Goal: Task Accomplishment & Management: Check status

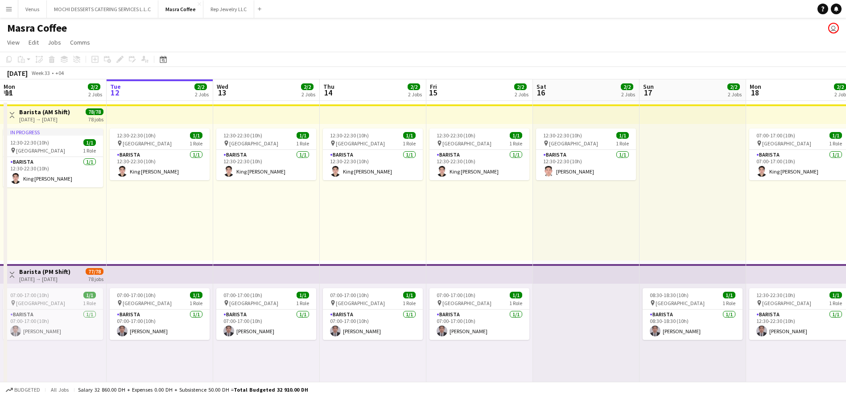
click at [257, 3] on div "Add" at bounding box center [259, 9] width 11 height 18
click at [264, 13] on div "Add" at bounding box center [259, 9] width 11 height 18
click at [259, 9] on app-icon "Add" at bounding box center [260, 9] width 4 height 4
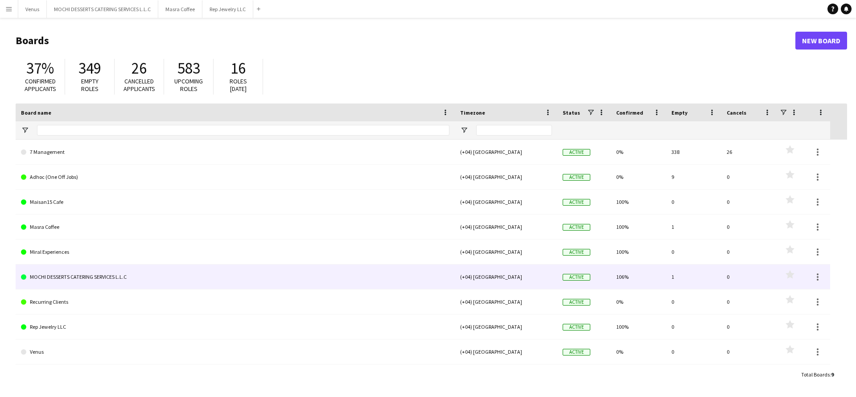
click at [71, 272] on link "MOCHI DESSERTS CATERING SERVICES L.L.C" at bounding box center [235, 276] width 429 height 25
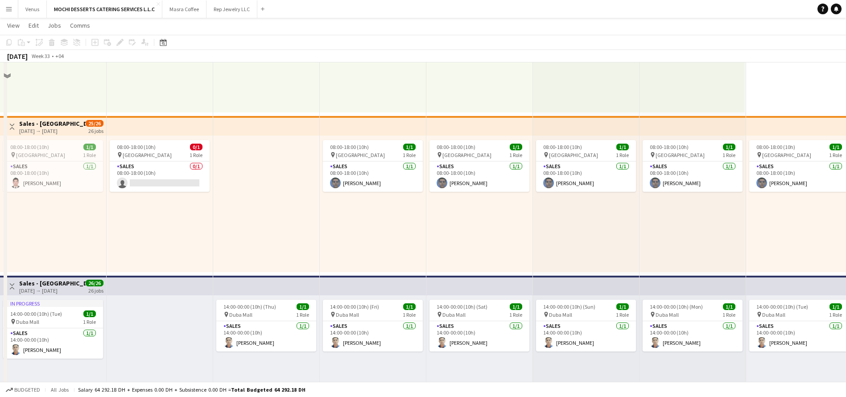
scroll to position [468, 0]
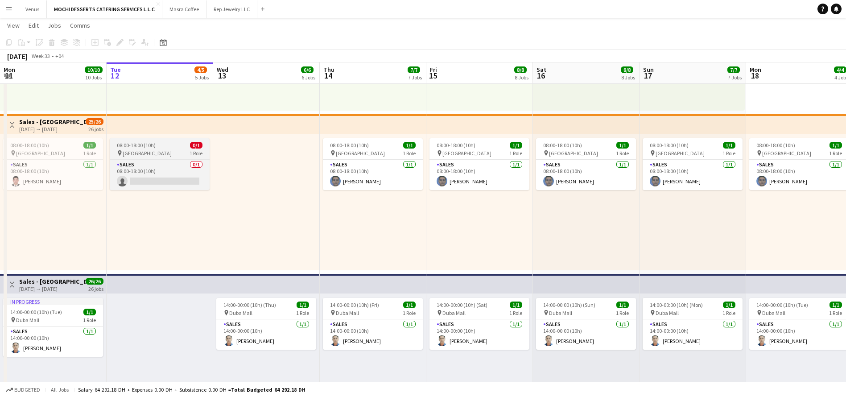
click at [155, 142] on div "08:00-18:00 (10h) 0/1" at bounding box center [160, 145] width 100 height 7
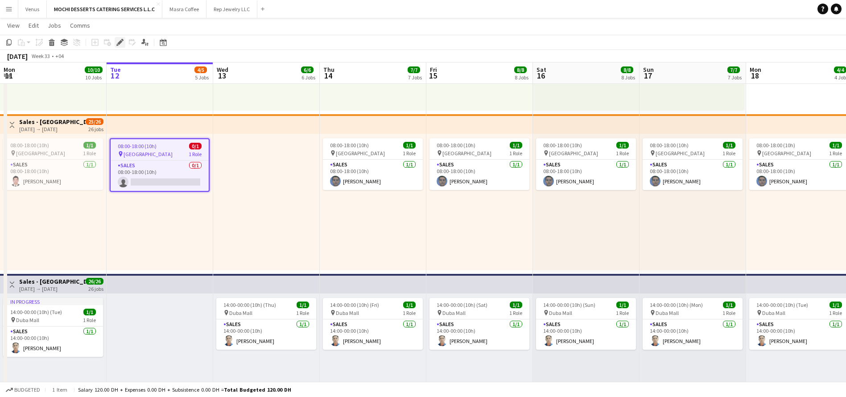
click at [119, 42] on icon at bounding box center [119, 42] width 5 height 5
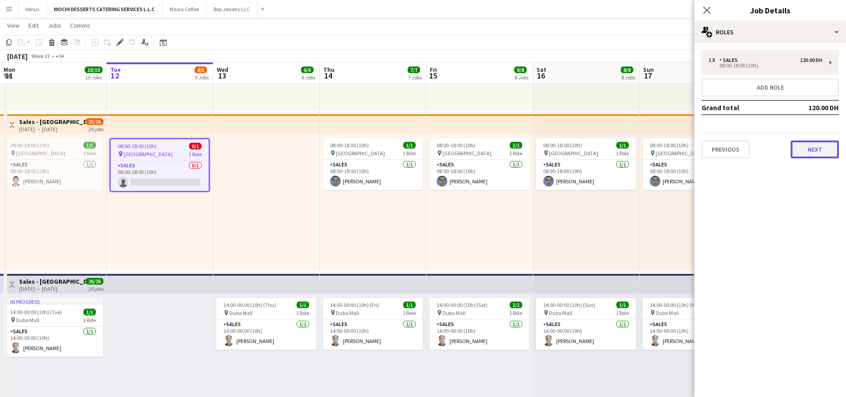
click at [824, 152] on button "Next" at bounding box center [815, 149] width 48 height 18
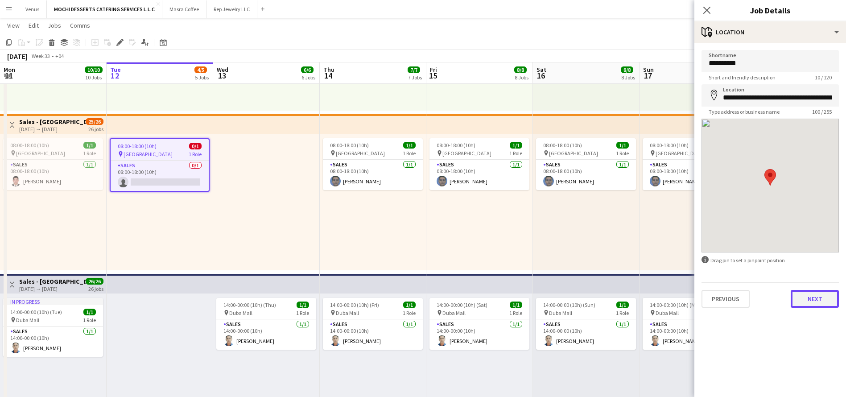
click at [828, 302] on button "Next" at bounding box center [815, 299] width 48 height 18
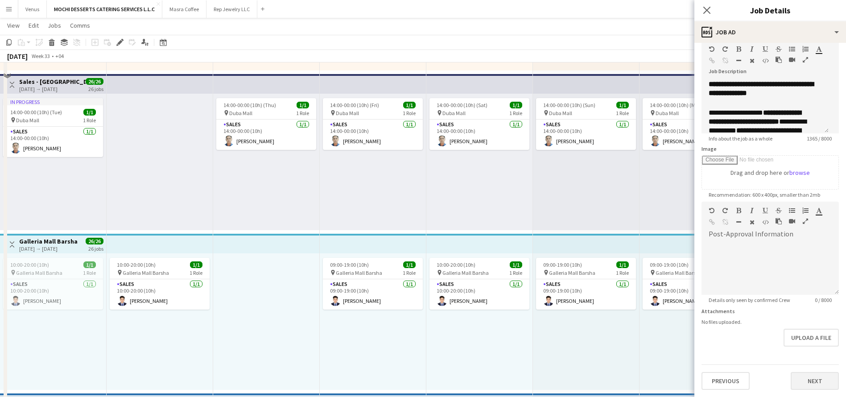
scroll to position [669, 0]
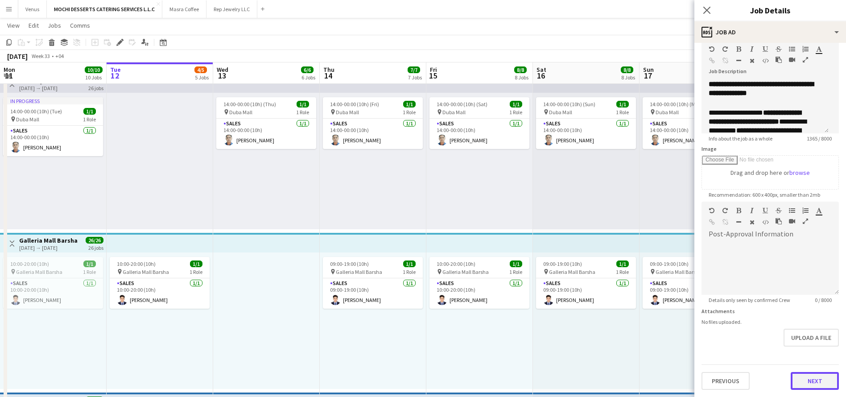
click at [809, 386] on button "Next" at bounding box center [815, 381] width 48 height 18
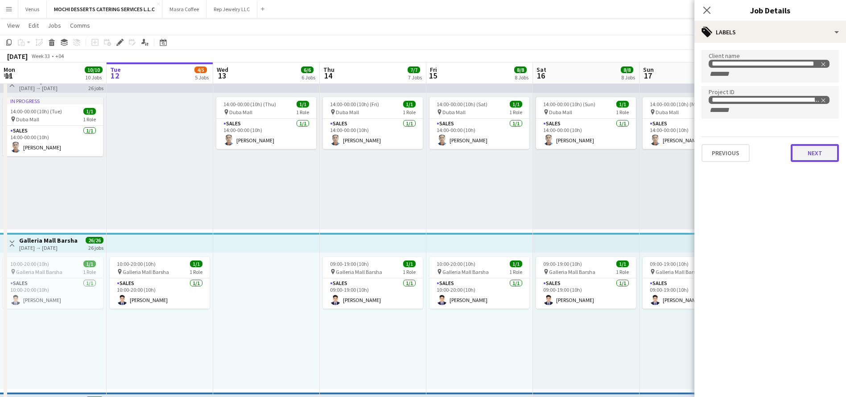
click at [817, 157] on button "Next" at bounding box center [815, 153] width 48 height 18
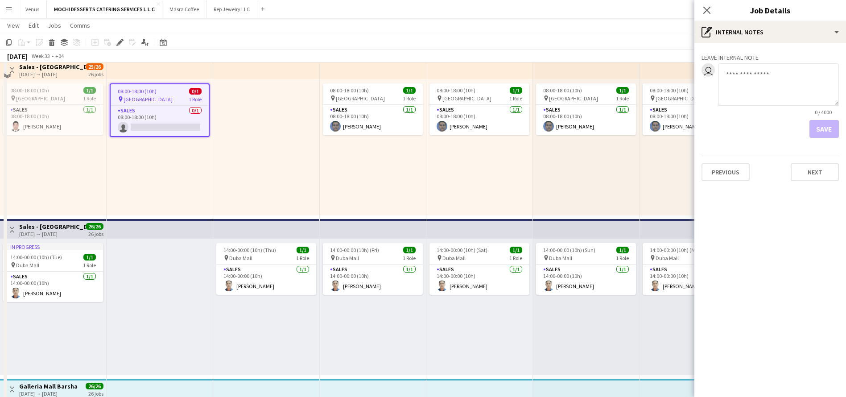
scroll to position [468, 0]
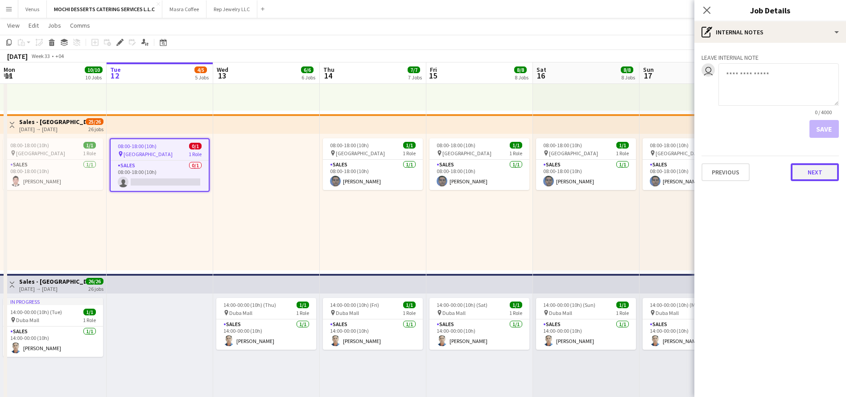
click at [819, 169] on button "Next" at bounding box center [815, 172] width 48 height 18
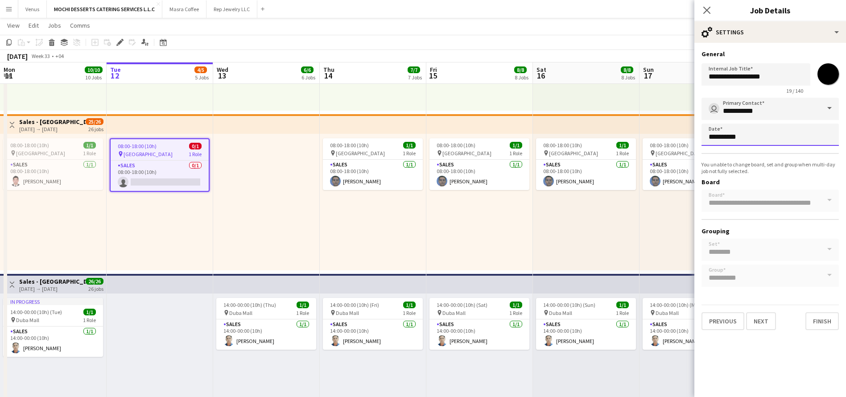
scroll to position [0, 0]
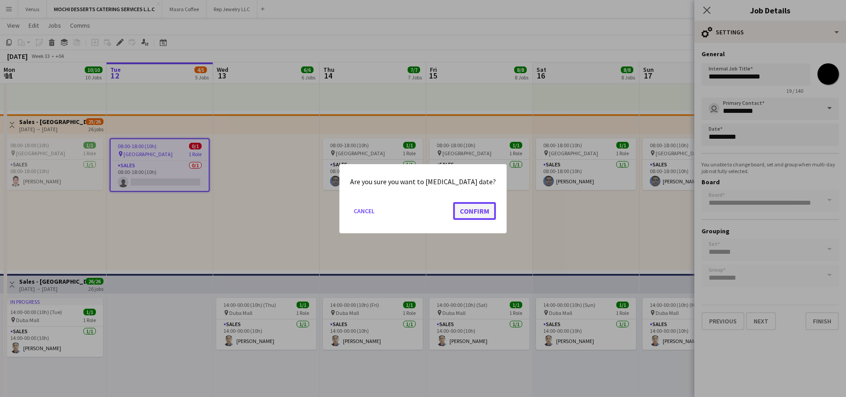
click at [453, 212] on button "Confirm" at bounding box center [474, 211] width 43 height 18
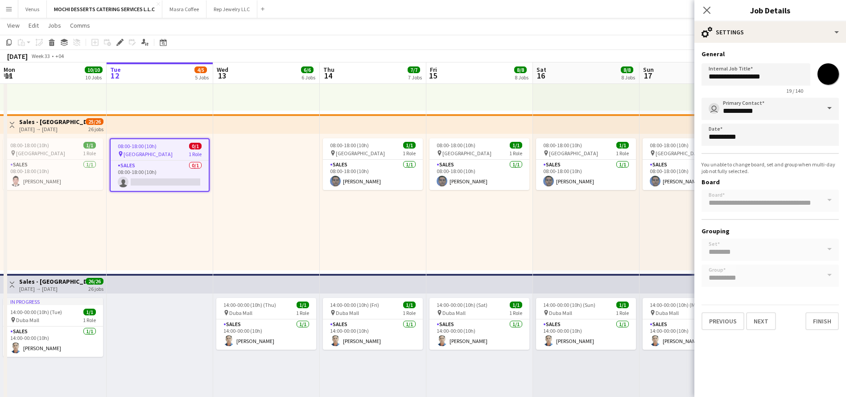
scroll to position [468, 0]
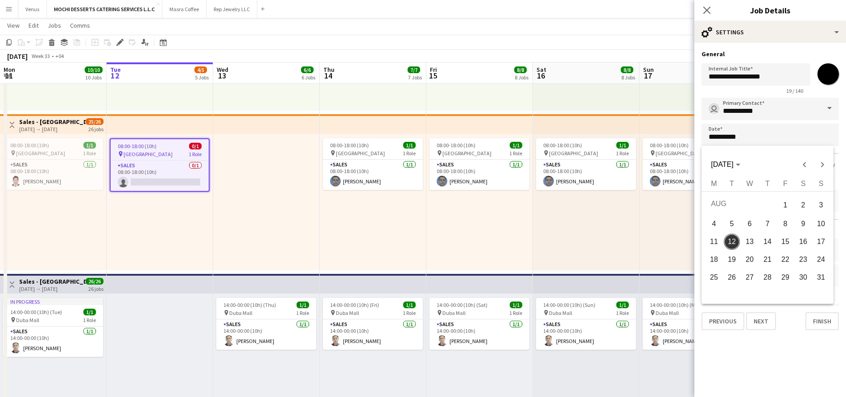
click at [752, 240] on span "13" at bounding box center [750, 242] width 16 height 16
type input "**********"
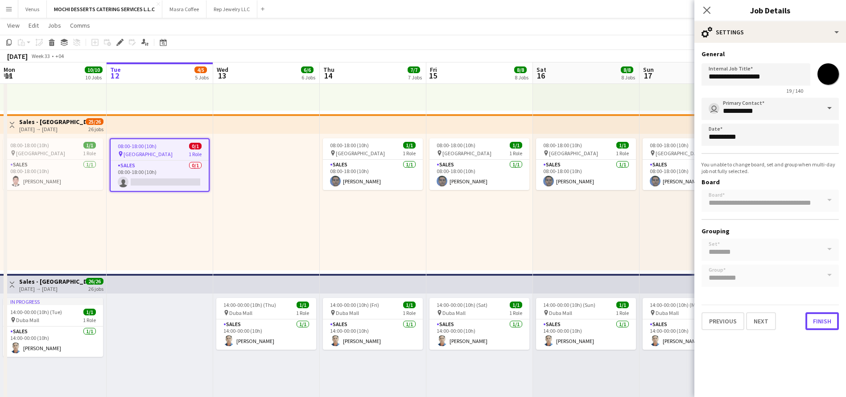
drag, startPoint x: 827, startPoint y: 321, endPoint x: 827, endPoint y: 270, distance: 50.8
click at [826, 321] on button "Finish" at bounding box center [821, 321] width 33 height 18
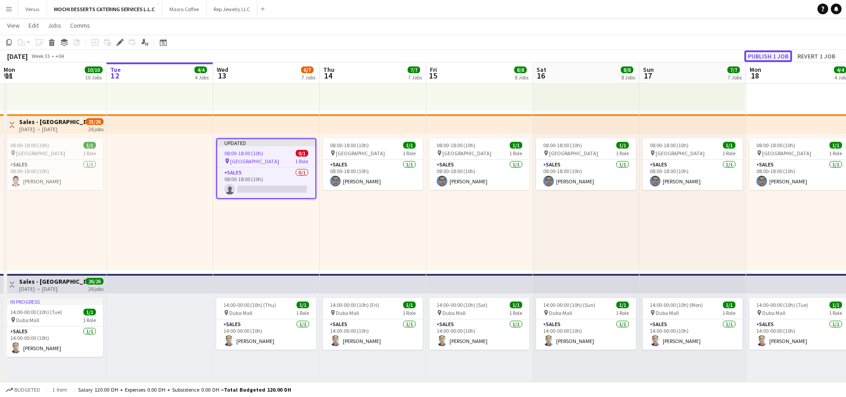
click at [782, 56] on button "Publish 1 job" at bounding box center [768, 56] width 48 height 12
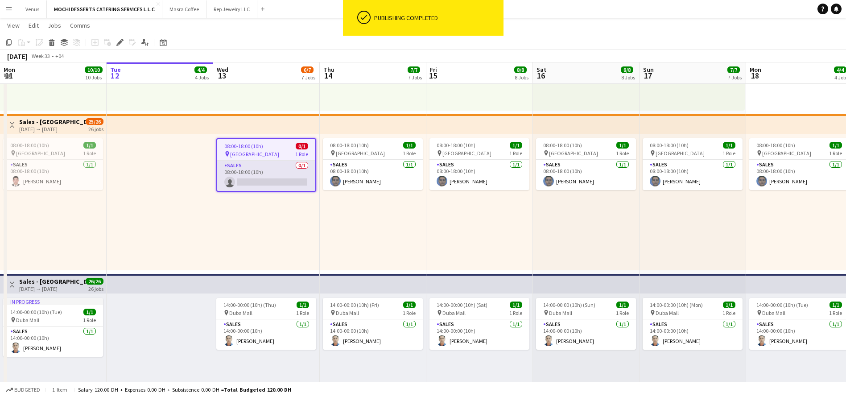
click at [286, 179] on app-card-role "Sales 0/1 08:00-18:00 (10h) single-neutral-actions" at bounding box center [266, 176] width 98 height 30
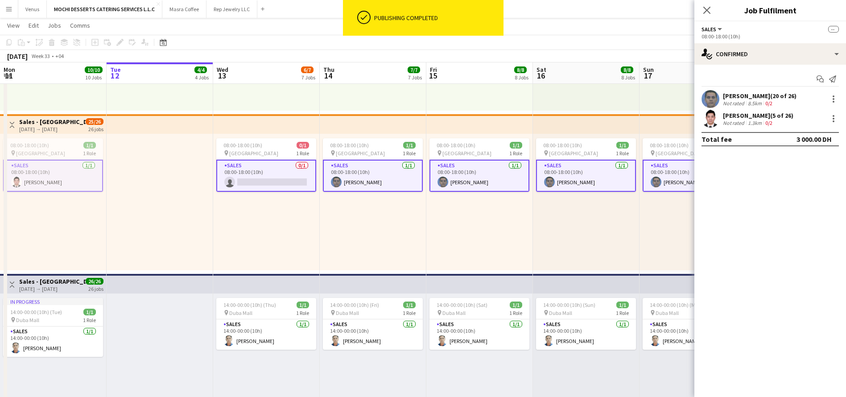
click at [306, 181] on app-card-role "Sales 0/1 08:00-18:00 (10h) single-neutral-actions" at bounding box center [266, 176] width 100 height 32
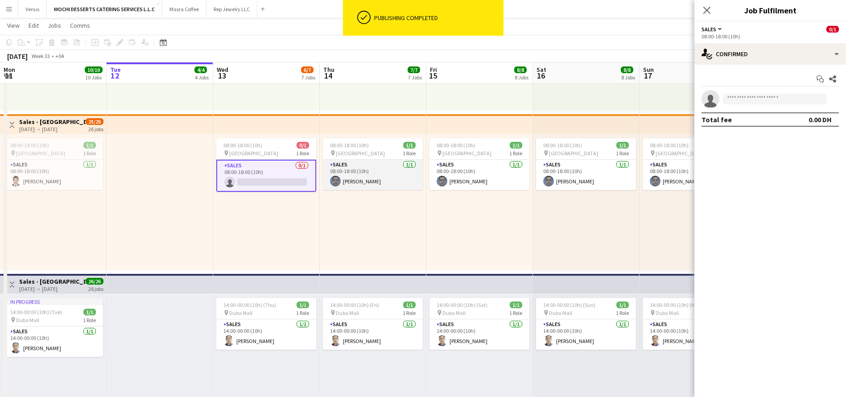
click at [356, 181] on app-card-role "Sales [DATE] 08:00-18:00 (10h) [PERSON_NAME]" at bounding box center [373, 175] width 100 height 30
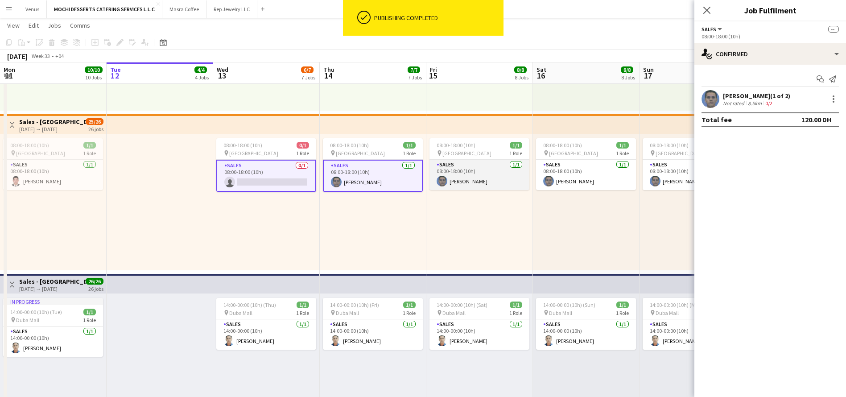
click at [454, 180] on app-card-role "Sales [DATE] 08:00-18:00 (10h) [PERSON_NAME]" at bounding box center [479, 175] width 100 height 30
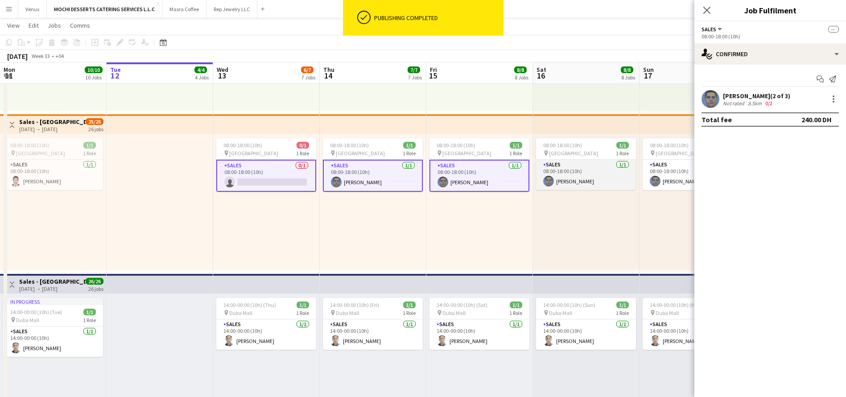
click at [556, 176] on app-card-role "Sales [DATE] 08:00-18:00 (10h) [PERSON_NAME]" at bounding box center [586, 175] width 100 height 30
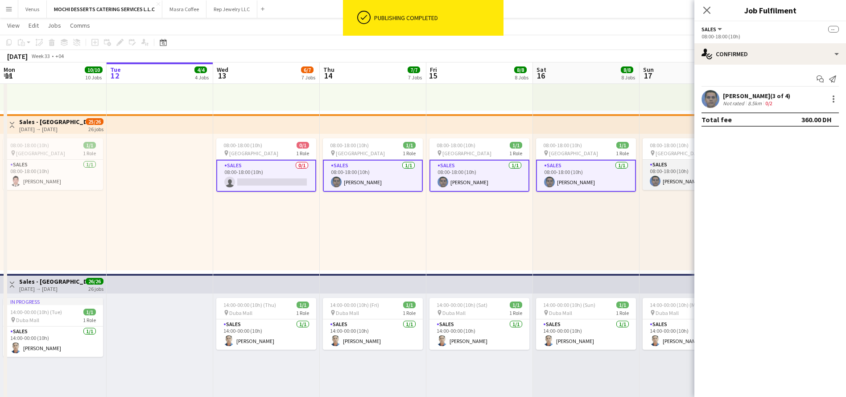
click at [665, 175] on app-card-role "Sales [DATE] 08:00-18:00 (10h) [PERSON_NAME]" at bounding box center [693, 175] width 100 height 30
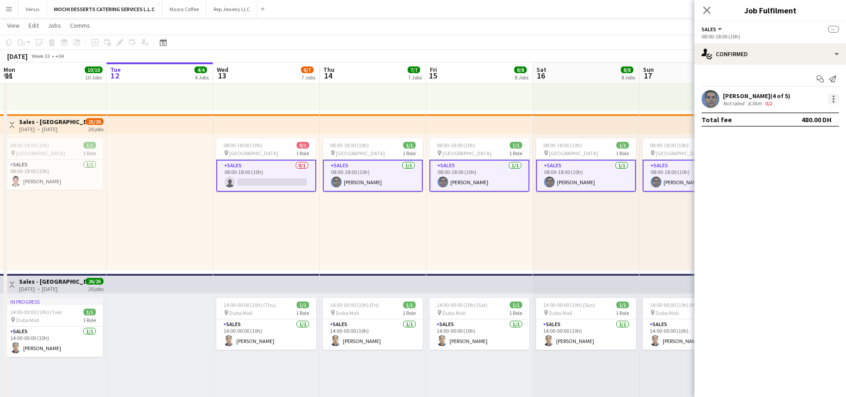
click at [836, 97] on div at bounding box center [833, 99] width 11 height 11
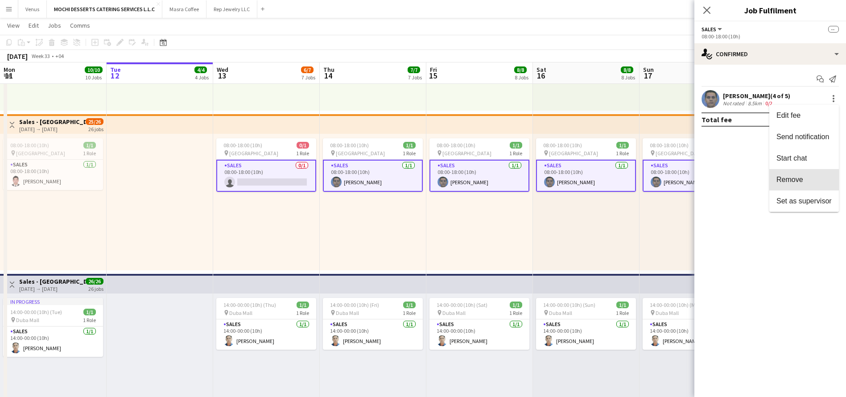
drag, startPoint x: 812, startPoint y: 183, endPoint x: 806, endPoint y: 173, distance: 11.5
click at [812, 183] on span "Remove" at bounding box center [803, 180] width 55 height 8
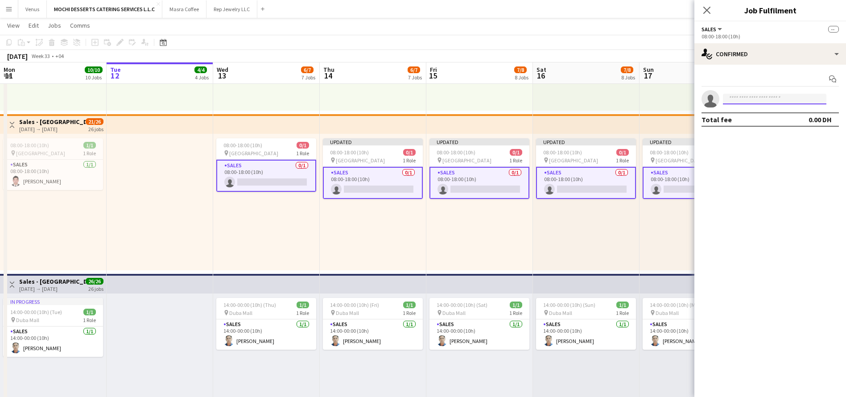
click at [775, 98] on input at bounding box center [774, 99] width 103 height 11
type input "*****"
click at [761, 119] on span "[EMAIL_ADDRESS][DOMAIN_NAME]" at bounding box center [774, 118] width 89 height 7
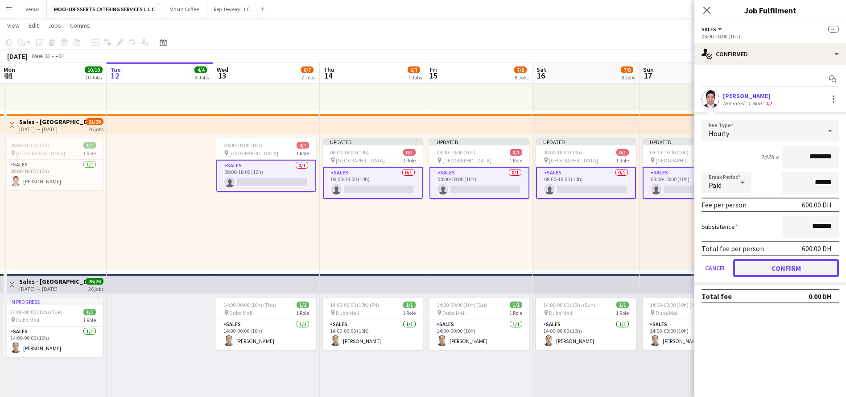
click at [792, 267] on button "Confirm" at bounding box center [786, 268] width 106 height 18
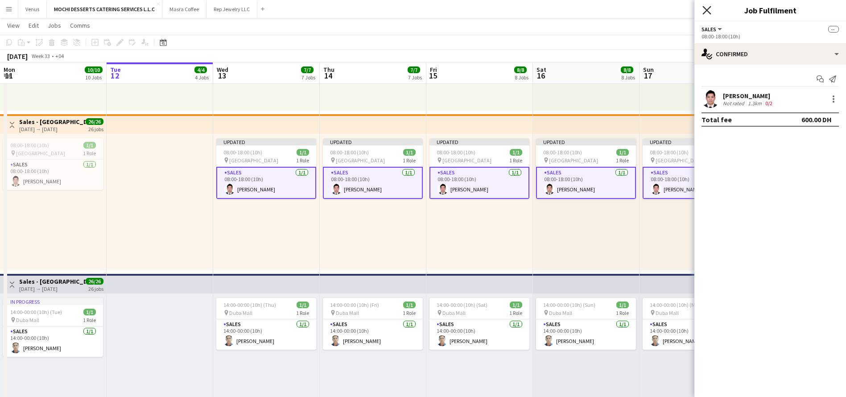
click at [707, 11] on icon at bounding box center [706, 10] width 8 height 8
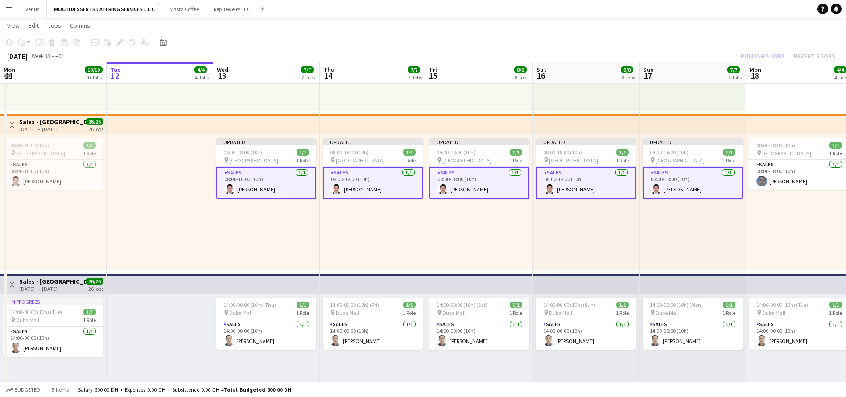
click at [760, 53] on div "Publish 5 jobs Revert 5 jobs" at bounding box center [788, 56] width 116 height 12
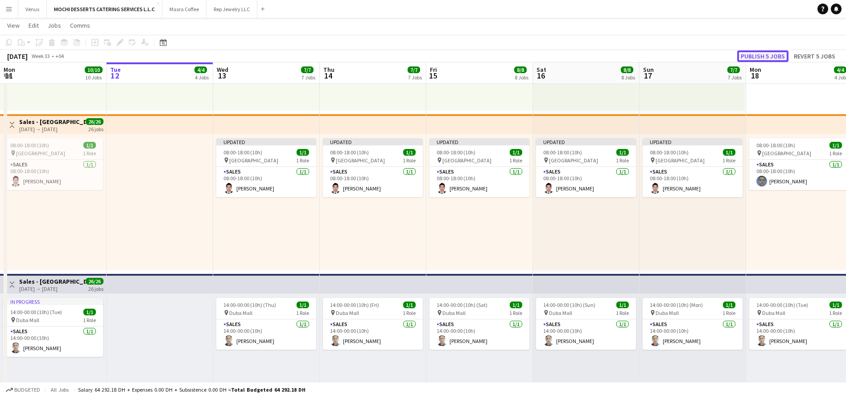
click at [764, 58] on button "Publish 5 jobs" at bounding box center [762, 56] width 51 height 12
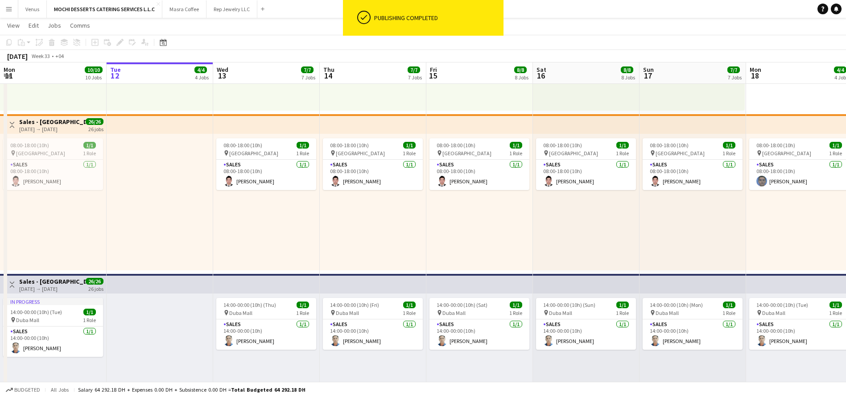
click at [780, 119] on app-top-bar at bounding box center [799, 124] width 107 height 20
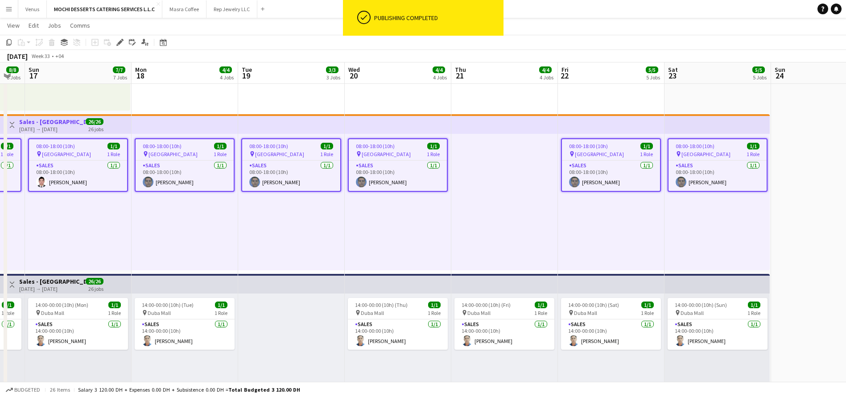
scroll to position [0, 296]
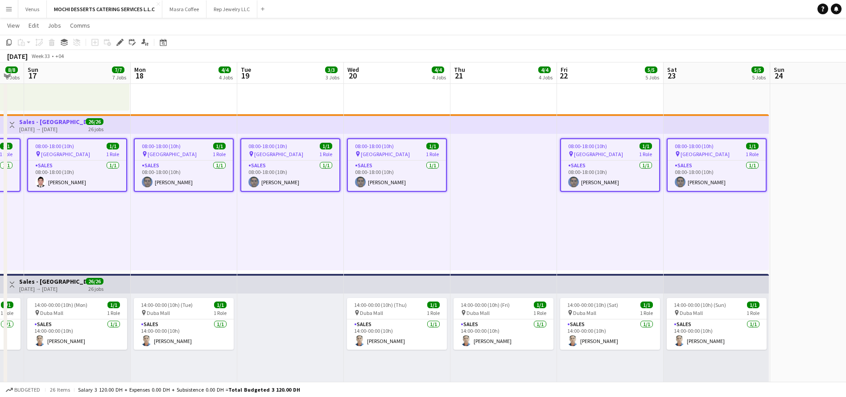
click at [297, 147] on div "08:00-18:00 (10h) 1/1" at bounding box center [290, 146] width 98 height 7
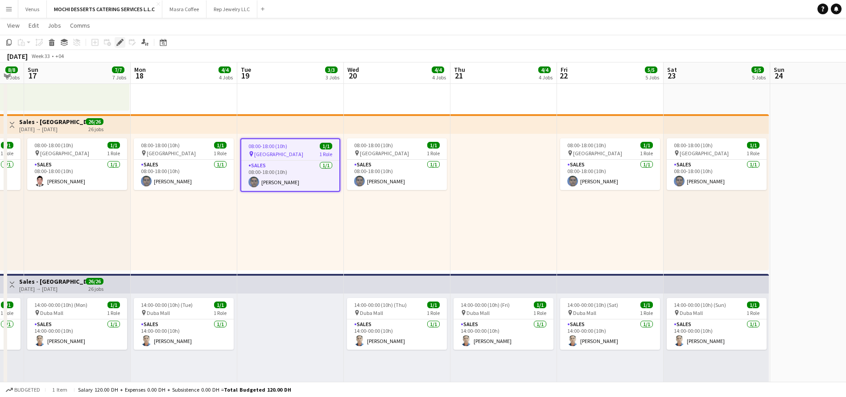
click at [120, 41] on icon at bounding box center [119, 42] width 5 height 5
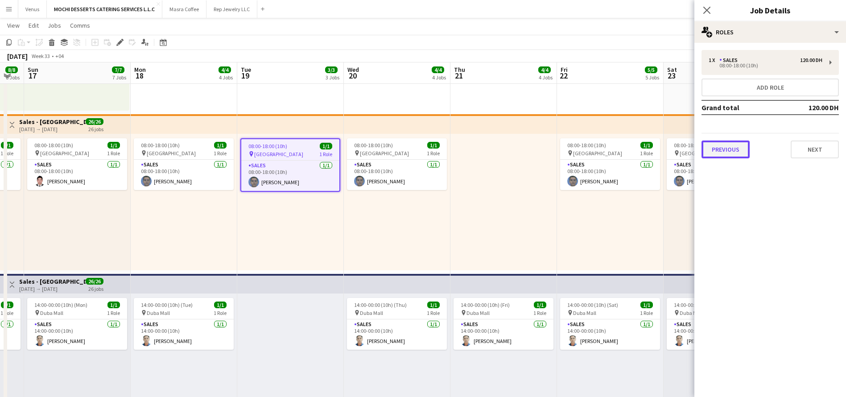
click at [729, 147] on button "Previous" at bounding box center [725, 149] width 48 height 18
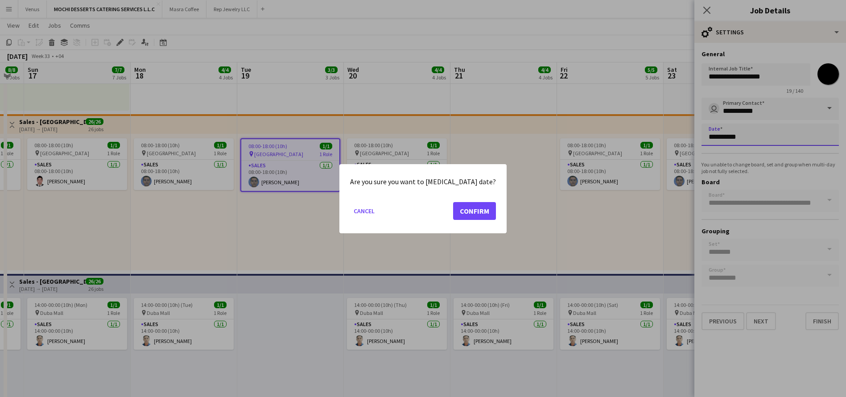
scroll to position [0, 0]
click at [484, 208] on button "Confirm" at bounding box center [474, 211] width 43 height 18
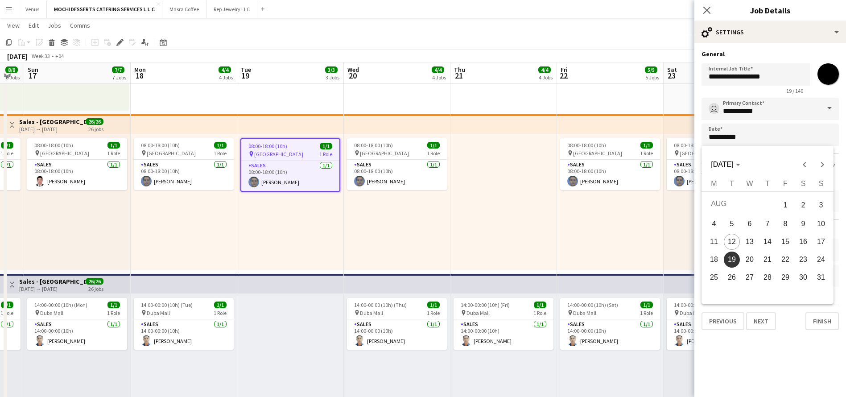
click at [768, 261] on span "21" at bounding box center [767, 259] width 16 height 16
type input "**********"
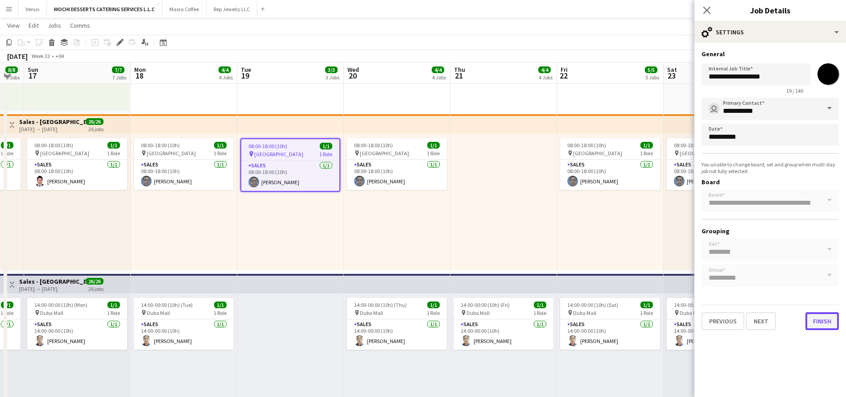
click at [828, 320] on button "Finish" at bounding box center [821, 321] width 33 height 18
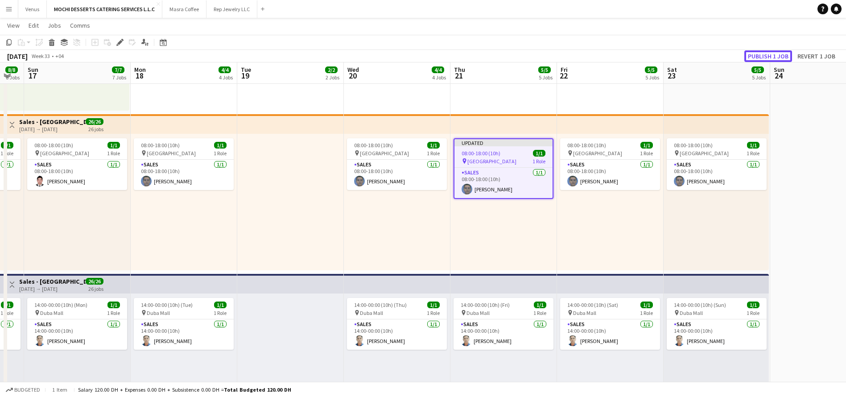
click at [773, 55] on button "Publish 1 job" at bounding box center [768, 56] width 48 height 12
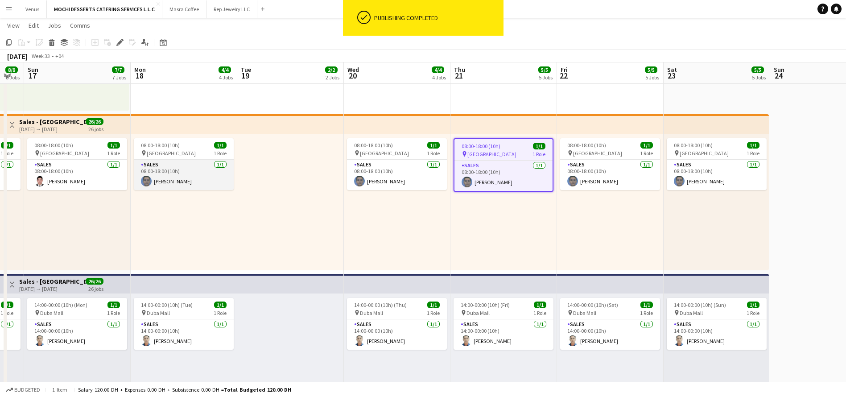
click at [185, 173] on app-card-role "Sales [DATE] 08:00-18:00 (10h) [PERSON_NAME]" at bounding box center [184, 175] width 100 height 30
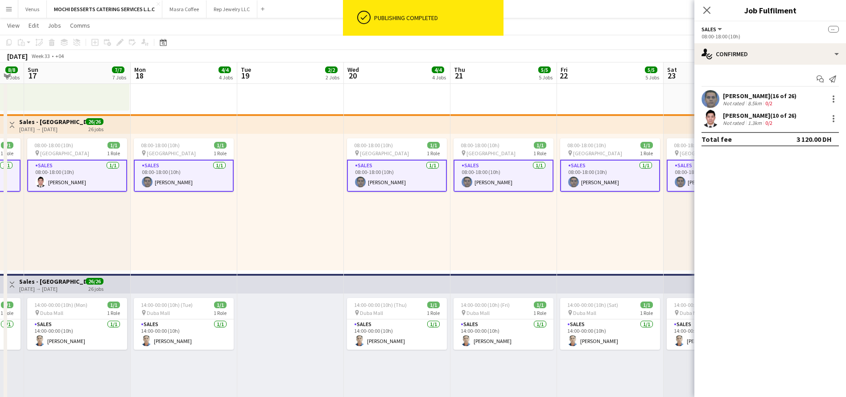
click at [202, 181] on app-card-role "Sales [DATE] 08:00-18:00 (10h) [PERSON_NAME]" at bounding box center [184, 176] width 100 height 32
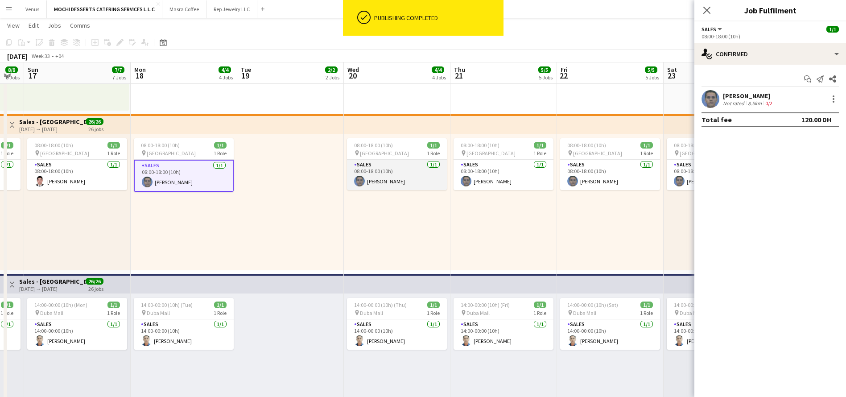
click at [359, 171] on app-card-role "Sales [DATE] 08:00-18:00 (10h) [PERSON_NAME]" at bounding box center [397, 175] width 100 height 30
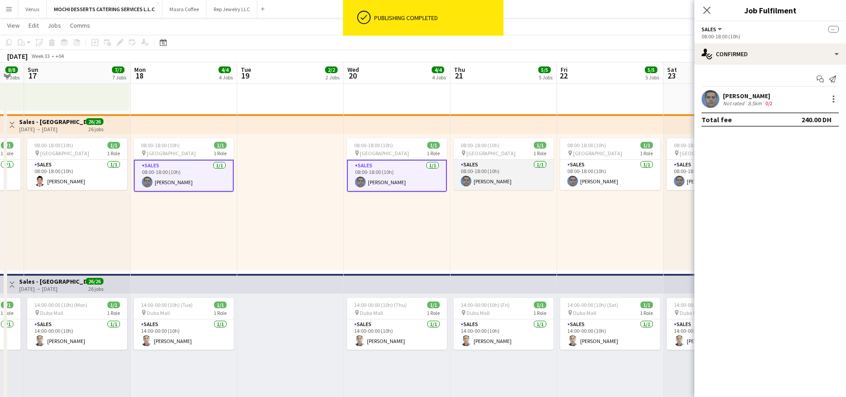
click at [509, 176] on app-card-role "Sales [DATE] 08:00-18:00 (10h) [PERSON_NAME]" at bounding box center [503, 175] width 100 height 30
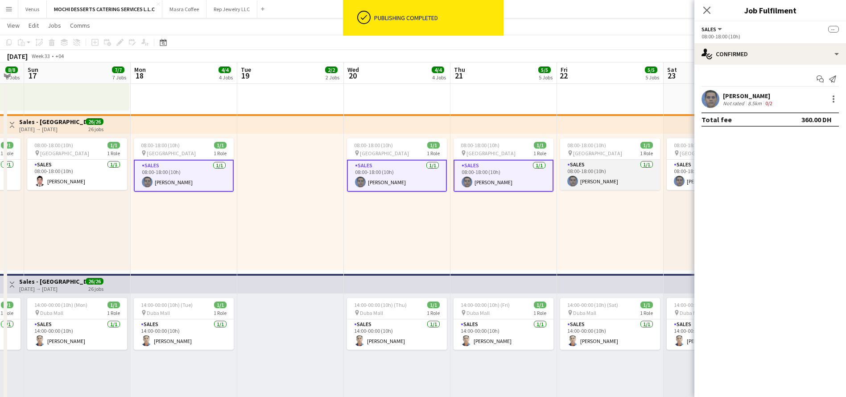
click at [586, 165] on app-card-role "Sales [DATE] 08:00-18:00 (10h) [PERSON_NAME]" at bounding box center [610, 175] width 100 height 30
click at [685, 176] on app-card-role "Sales [DATE] 08:00-18:00 (10h) [PERSON_NAME]" at bounding box center [717, 175] width 100 height 30
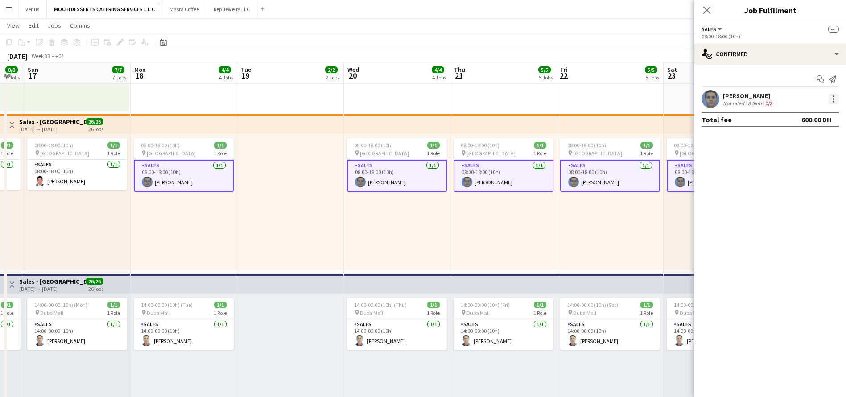
click at [837, 98] on div at bounding box center [833, 99] width 11 height 11
click at [793, 176] on span "Remove" at bounding box center [789, 180] width 27 height 8
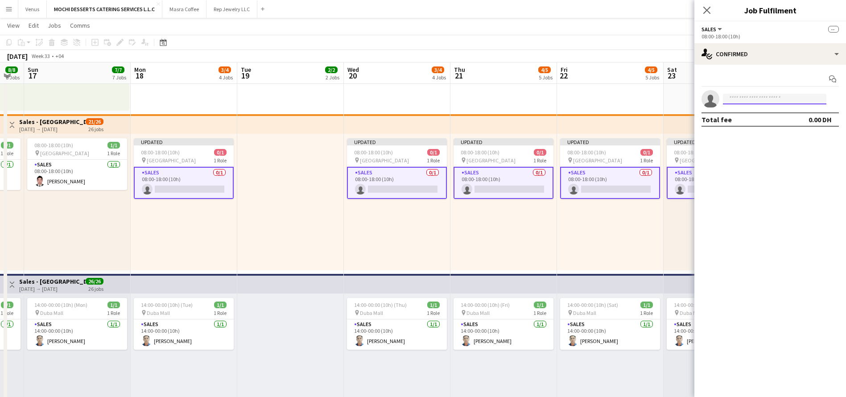
click at [792, 100] on input at bounding box center [774, 99] width 103 height 11
type input "******"
click at [746, 123] on span "[PHONE_NUMBER]" at bounding box center [774, 126] width 89 height 7
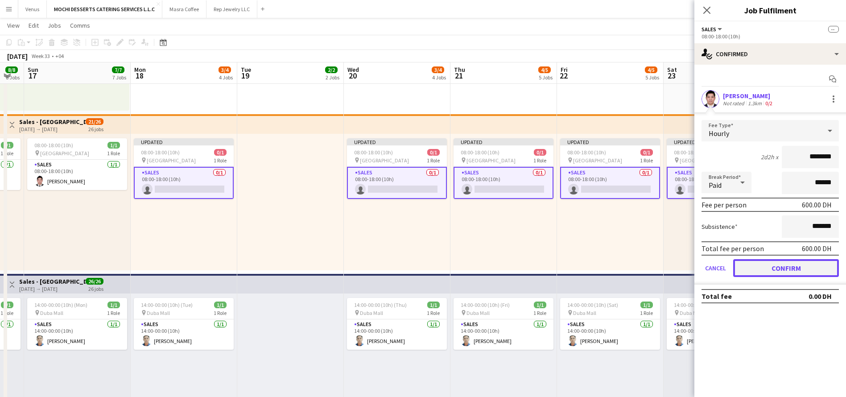
click at [781, 262] on button "Confirm" at bounding box center [786, 268] width 106 height 18
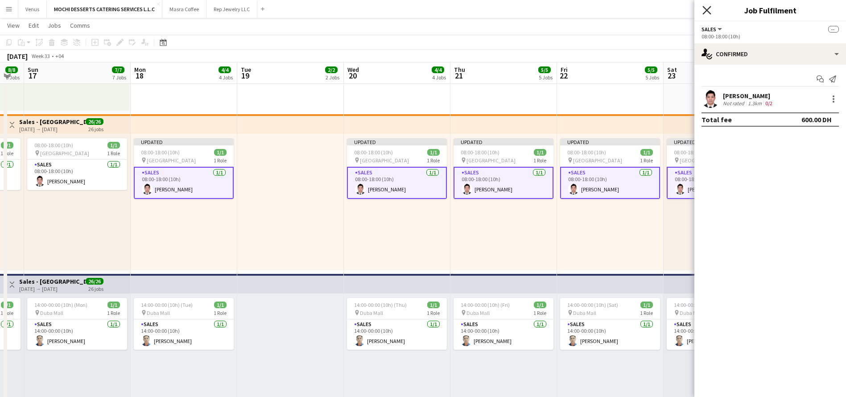
click at [706, 11] on icon at bounding box center [706, 10] width 8 height 8
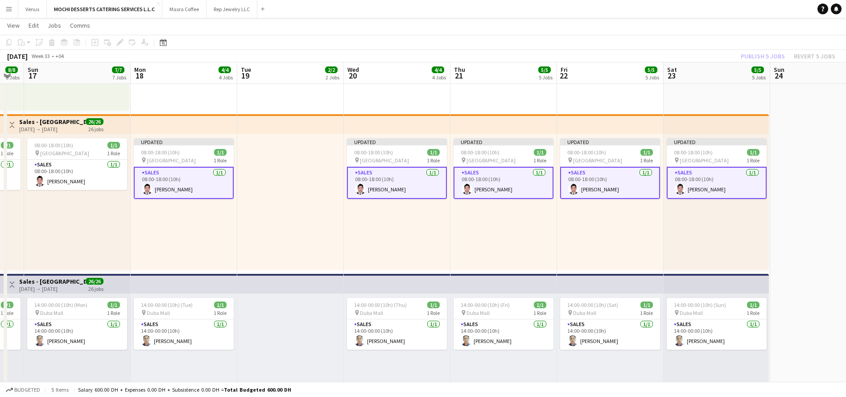
click at [762, 57] on div "Publish 5 jobs Revert 5 jobs" at bounding box center [788, 56] width 116 height 12
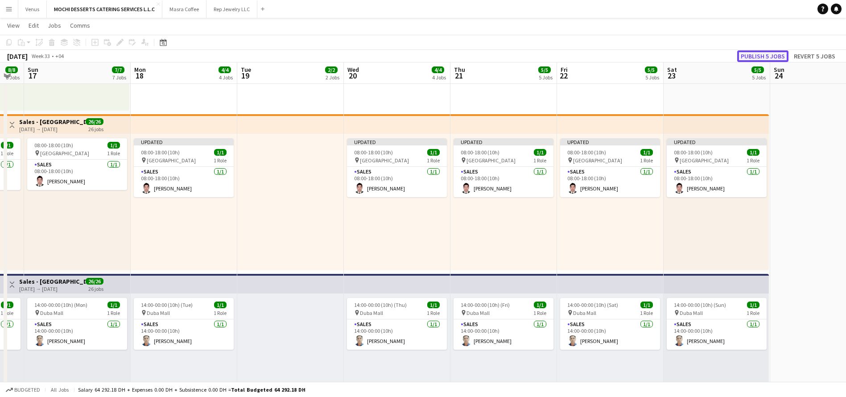
click at [765, 55] on button "Publish 5 jobs" at bounding box center [762, 56] width 51 height 12
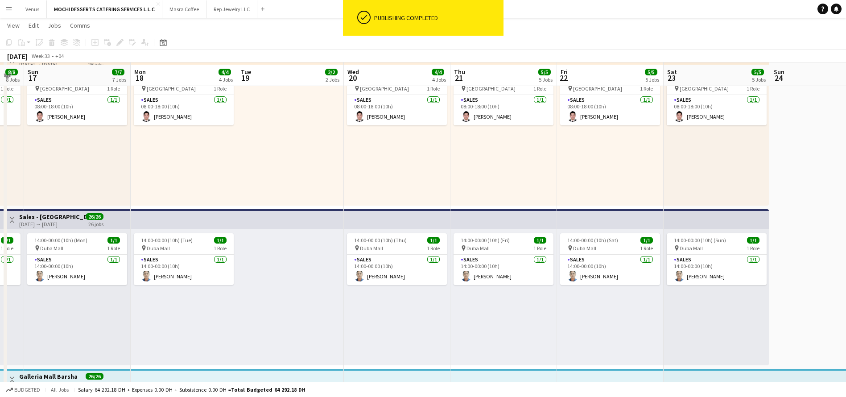
scroll to position [535, 0]
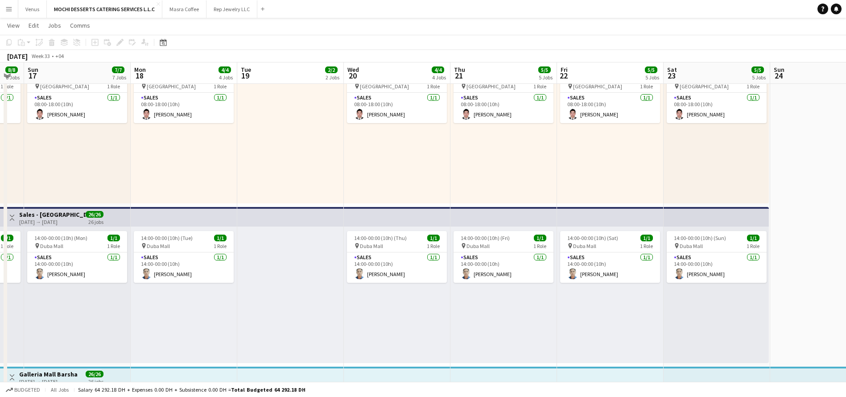
click at [268, 214] on app-top-bar at bounding box center [290, 217] width 107 height 20
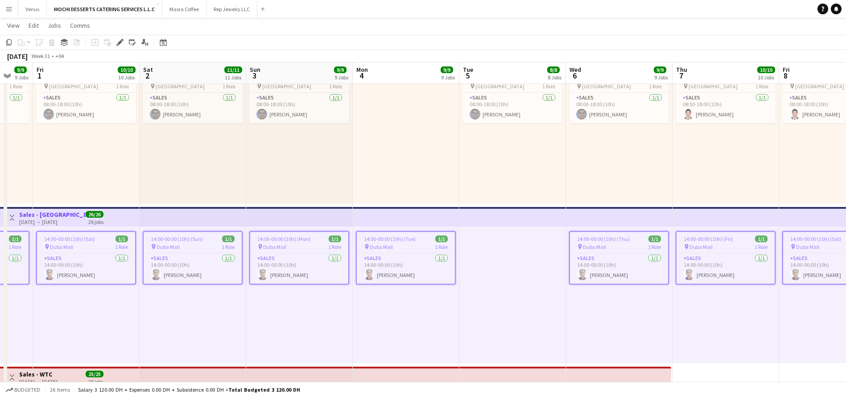
scroll to position [0, 288]
click at [316, 243] on div "pin Duba Mall 1 Role" at bounding box center [297, 246] width 98 height 7
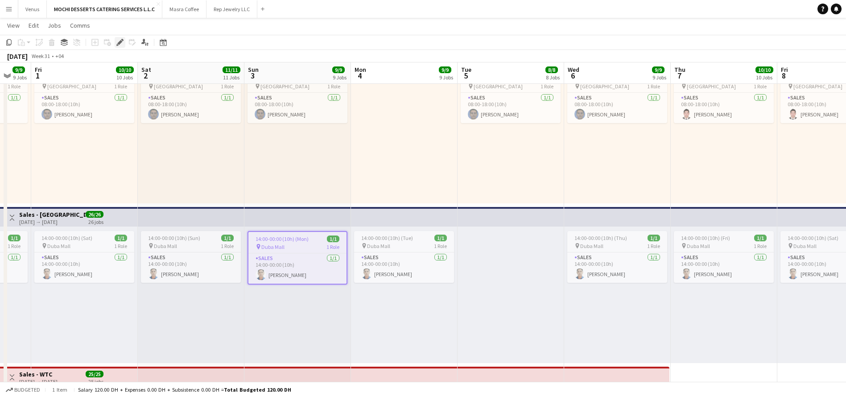
click at [118, 43] on icon at bounding box center [119, 42] width 5 height 5
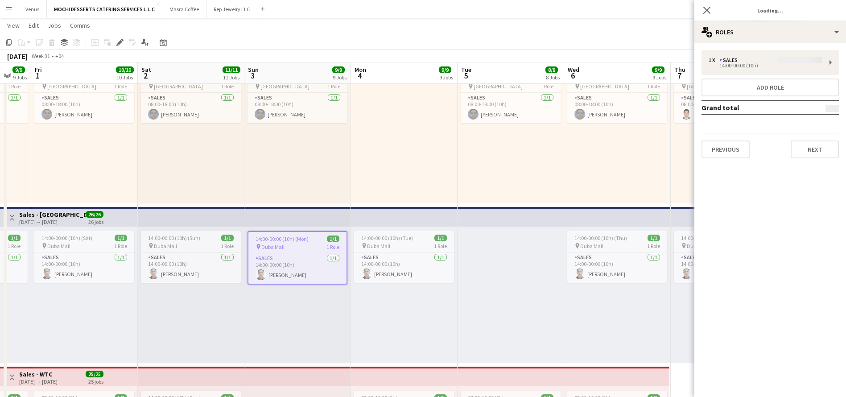
type input "*******"
click at [728, 154] on button "Previous" at bounding box center [725, 149] width 48 height 18
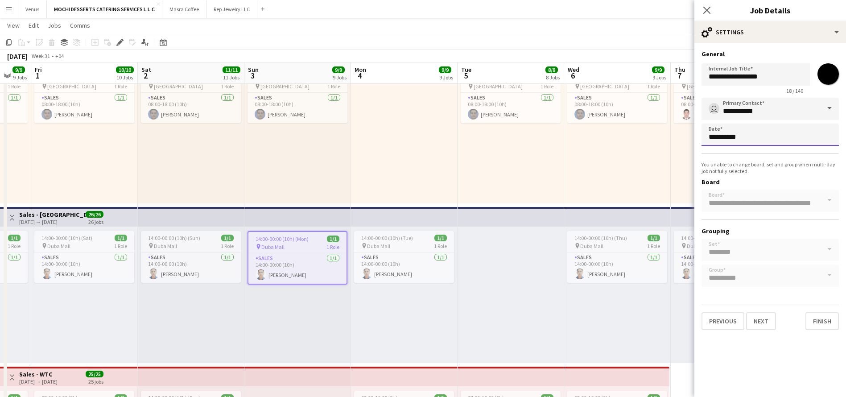
scroll to position [0, 0]
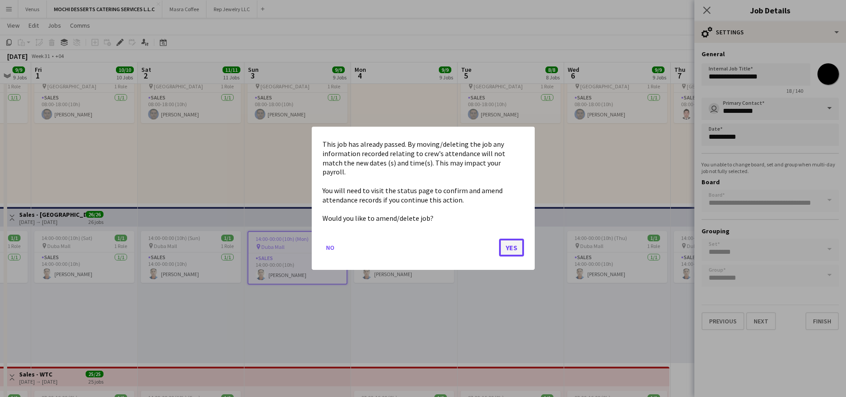
click at [510, 247] on button "Yes" at bounding box center [511, 248] width 25 height 18
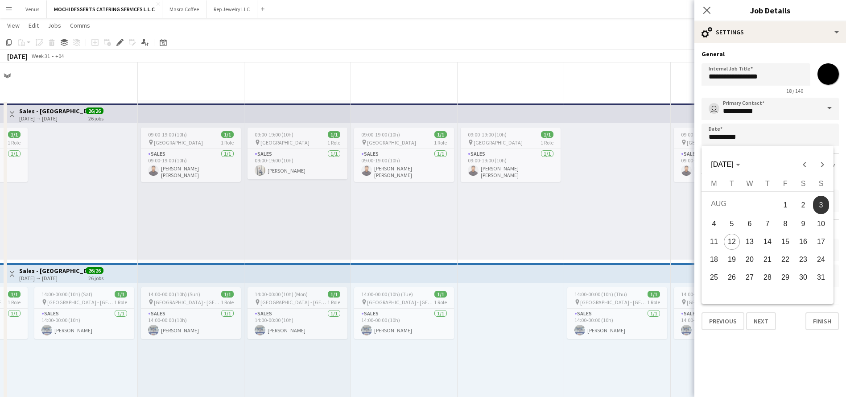
scroll to position [535, 0]
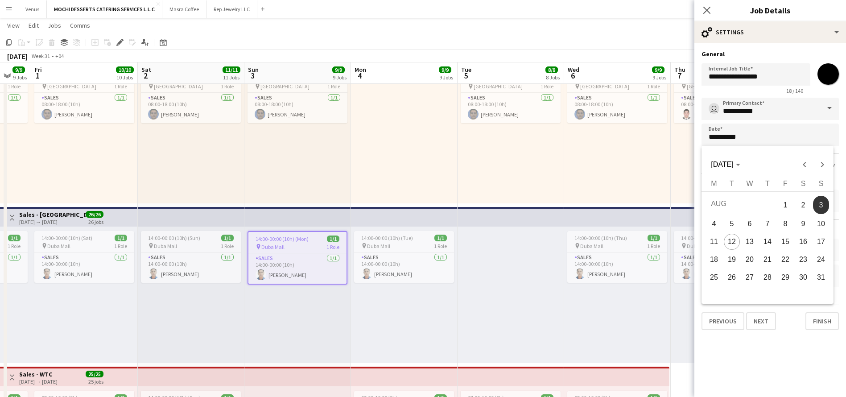
click at [735, 225] on span "5" at bounding box center [732, 224] width 16 height 16
type input "**********"
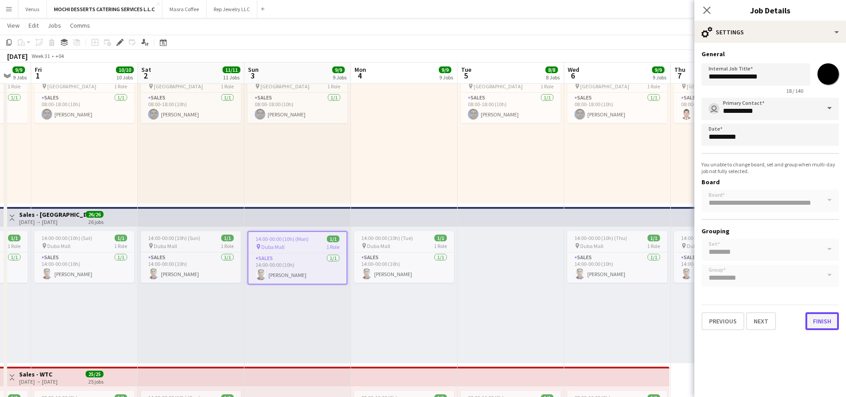
click at [825, 326] on button "Finish" at bounding box center [821, 321] width 33 height 18
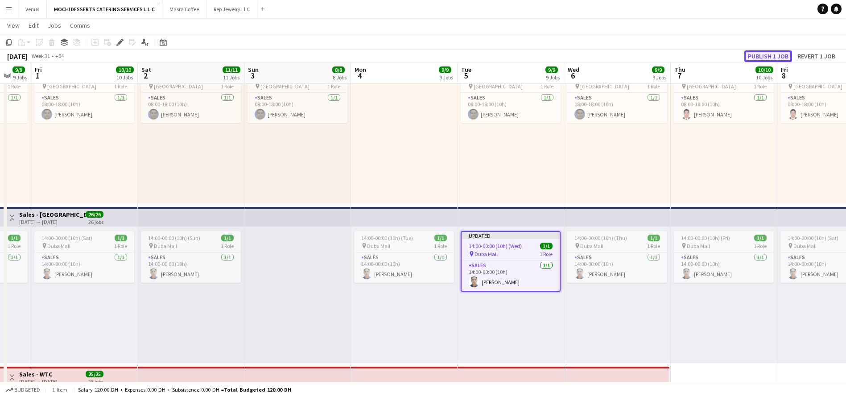
click at [764, 56] on button "Publish 1 job" at bounding box center [768, 56] width 48 height 12
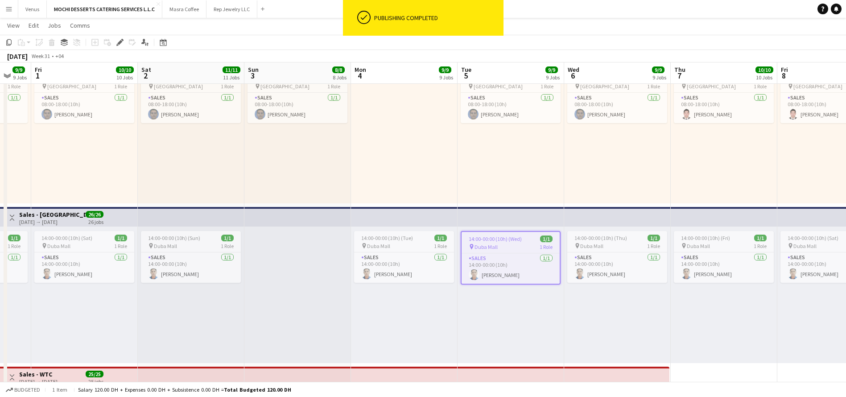
click at [403, 218] on app-top-bar at bounding box center [404, 217] width 107 height 20
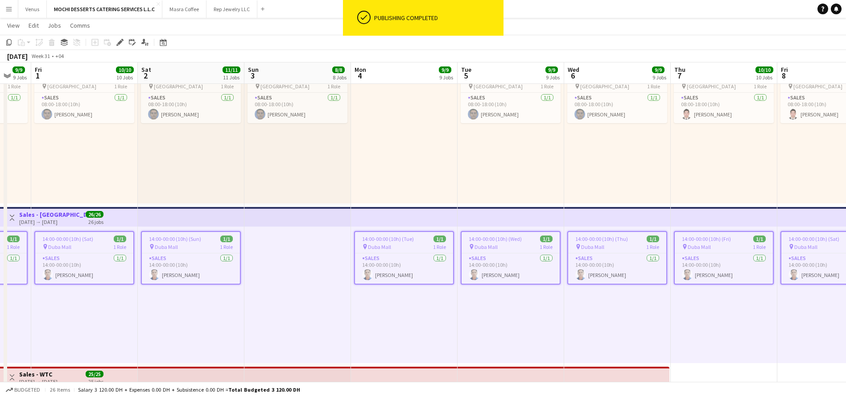
click at [410, 215] on app-top-bar at bounding box center [404, 217] width 107 height 20
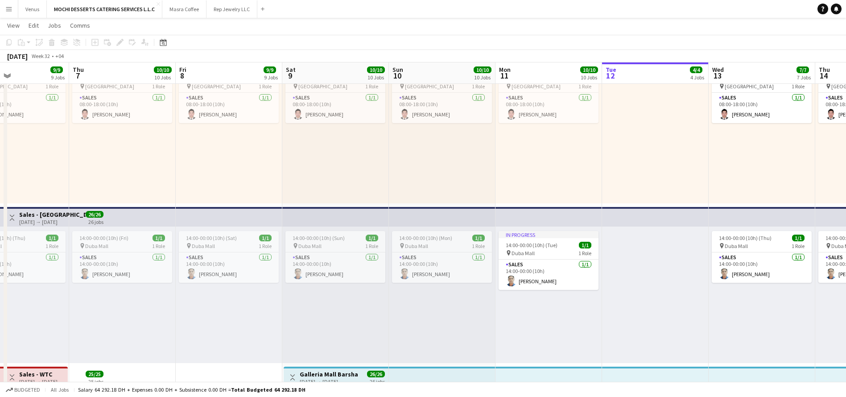
scroll to position [0, 291]
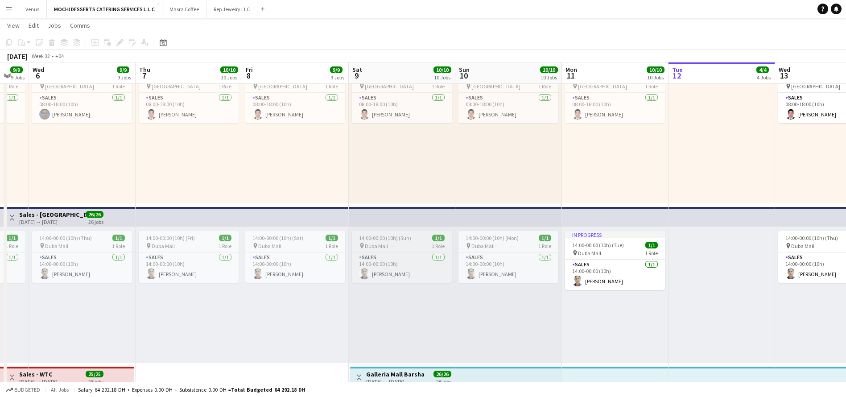
click at [411, 236] on div "14:00-00:00 (10h) (Sun) 1/1" at bounding box center [402, 238] width 100 height 7
click at [119, 42] on icon at bounding box center [119, 42] width 5 height 5
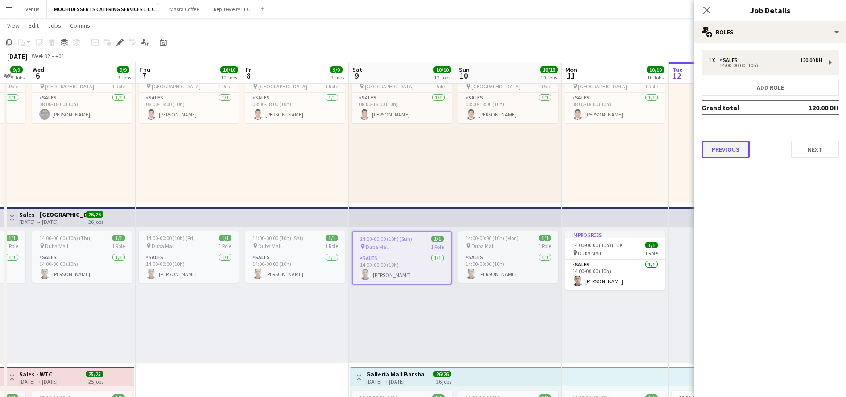
click at [737, 148] on button "Previous" at bounding box center [725, 149] width 48 height 18
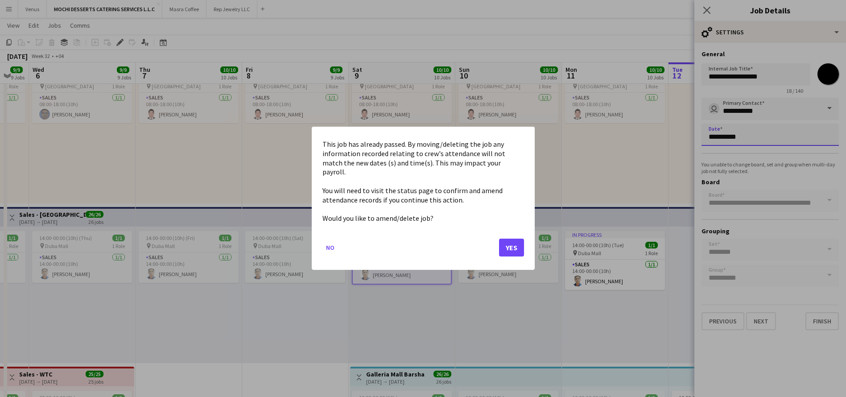
scroll to position [0, 0]
click at [514, 239] on button "Yes" at bounding box center [511, 248] width 25 height 18
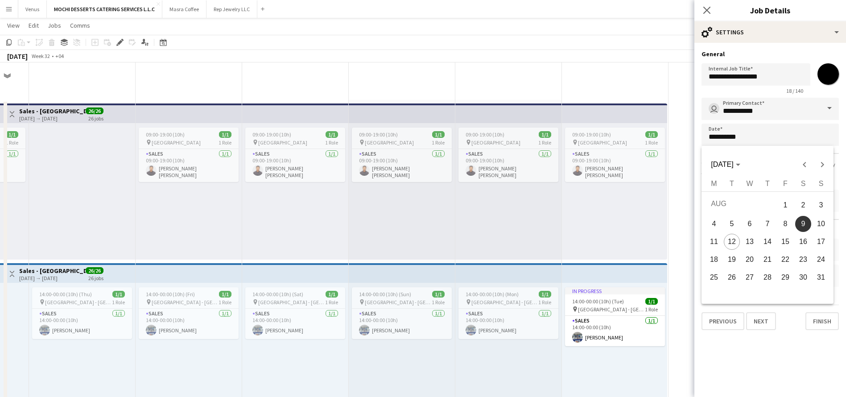
scroll to position [535, 0]
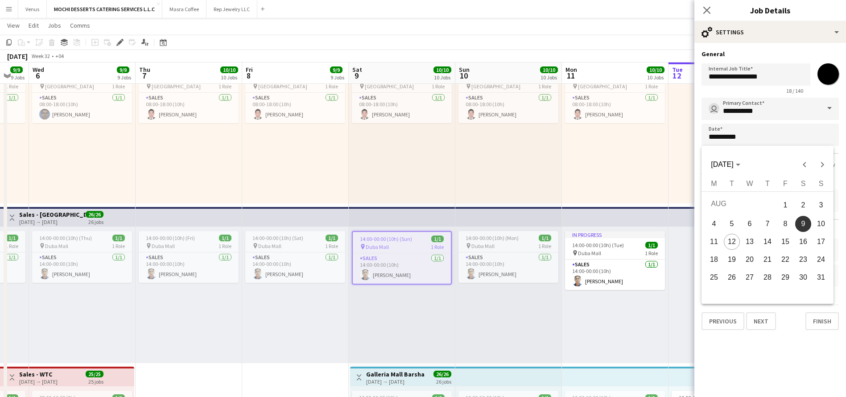
click at [524, 241] on div at bounding box center [423, 198] width 846 height 397
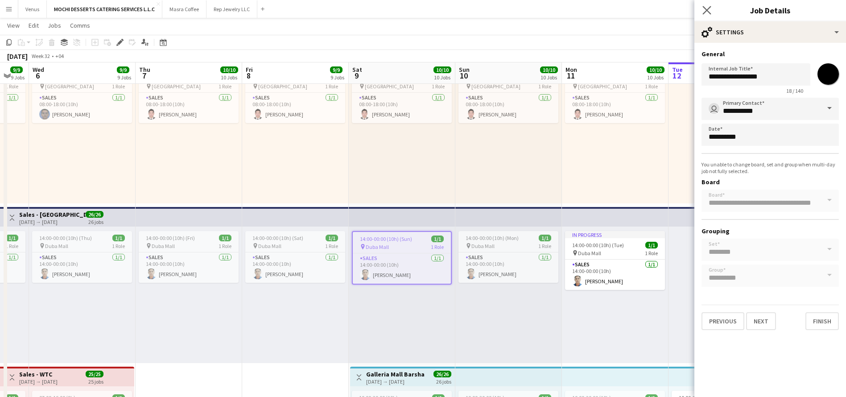
click at [704, 6] on icon "Close pop-in" at bounding box center [706, 10] width 8 height 8
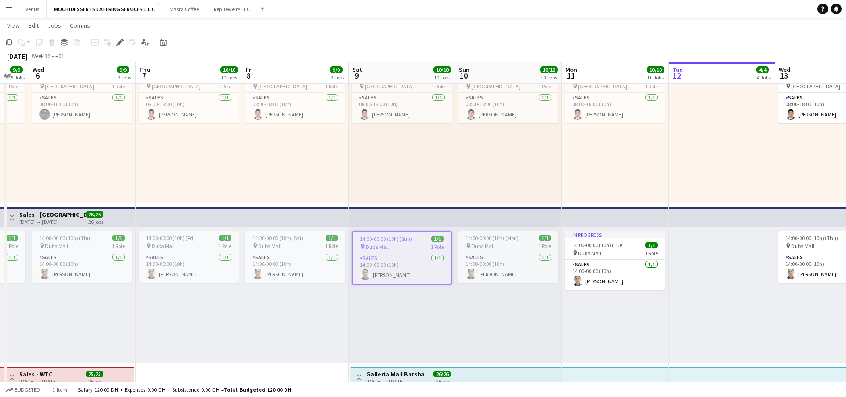
click at [663, 187] on div "08:00-18:00 (10h) 1/1 pin Dubai Mall 1 Role Sales [DATE] 08:00-18:00 (10h) [PER…" at bounding box center [615, 135] width 107 height 136
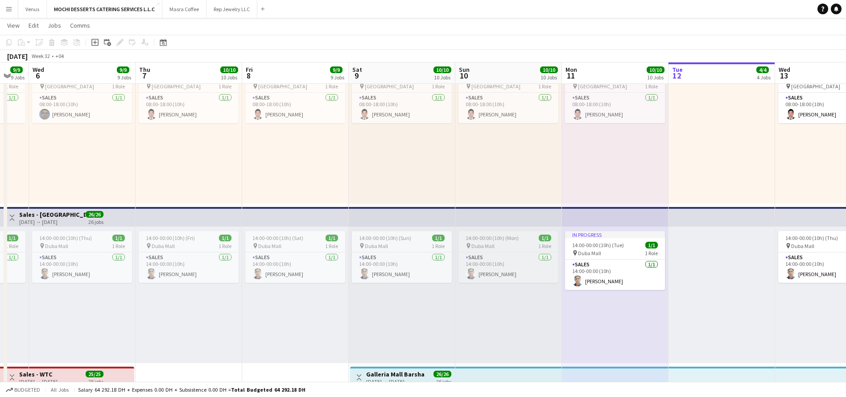
click at [511, 245] on div "pin Duba Mall 1 Role" at bounding box center [508, 245] width 100 height 7
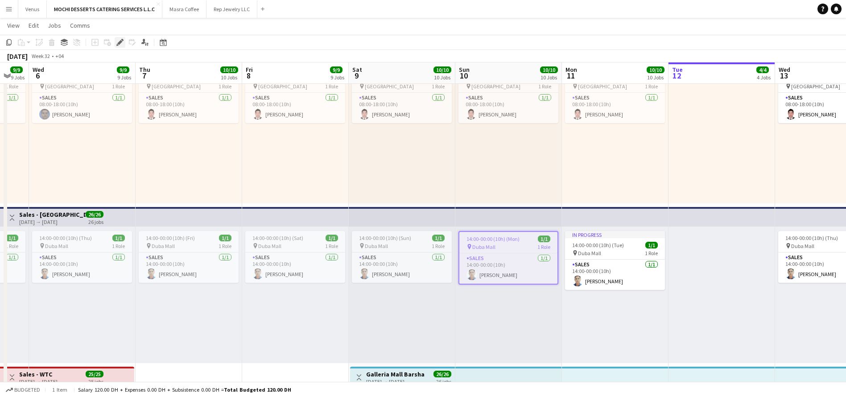
click at [117, 41] on icon "Edit" at bounding box center [119, 42] width 7 height 7
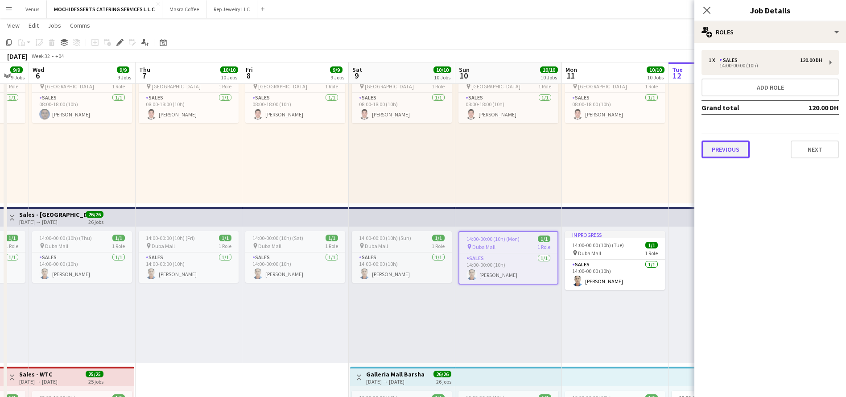
click at [718, 145] on button "Previous" at bounding box center [725, 149] width 48 height 18
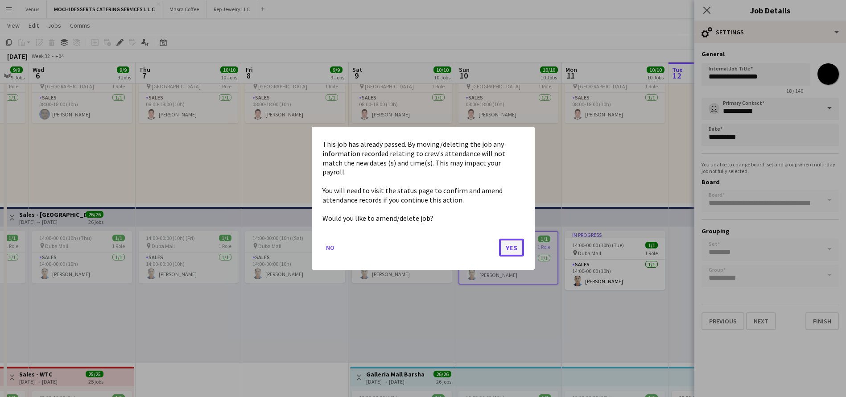
click at [513, 248] on button "Yes" at bounding box center [511, 248] width 25 height 18
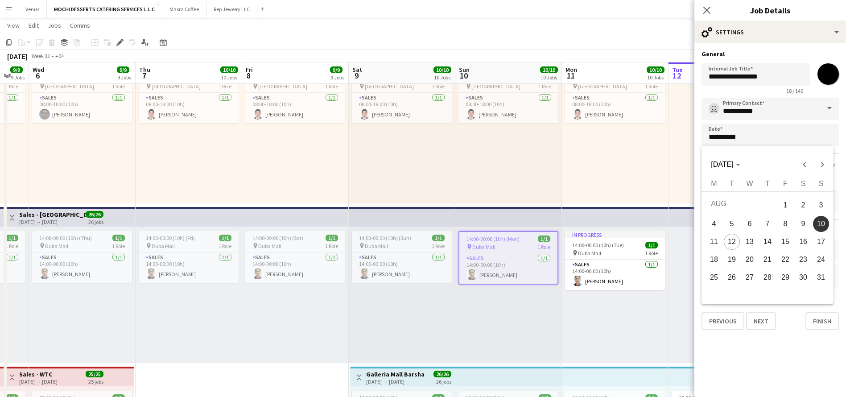
click at [734, 239] on span "12" at bounding box center [732, 242] width 16 height 16
type input "**********"
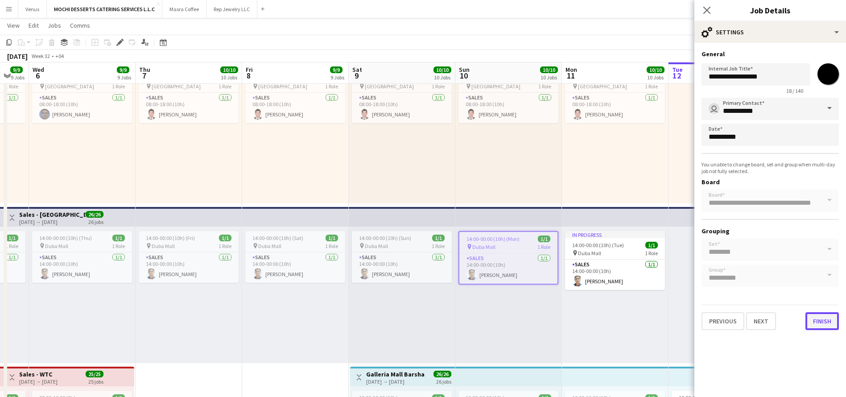
click at [825, 319] on button "Finish" at bounding box center [821, 321] width 33 height 18
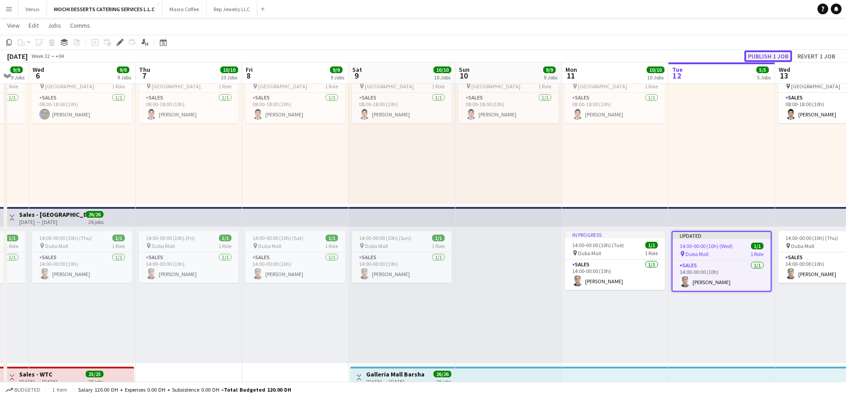
click at [765, 53] on button "Publish 1 job" at bounding box center [768, 56] width 48 height 12
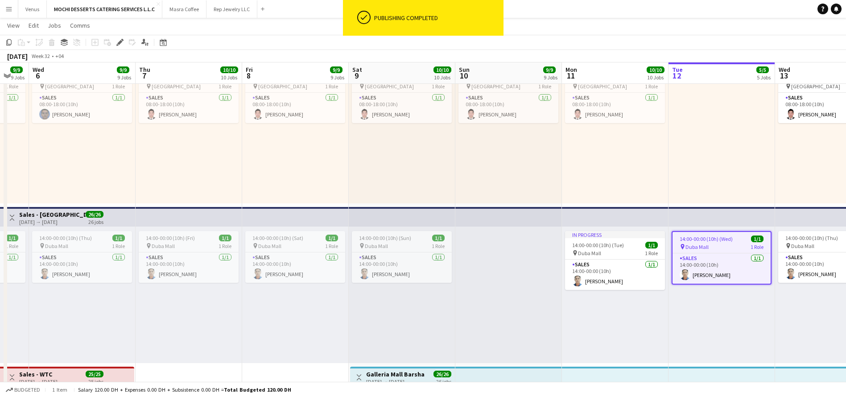
click at [720, 217] on app-top-bar at bounding box center [721, 217] width 107 height 20
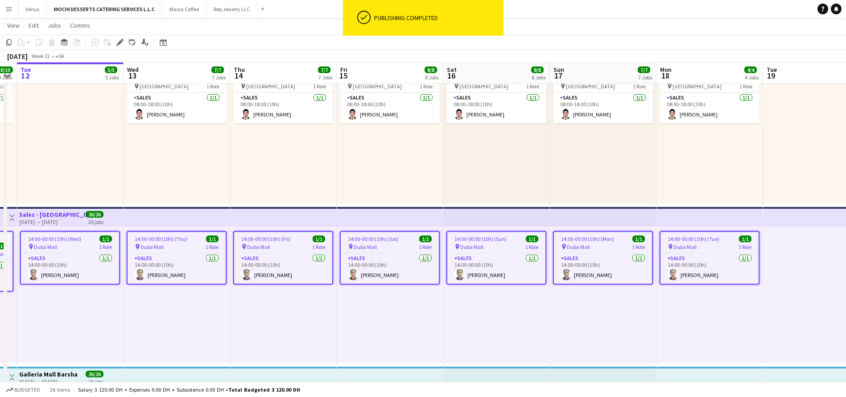
scroll to position [0, 294]
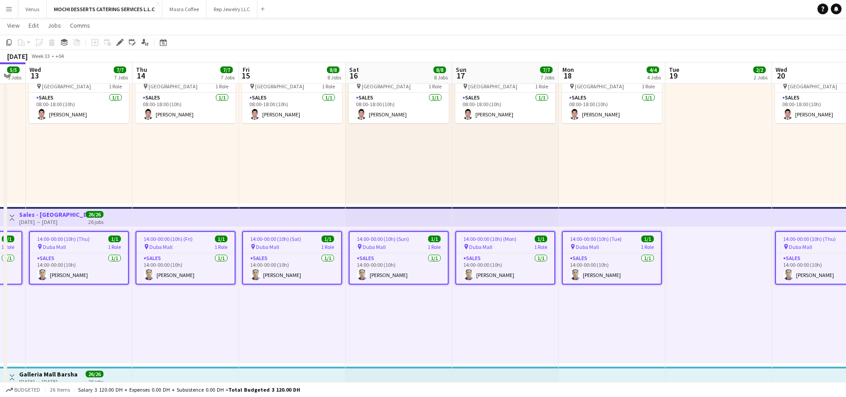
click at [489, 237] on span "14:00-00:00 (10h) (Mon)" at bounding box center [489, 238] width 53 height 7
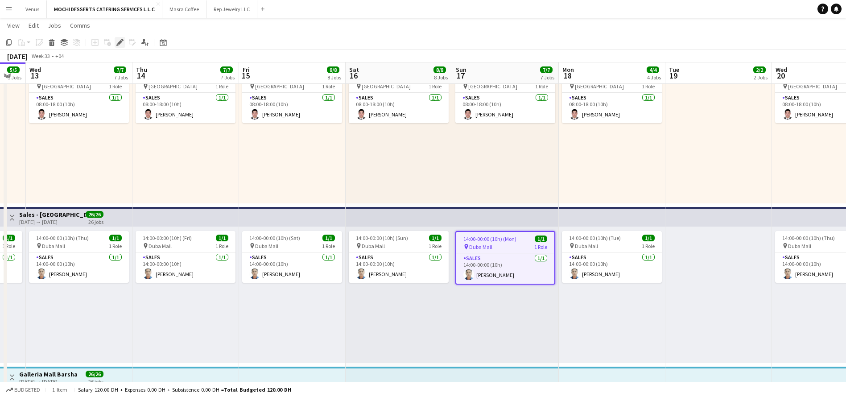
click at [122, 42] on icon "Edit" at bounding box center [119, 42] width 7 height 7
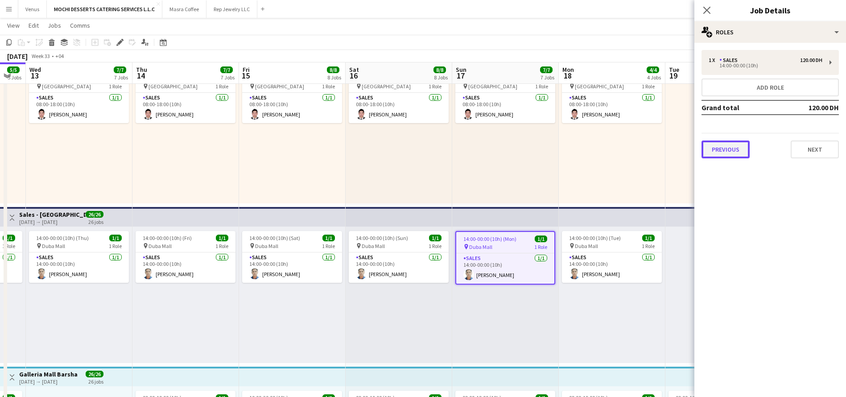
click at [725, 152] on button "Previous" at bounding box center [725, 149] width 48 height 18
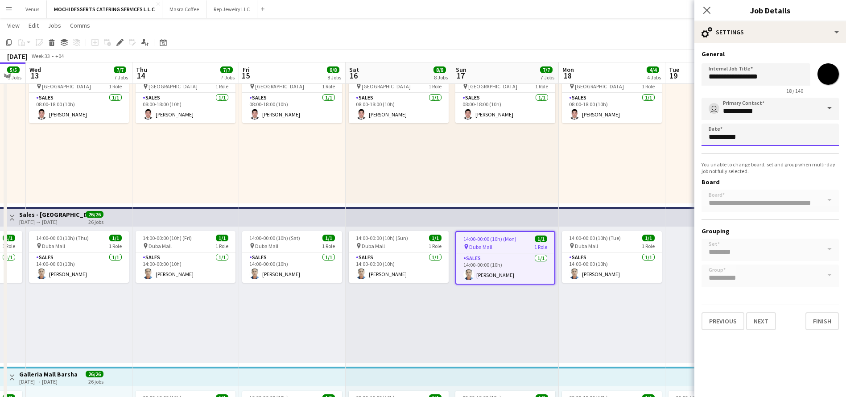
scroll to position [0, 0]
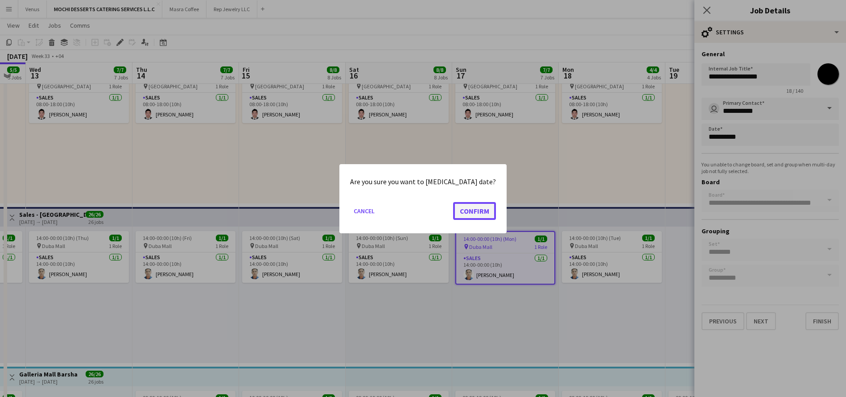
click at [473, 213] on button "Confirm" at bounding box center [474, 211] width 43 height 18
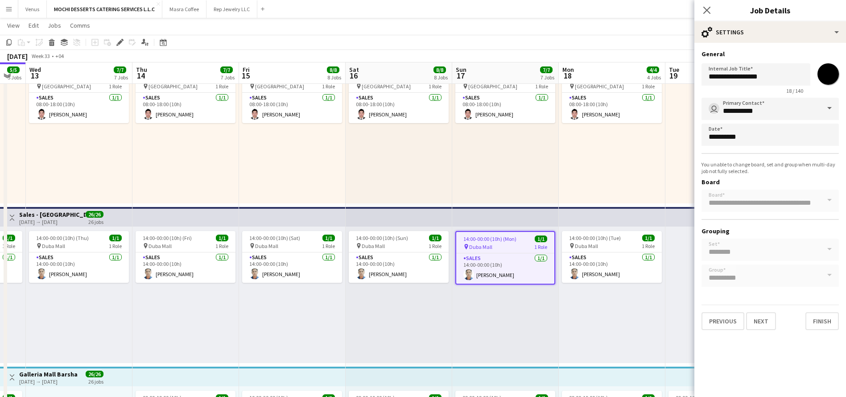
scroll to position [535, 0]
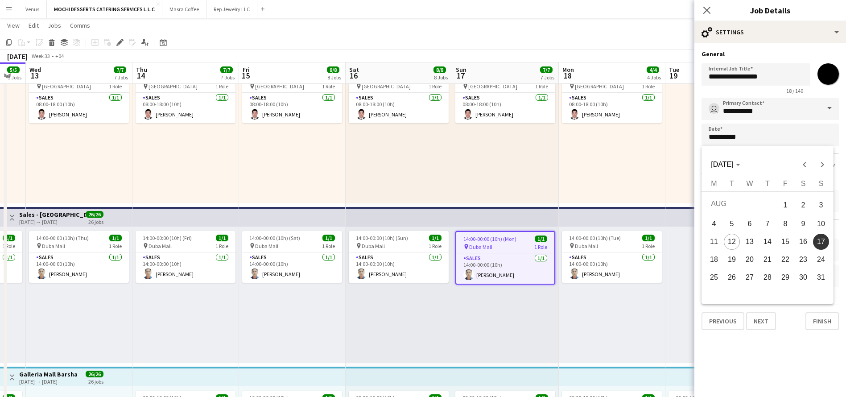
click at [733, 260] on span "19" at bounding box center [732, 259] width 16 height 16
type input "**********"
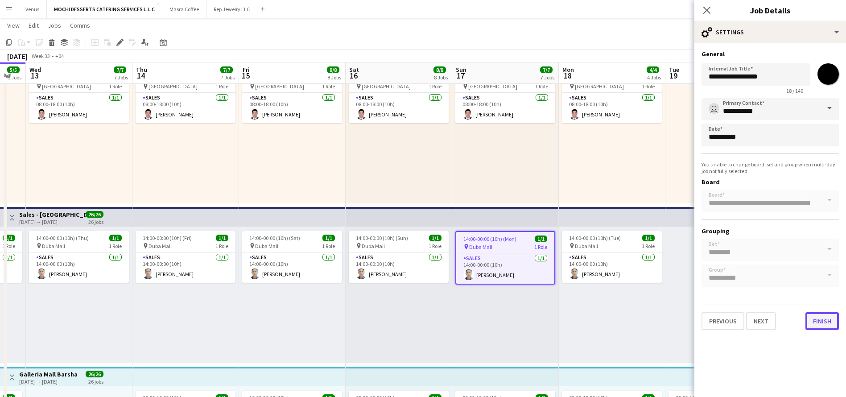
click at [827, 325] on button "Finish" at bounding box center [821, 321] width 33 height 18
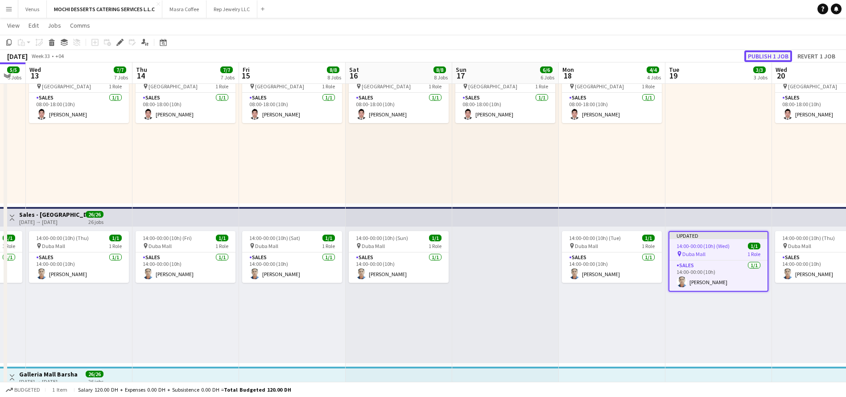
click at [765, 57] on button "Publish 1 job" at bounding box center [768, 56] width 48 height 12
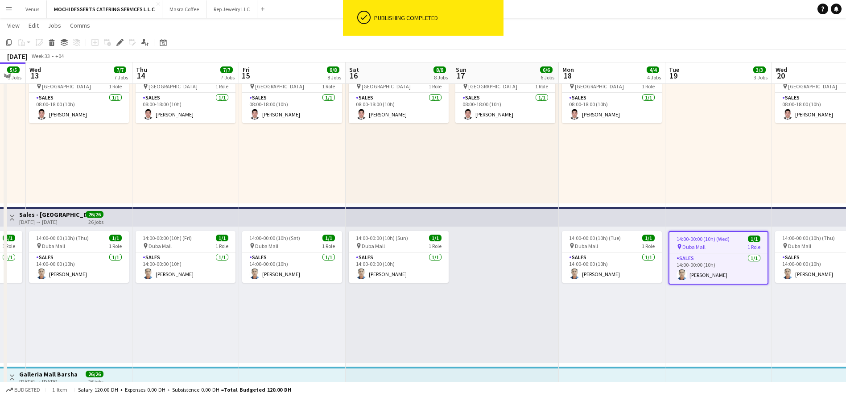
click at [812, 213] on app-top-bar at bounding box center [825, 217] width 107 height 20
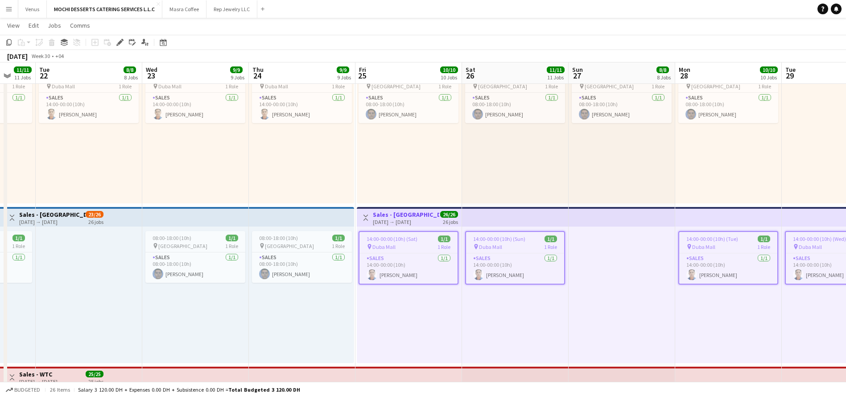
click at [307, 216] on app-top-bar at bounding box center [301, 217] width 105 height 20
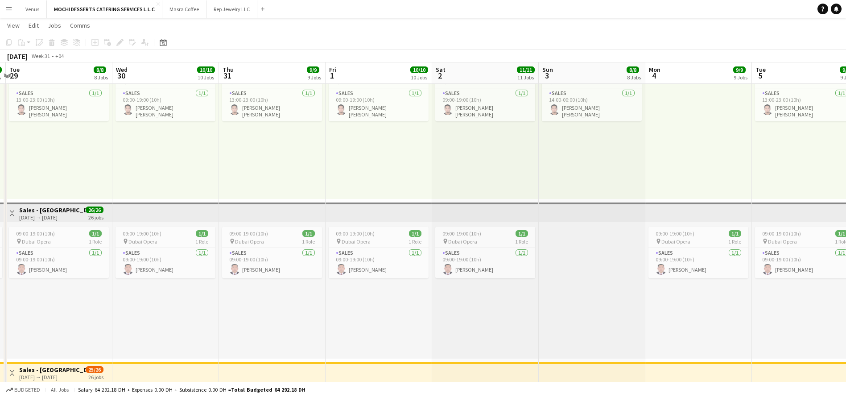
scroll to position [0, 208]
click at [551, 320] on div at bounding box center [591, 290] width 107 height 136
drag, startPoint x: 176, startPoint y: 231, endPoint x: 113, endPoint y: 220, distance: 63.8
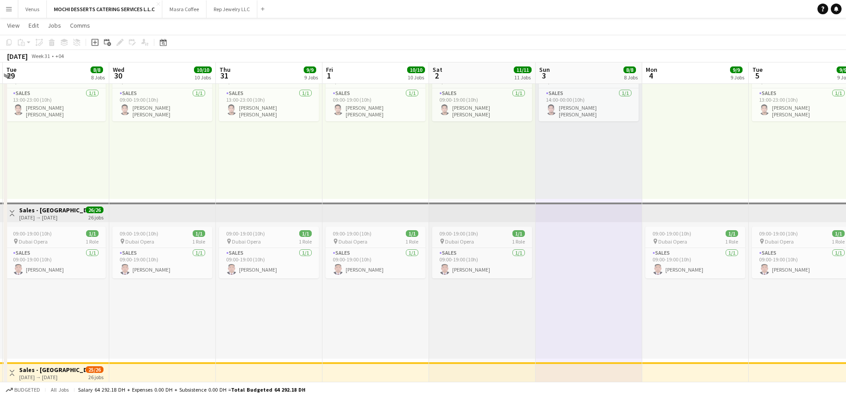
click at [119, 210] on app-top-bar at bounding box center [162, 212] width 107 height 20
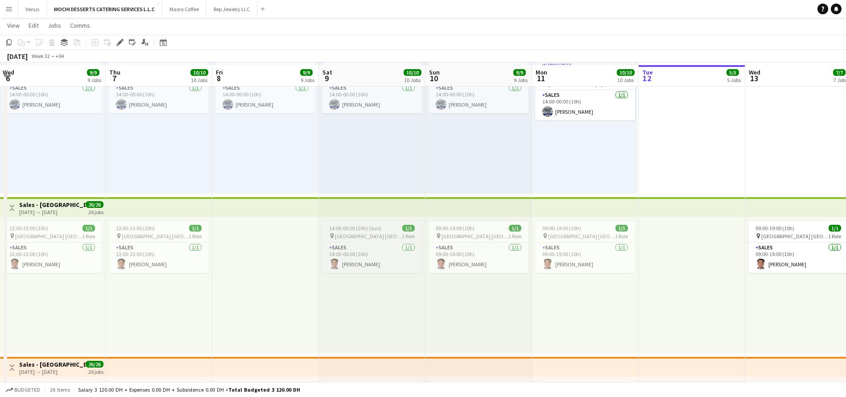
scroll to position [228, 0]
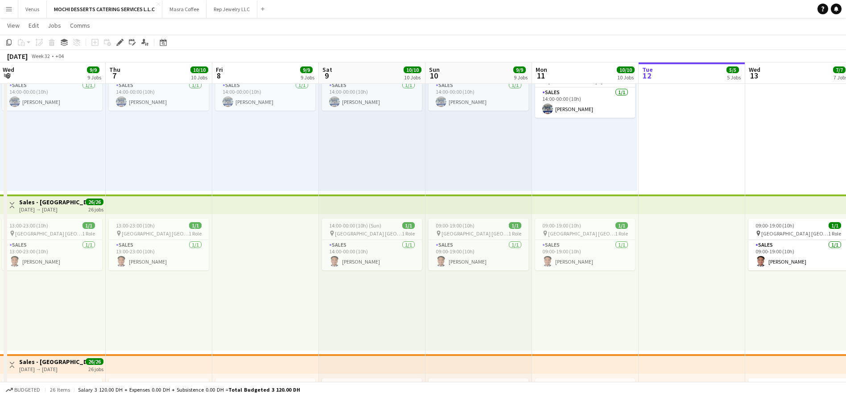
click at [253, 202] on app-top-bar at bounding box center [265, 204] width 107 height 20
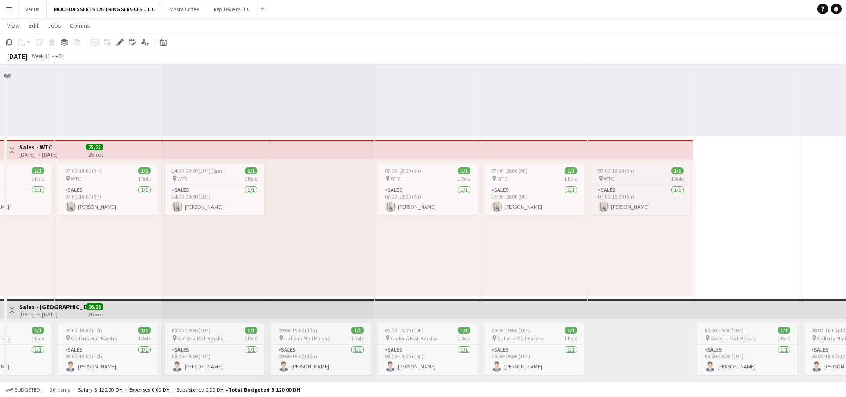
scroll to position [763, 0]
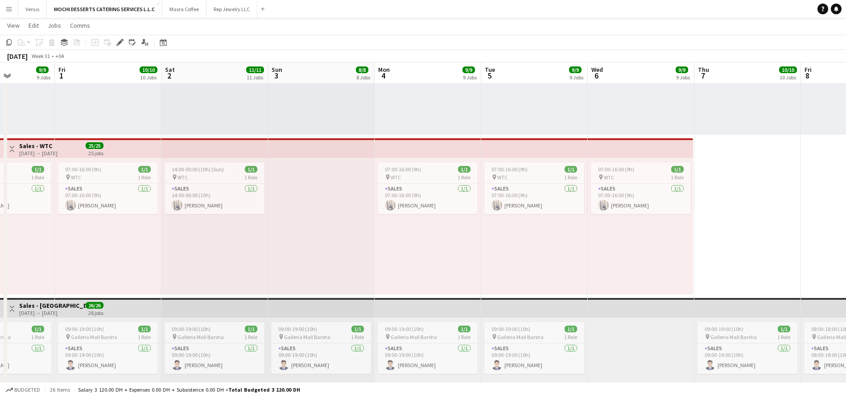
click at [423, 146] on app-top-bar at bounding box center [428, 148] width 107 height 20
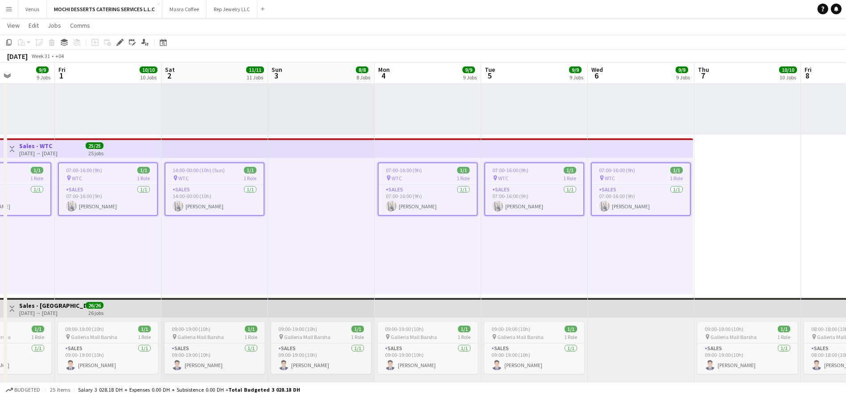
click at [135, 149] on app-top-bar at bounding box center [108, 148] width 107 height 20
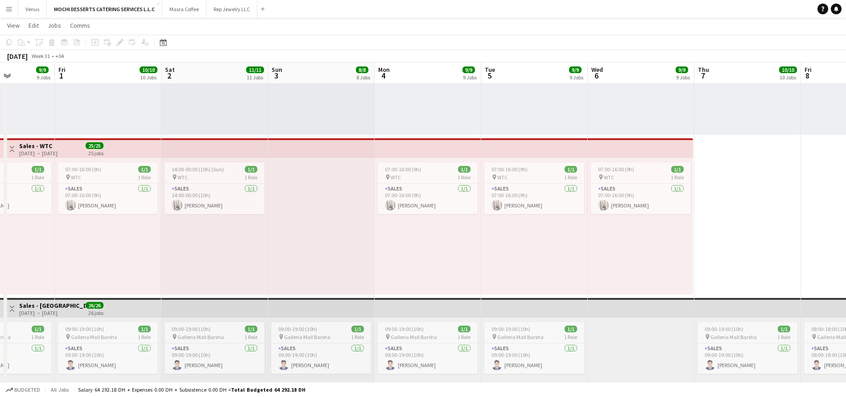
scroll to position [0, 264]
click at [136, 150] on app-top-bar at bounding box center [109, 148] width 107 height 20
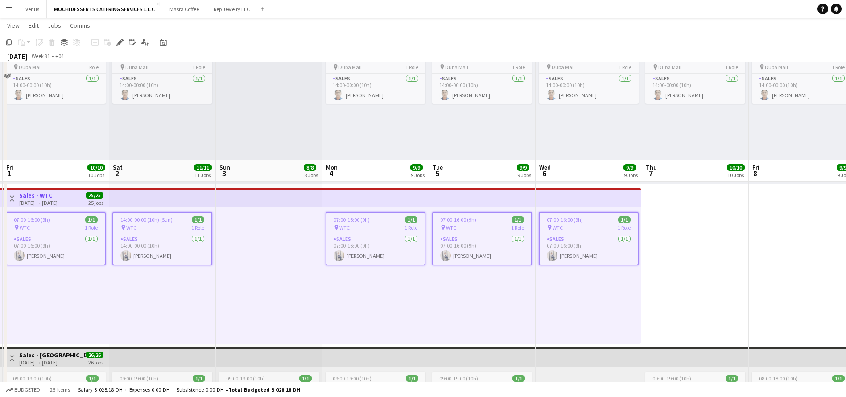
scroll to position [696, 0]
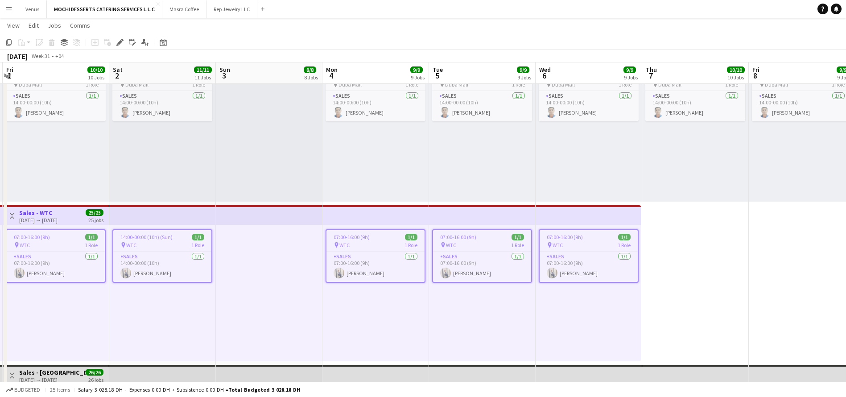
click at [58, 213] on h3 "Sales - WTC" at bounding box center [38, 213] width 38 height 8
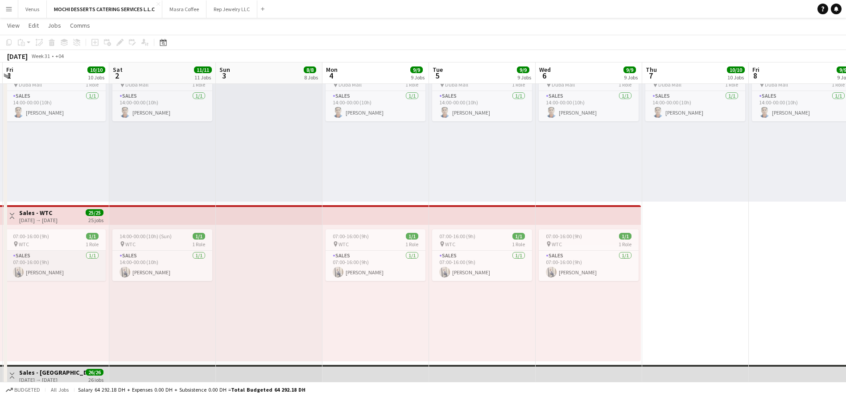
scroll to position [0, 317]
click at [75, 251] on app-card-role "Sales [DATE] 07:00-16:00 (9h) [PERSON_NAME]" at bounding box center [55, 266] width 100 height 30
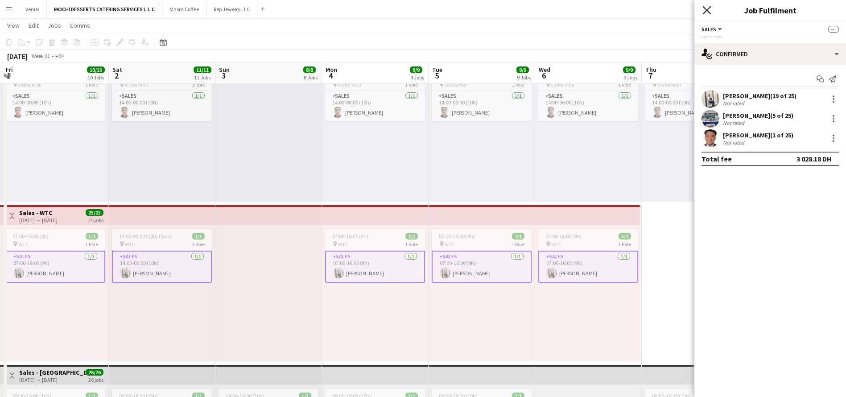
click at [706, 12] on icon at bounding box center [706, 10] width 8 height 8
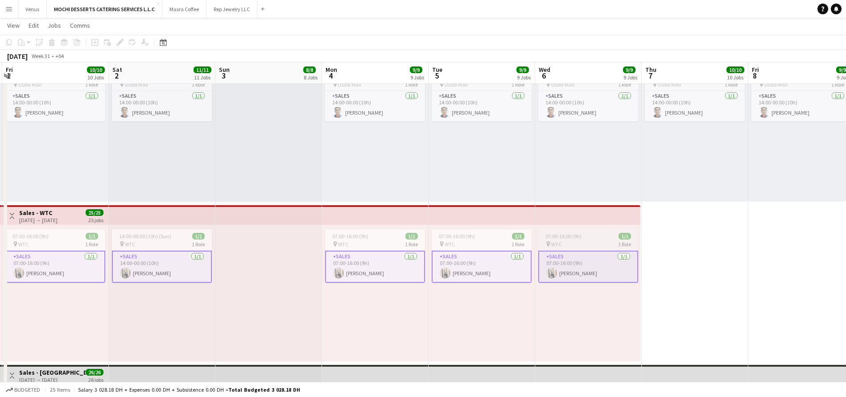
click at [578, 230] on app-job-card "07:00-16:00 (9h) 1/1 pin WTC 1 Role Sales [DATE] 07:00-16:00 (9h) [PERSON_NAME]" at bounding box center [588, 256] width 100 height 54
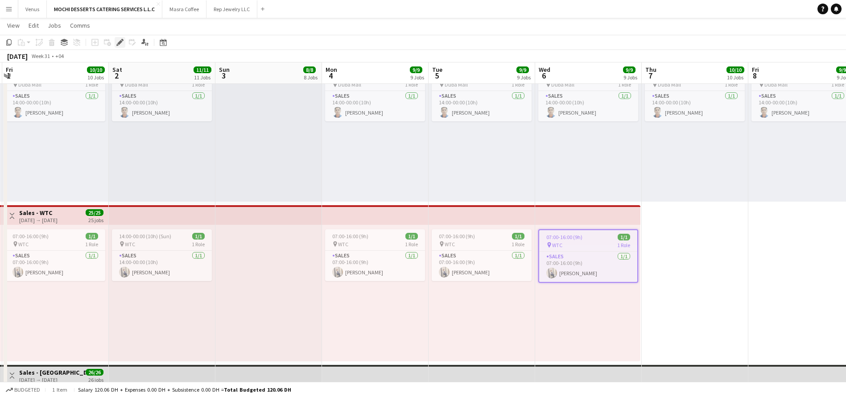
click at [119, 41] on icon at bounding box center [119, 42] width 5 height 5
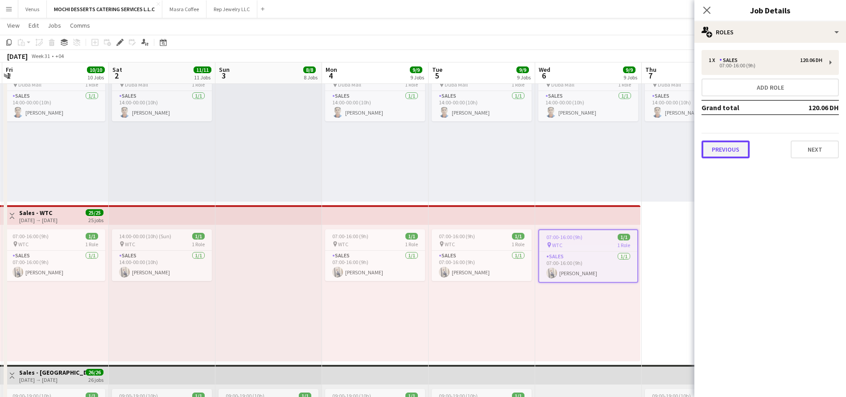
click at [738, 148] on button "Previous" at bounding box center [725, 149] width 48 height 18
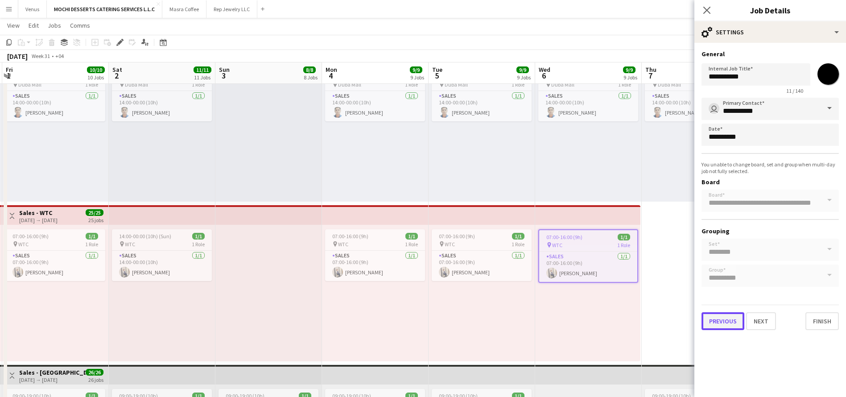
click at [733, 322] on button "Previous" at bounding box center [722, 321] width 43 height 18
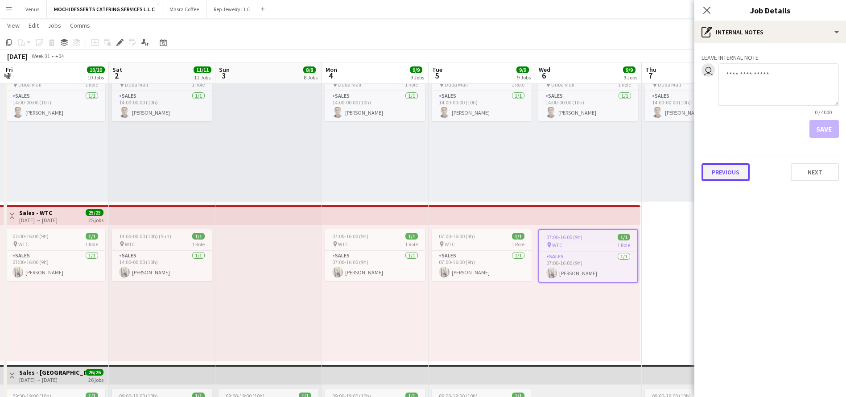
click at [719, 171] on button "Previous" at bounding box center [725, 172] width 48 height 18
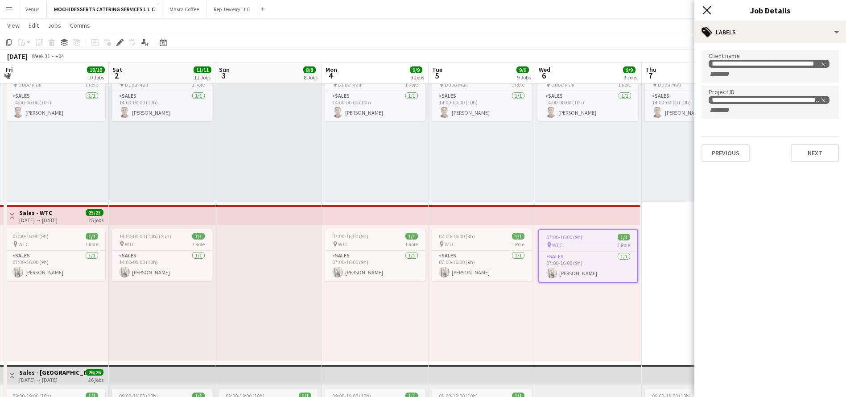
click at [707, 10] on icon at bounding box center [706, 10] width 8 height 8
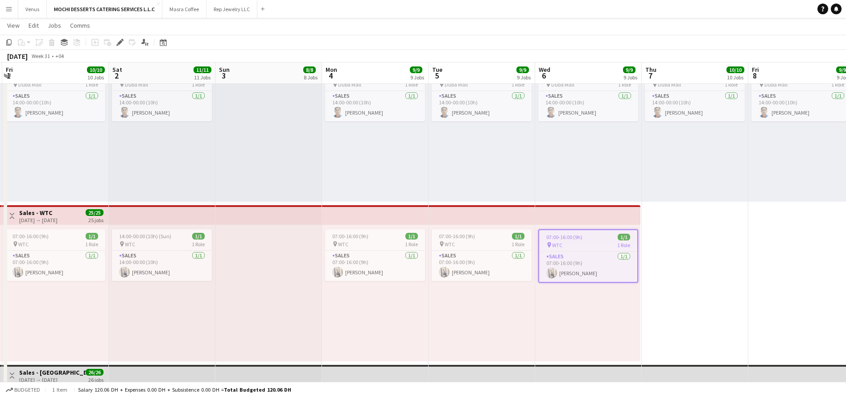
click at [46, 213] on h3 "Sales - WTC" at bounding box center [38, 213] width 38 height 8
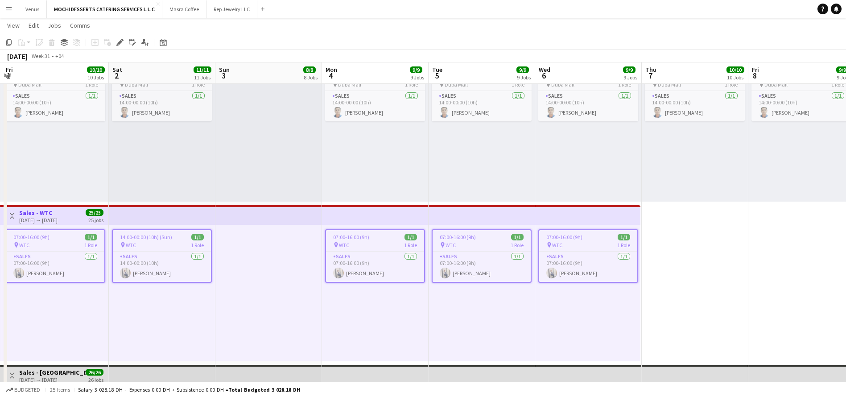
click at [57, 209] on h3 "Sales - WTC" at bounding box center [38, 213] width 38 height 8
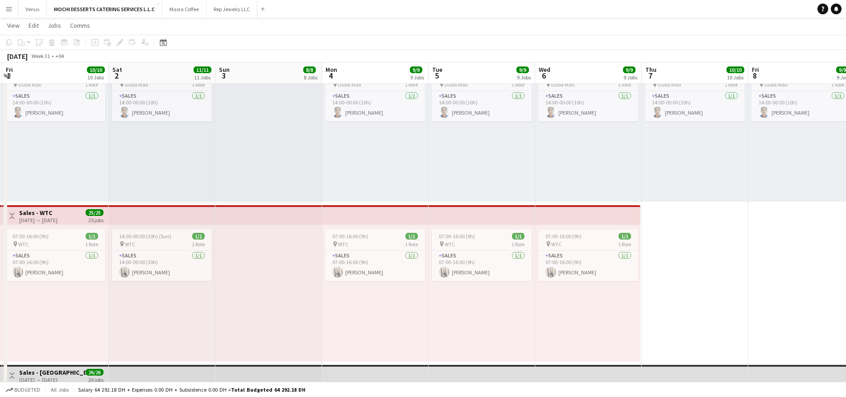
click at [57, 212] on h3 "Sales - WTC" at bounding box center [38, 213] width 38 height 8
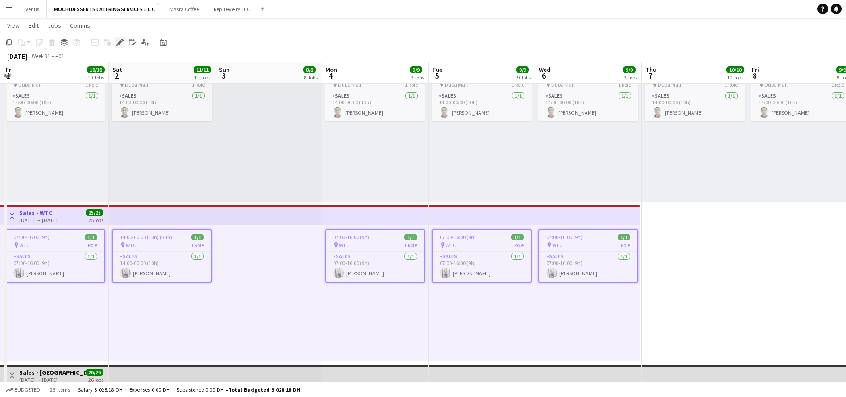
click at [119, 43] on icon at bounding box center [119, 42] width 5 height 5
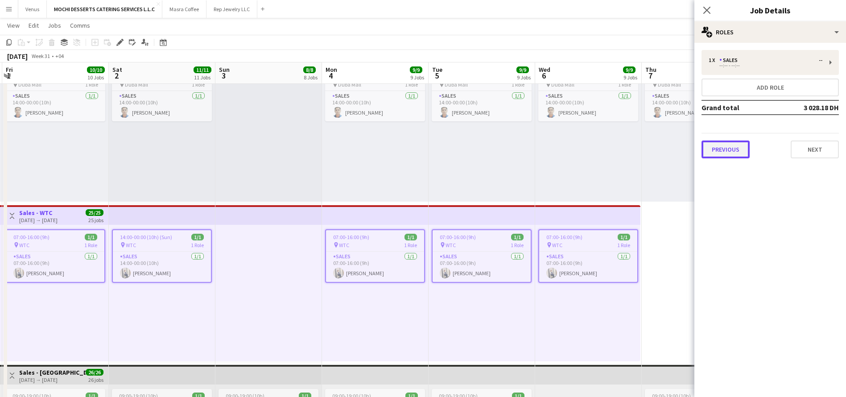
click at [726, 151] on button "Previous" at bounding box center [725, 149] width 48 height 18
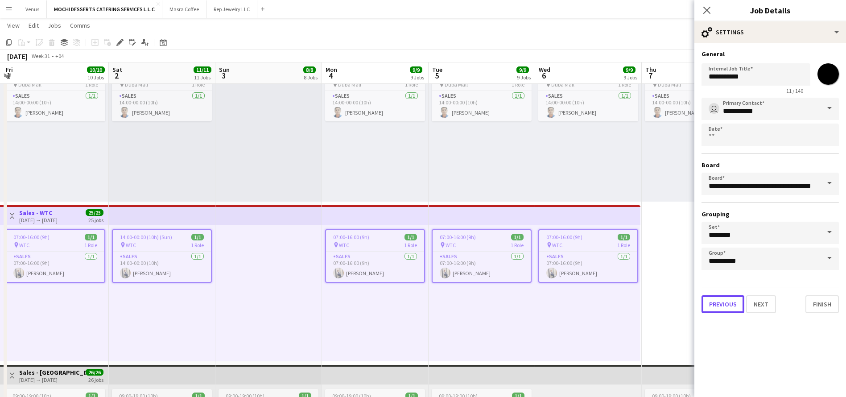
click at [720, 307] on button "Previous" at bounding box center [722, 304] width 43 height 18
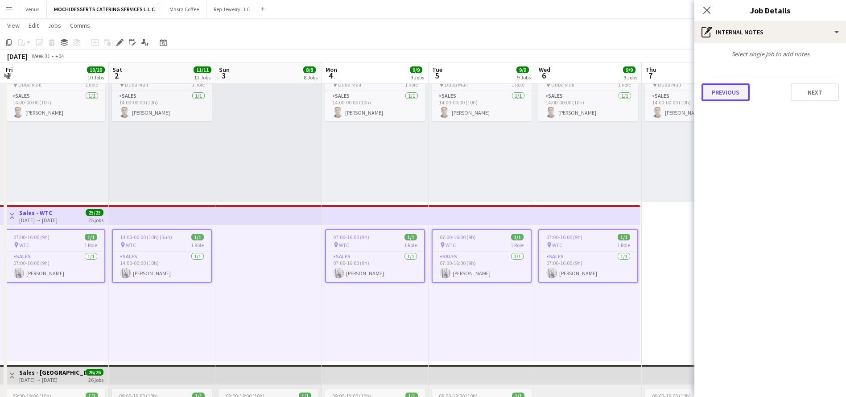
click at [718, 90] on button "Previous" at bounding box center [725, 92] width 48 height 18
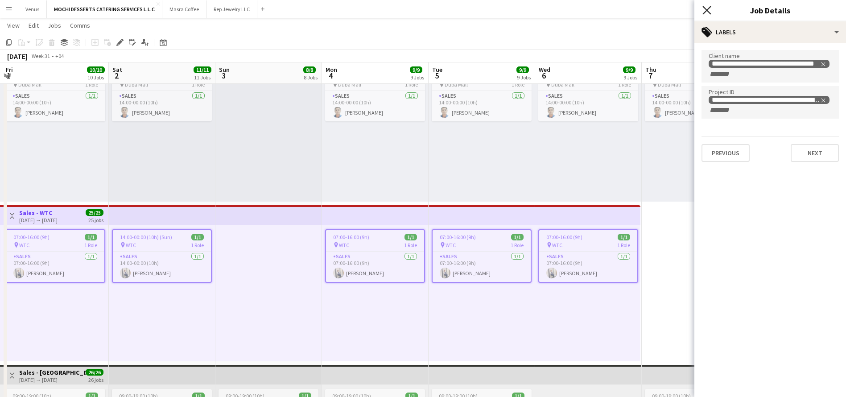
click at [705, 7] on icon "Close pop-in" at bounding box center [706, 10] width 8 height 8
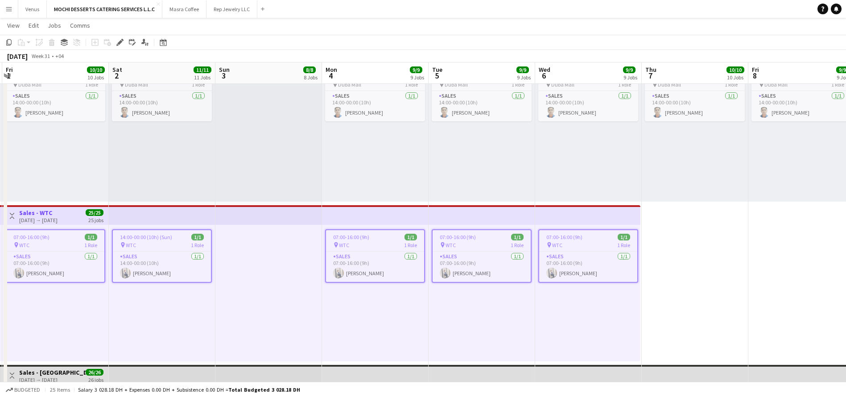
click at [143, 319] on div "14:00-00:00 (10h) (Sun) 1/1 pin WTC 1 Role Sales [DATE] 14:00-00:00 (10h) [PERS…" at bounding box center [162, 293] width 107 height 136
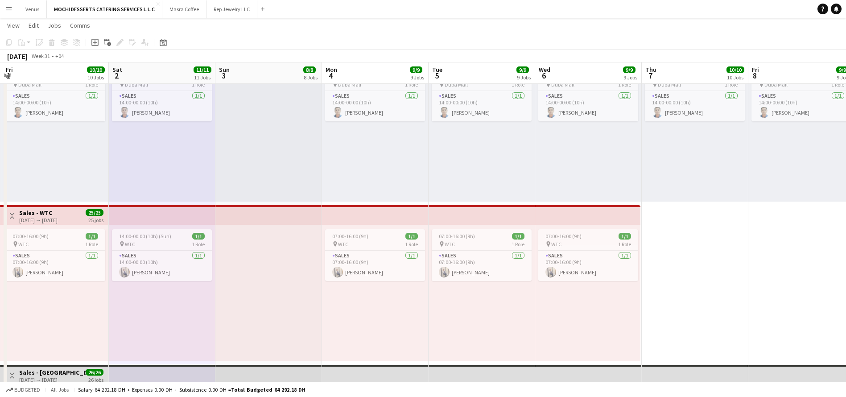
click at [303, 309] on div at bounding box center [268, 293] width 107 height 136
click at [449, 339] on div "07:00-16:00 (9h) 1/1 pin WTC 1 Role Sales [DATE] 07:00-16:00 (9h) [PERSON_NAME]" at bounding box center [482, 293] width 107 height 136
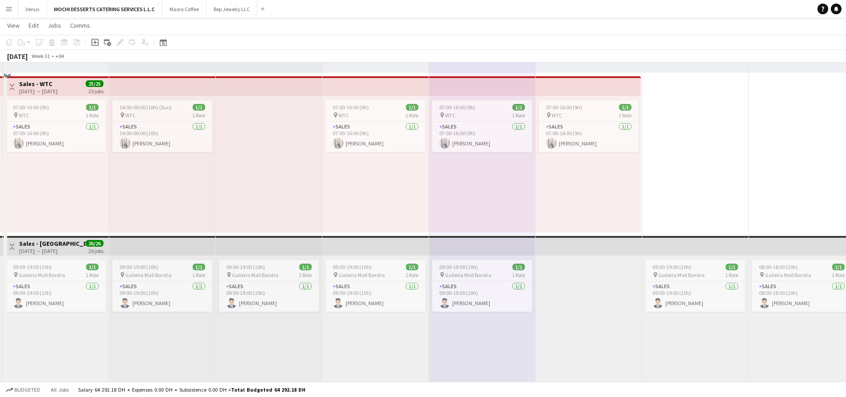
scroll to position [763, 0]
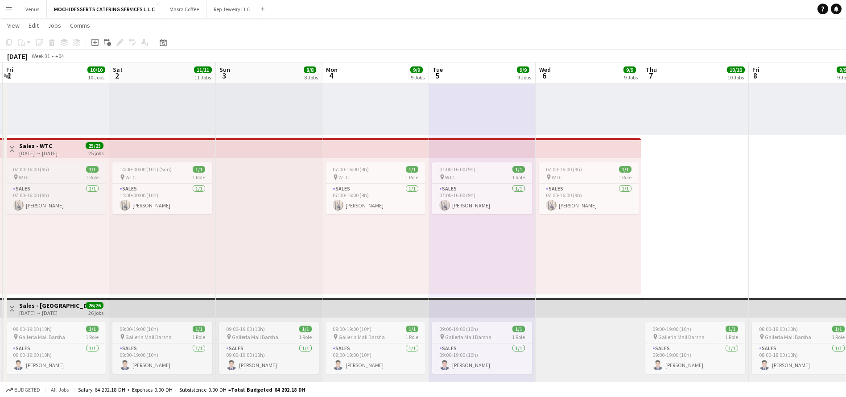
click at [63, 173] on div "pin WTC 1 Role" at bounding box center [56, 176] width 100 height 7
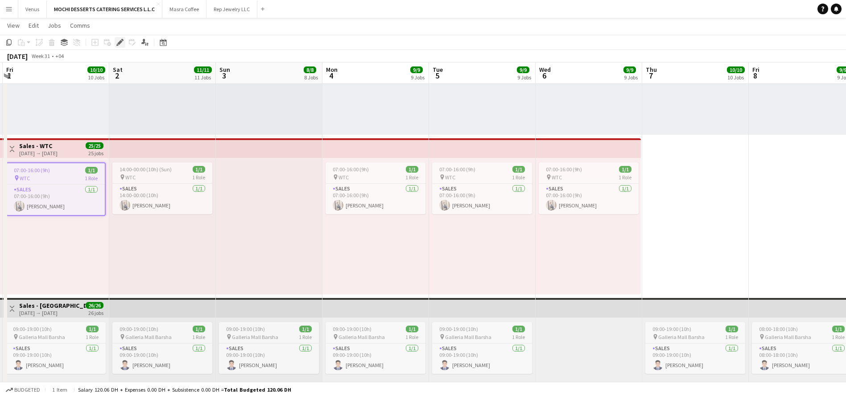
click at [118, 41] on icon "Edit" at bounding box center [119, 42] width 7 height 7
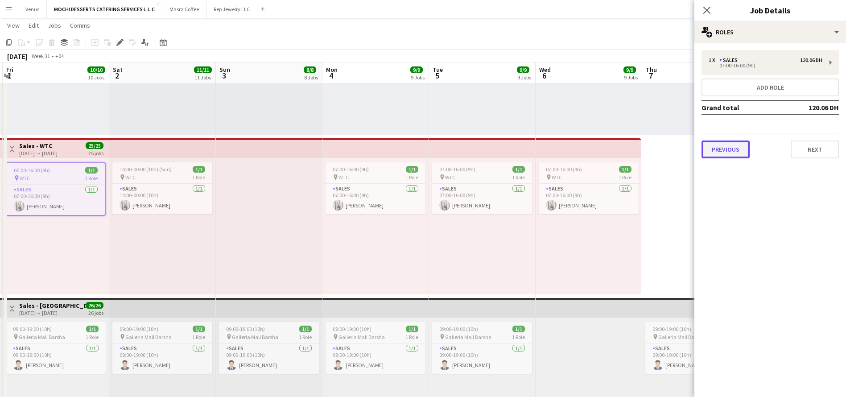
click at [734, 152] on button "Previous" at bounding box center [725, 149] width 48 height 18
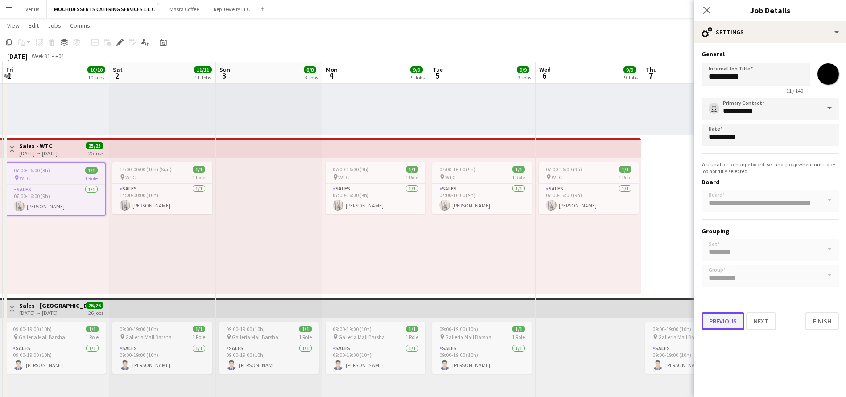
click at [722, 318] on button "Previous" at bounding box center [722, 321] width 43 height 18
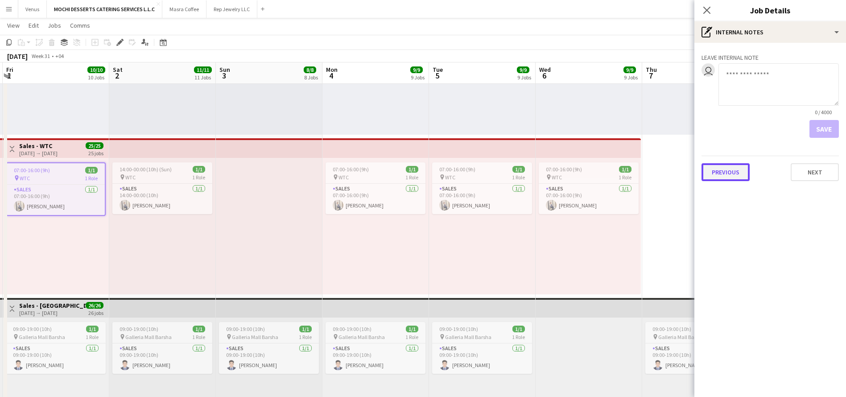
click at [727, 177] on button "Previous" at bounding box center [725, 172] width 48 height 18
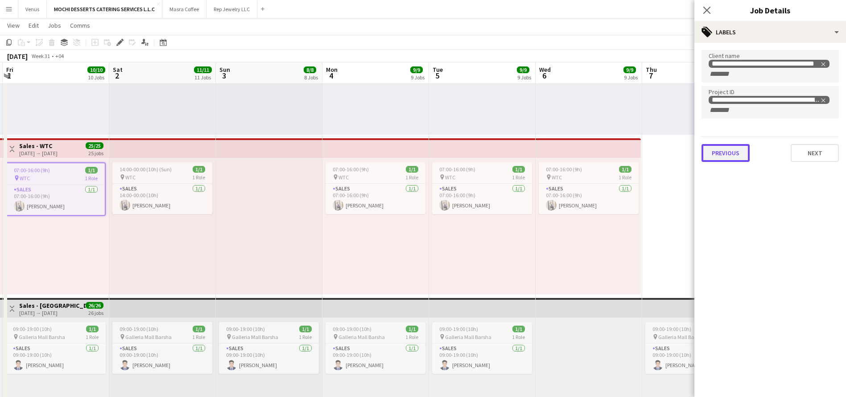
click at [731, 156] on button "Previous" at bounding box center [725, 153] width 48 height 18
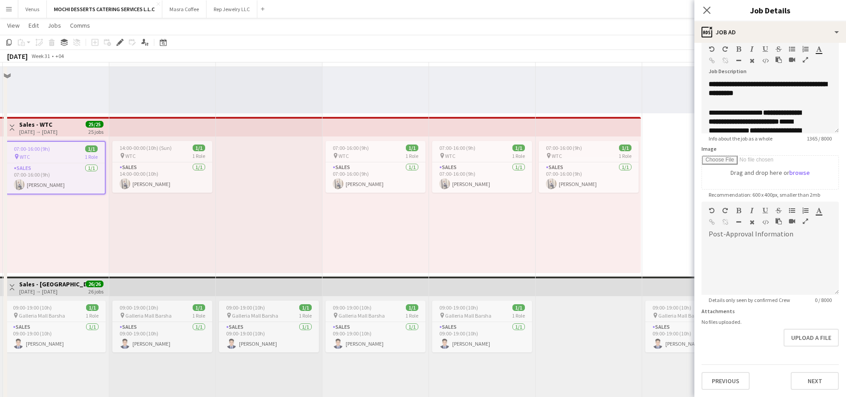
scroll to position [1031, 0]
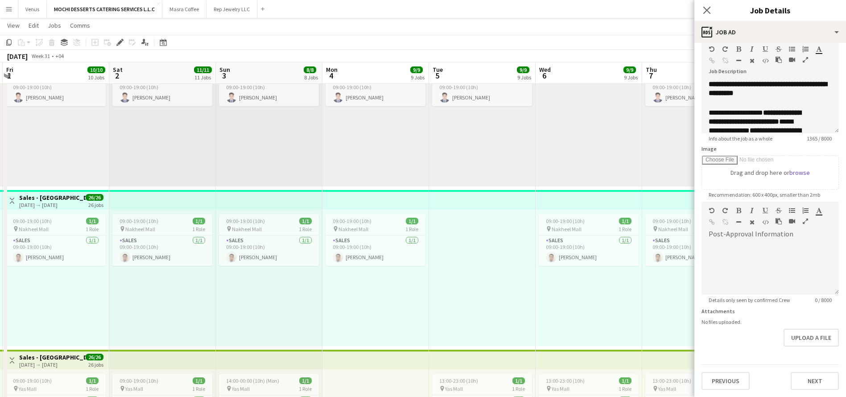
click at [723, 391] on div "**********" at bounding box center [770, 198] width 152 height 398
click at [727, 383] on button "Previous" at bounding box center [725, 381] width 48 height 18
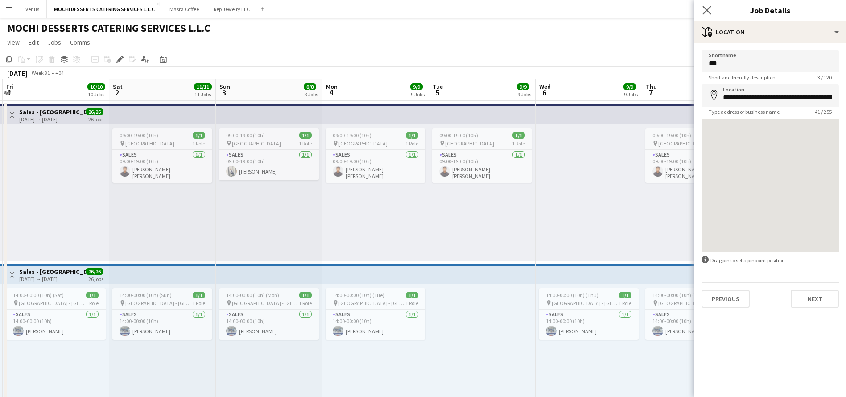
click at [707, 4] on app-icon "Close pop-in" at bounding box center [706, 10] width 13 height 13
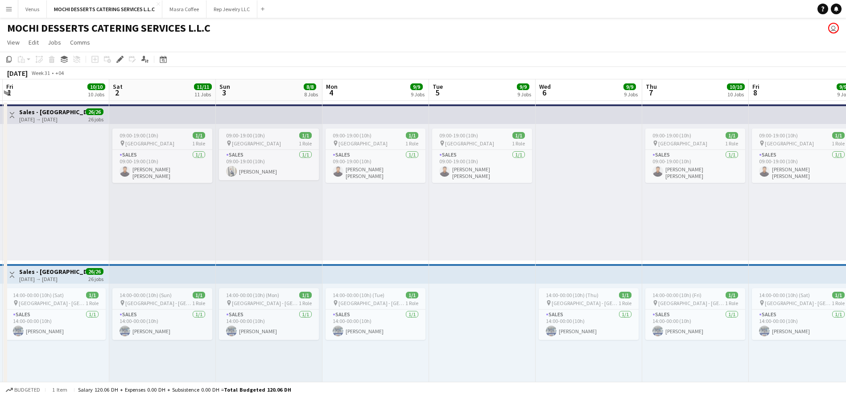
drag, startPoint x: 127, startPoint y: 380, endPoint x: 114, endPoint y: 369, distance: 16.7
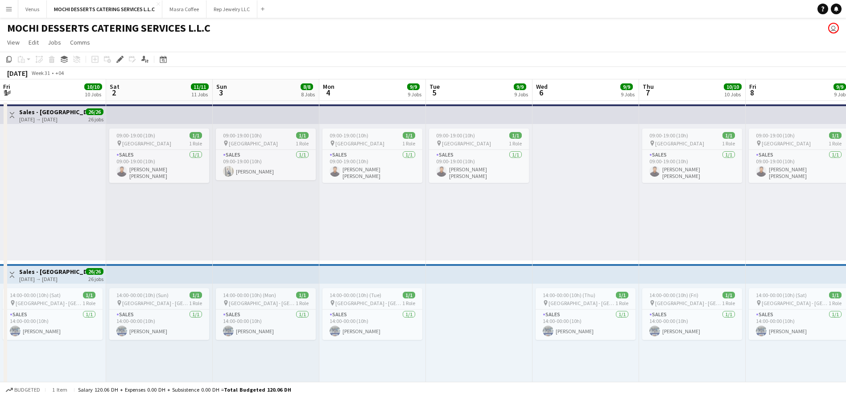
scroll to position [0, 320]
drag, startPoint x: 173, startPoint y: 351, endPoint x: 523, endPoint y: 199, distance: 380.8
click at [523, 199] on div "09:00-19:00 (10h) 1/1 pin [GEOGRAPHIC_DATA] 1 Role Sales [DATE] 09:00-19:00 (10…" at bounding box center [479, 192] width 107 height 136
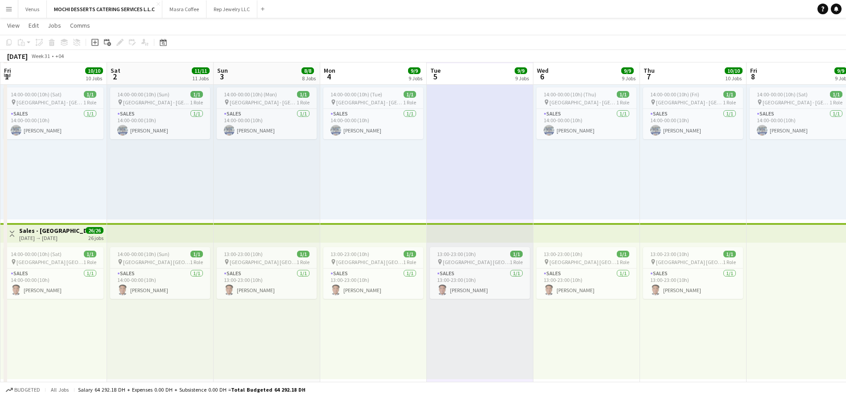
scroll to position [201, 0]
click at [688, 258] on span "[GEOGRAPHIC_DATA] [GEOGRAPHIC_DATA]" at bounding box center [689, 261] width 67 height 7
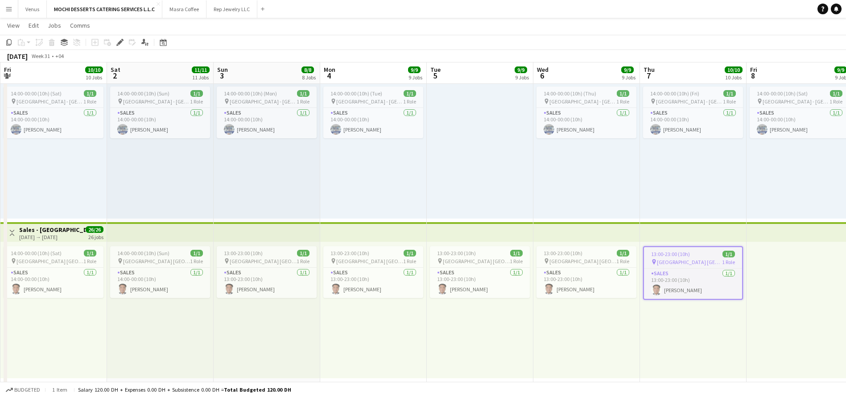
click at [627, 240] on app-top-bar at bounding box center [586, 232] width 107 height 20
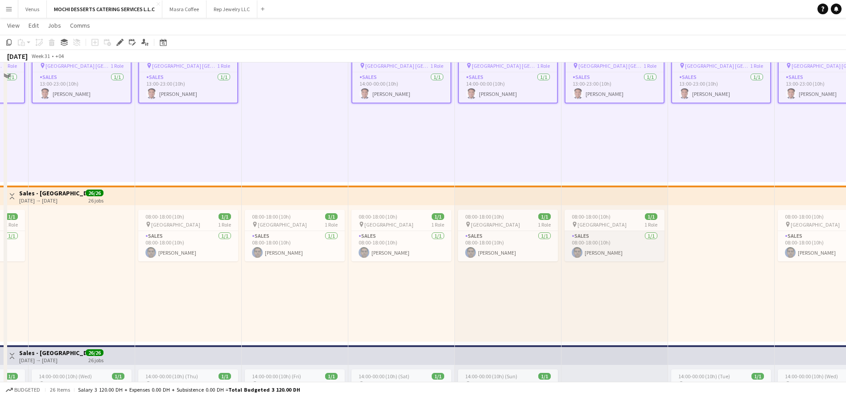
scroll to position [468, 0]
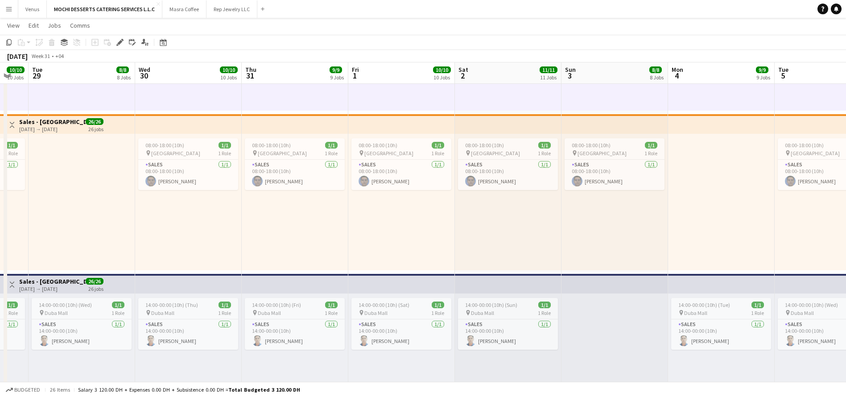
click at [196, 129] on app-top-bar at bounding box center [188, 124] width 107 height 20
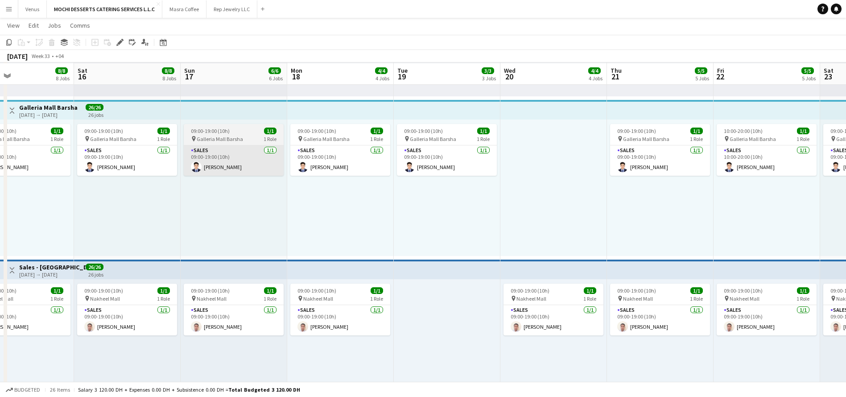
scroll to position [803, 0]
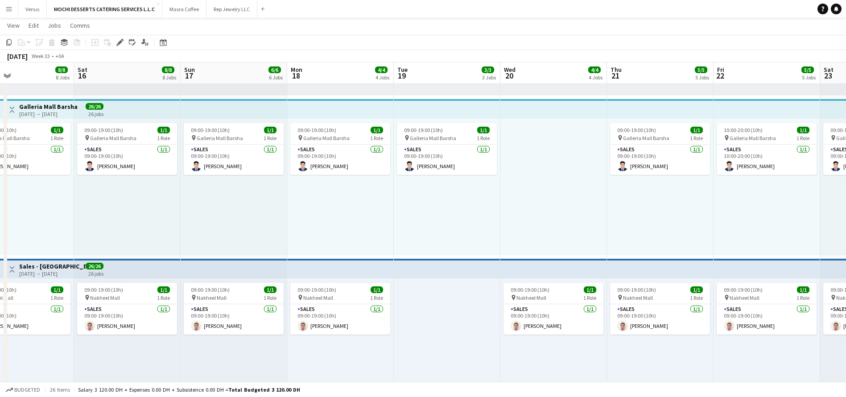
click at [133, 115] on app-top-bar at bounding box center [127, 109] width 107 height 20
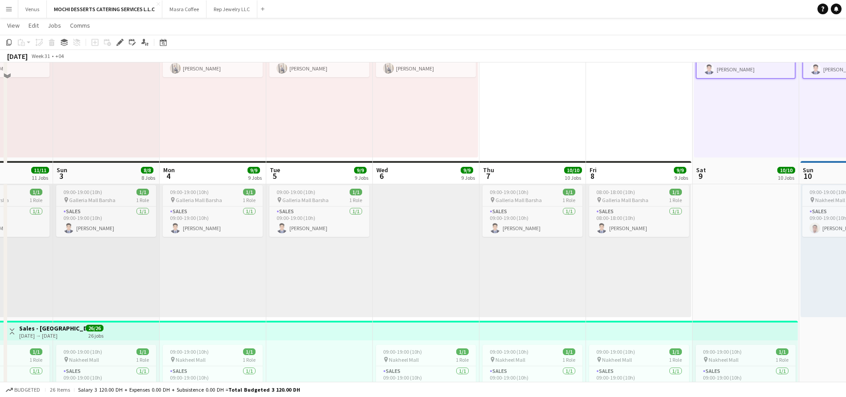
scroll to position [869, 0]
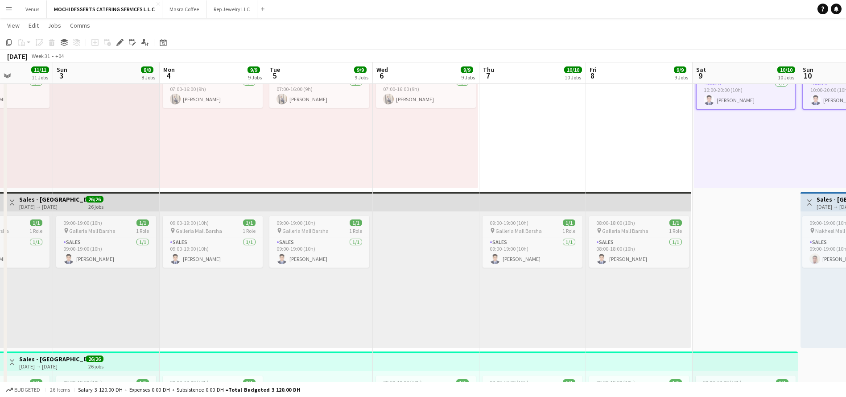
click at [524, 204] on app-top-bar at bounding box center [532, 202] width 107 height 20
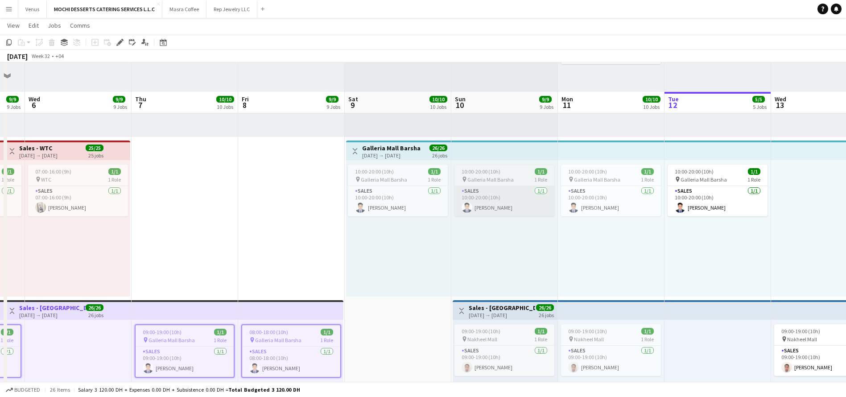
scroll to position [736, 0]
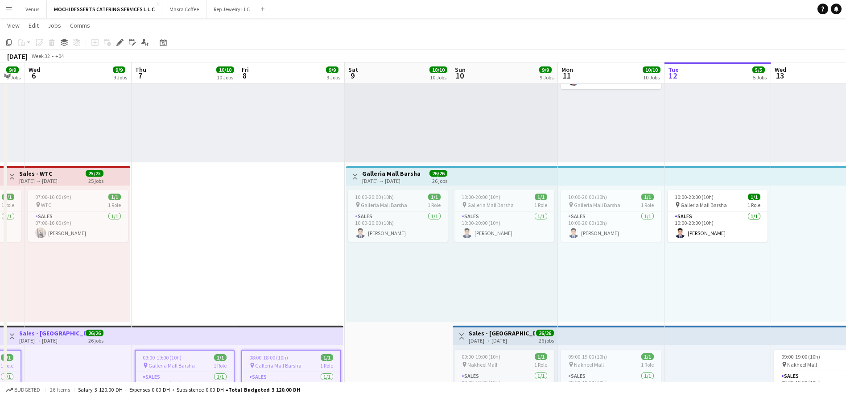
click at [386, 173] on h3 "Galleria Mall Barsha" at bounding box center [391, 173] width 58 height 8
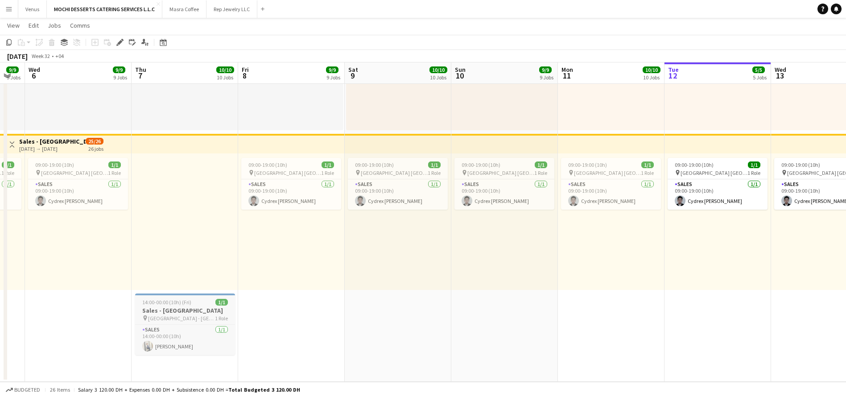
scroll to position [0, 188]
click at [188, 306] on h3 "Sales - [GEOGRAPHIC_DATA]" at bounding box center [186, 310] width 100 height 8
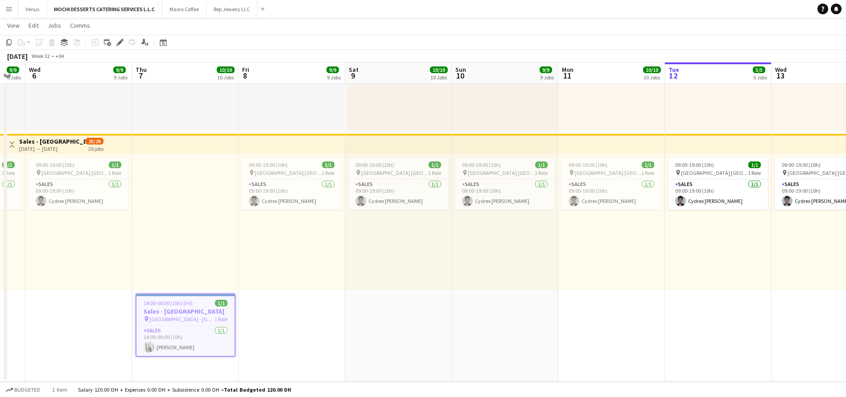
click at [118, 41] on icon "Edit" at bounding box center [119, 42] width 7 height 7
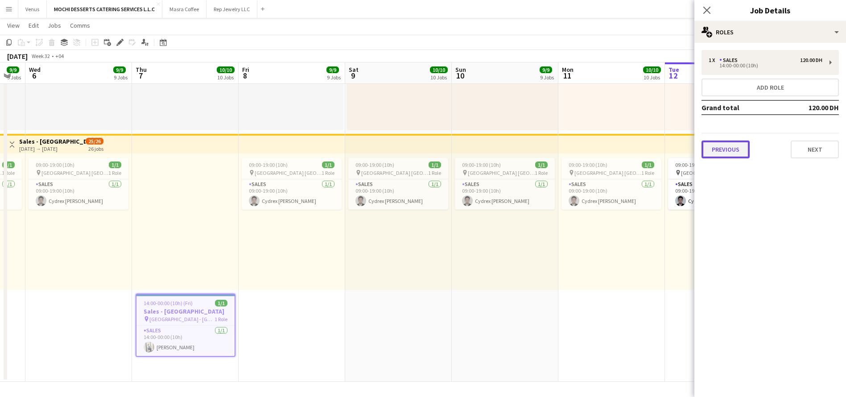
click at [730, 151] on button "Previous" at bounding box center [725, 149] width 48 height 18
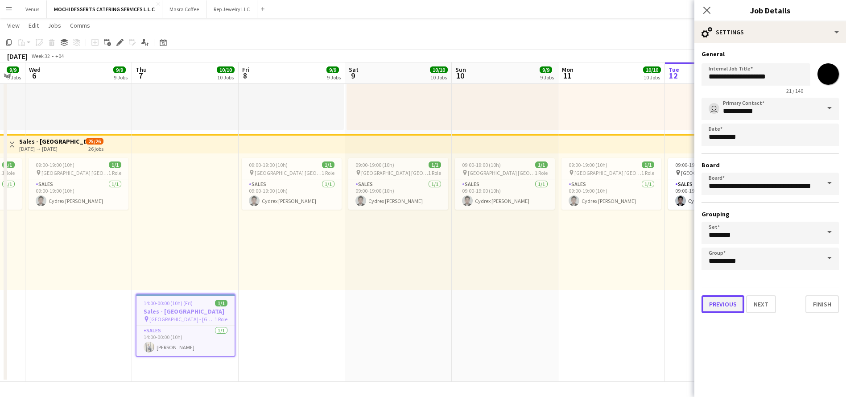
click at [724, 305] on button "Previous" at bounding box center [722, 304] width 43 height 18
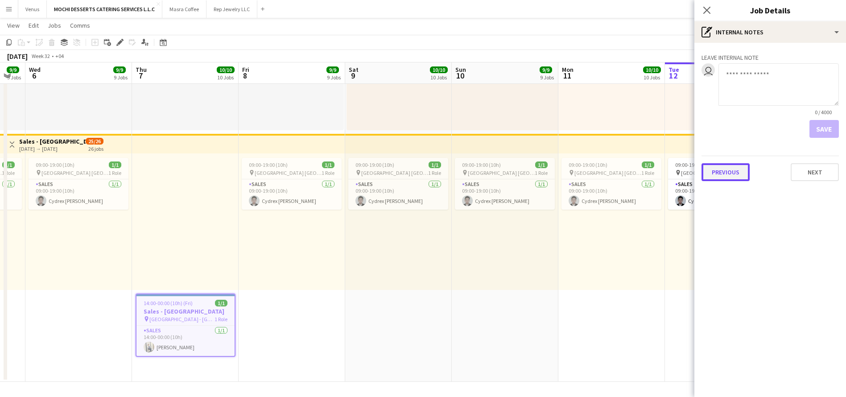
click at [730, 171] on button "Previous" at bounding box center [725, 172] width 48 height 18
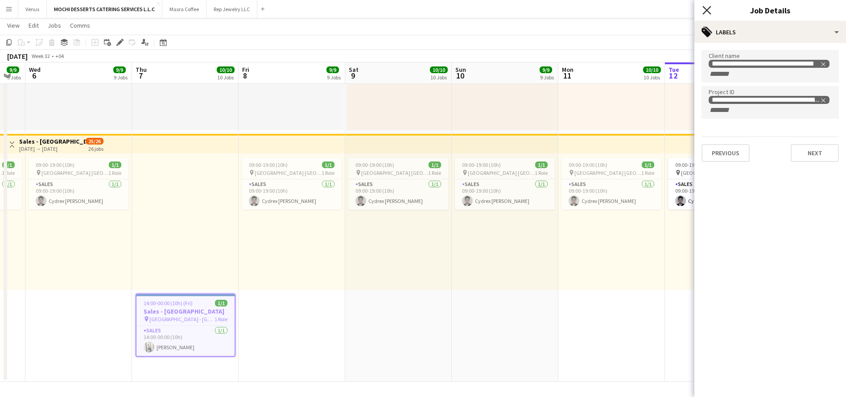
click at [706, 8] on icon "Close pop-in" at bounding box center [706, 10] width 8 height 8
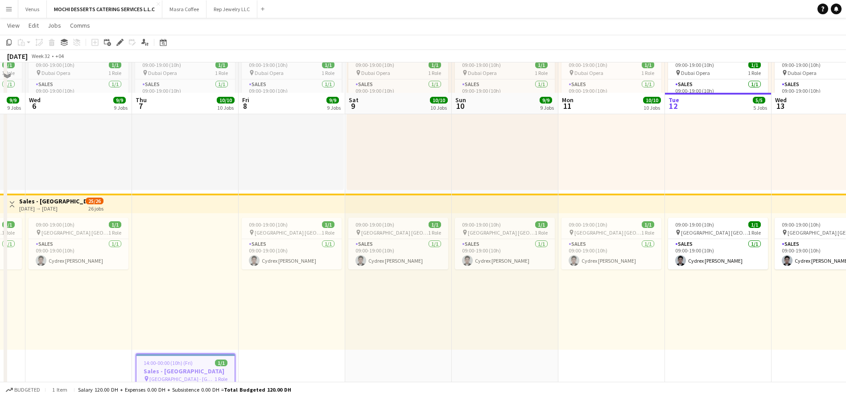
scroll to position [1232, 0]
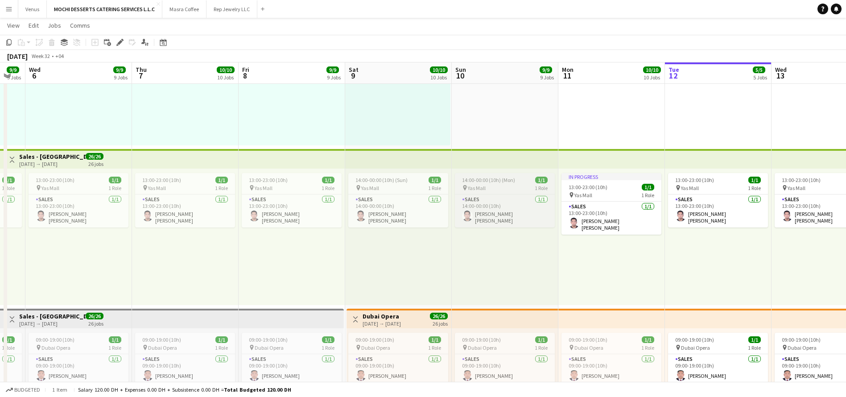
click at [496, 181] on span "14:00-00:00 (10h) (Mon)" at bounding box center [488, 180] width 53 height 7
click at [120, 41] on icon at bounding box center [119, 42] width 5 height 5
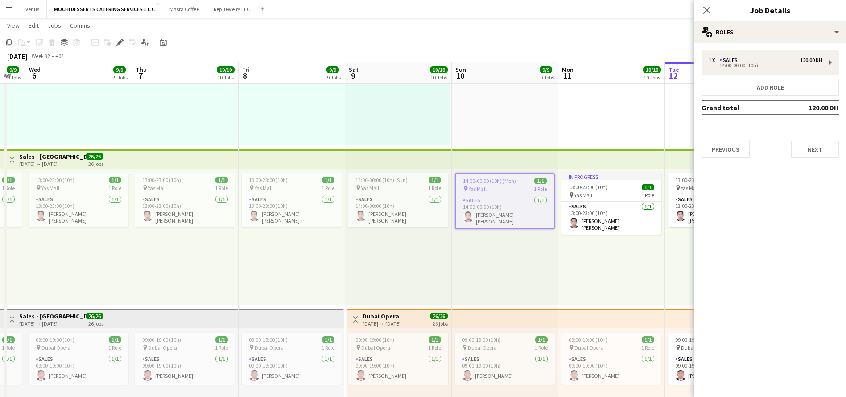
drag, startPoint x: 721, startPoint y: 161, endPoint x: 726, endPoint y: 153, distance: 8.8
click at [721, 161] on div "1 x Sales 120.00 DH 14:00-00:00 (10h) Add role Grand total 120.00 DH Previous N…" at bounding box center [770, 104] width 152 height 123
click at [727, 150] on button "Previous" at bounding box center [725, 149] width 48 height 18
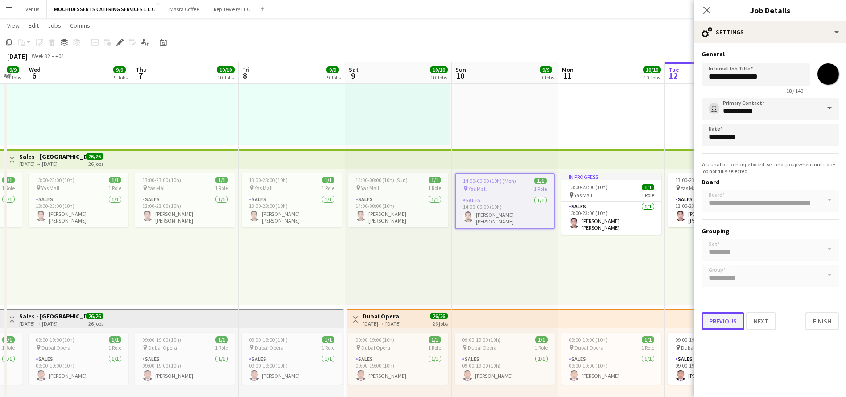
click at [719, 318] on button "Previous" at bounding box center [722, 321] width 43 height 18
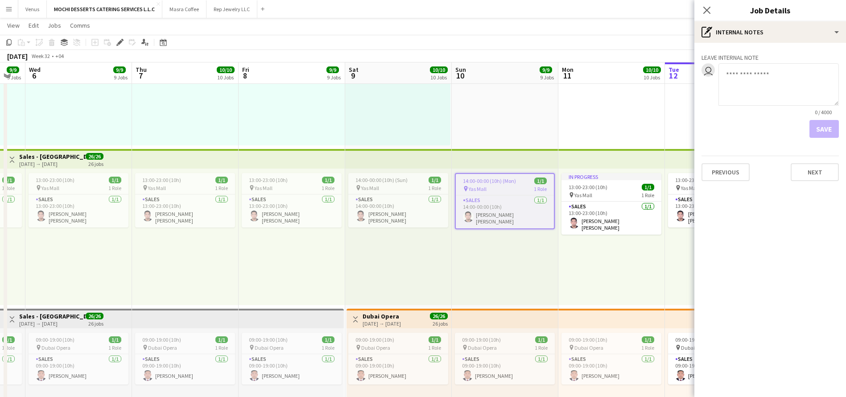
click at [732, 162] on div "Previous Next" at bounding box center [769, 168] width 137 height 25
click at [729, 168] on button "Previous" at bounding box center [725, 172] width 48 height 18
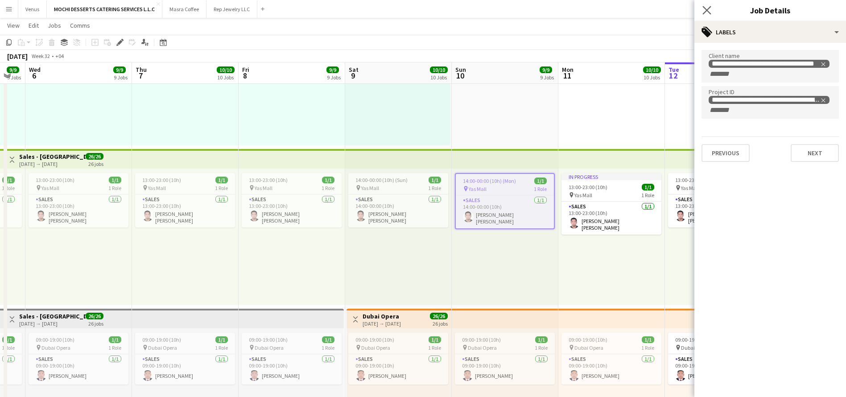
click at [713, 8] on app-icon "Close pop-in" at bounding box center [706, 10] width 13 height 13
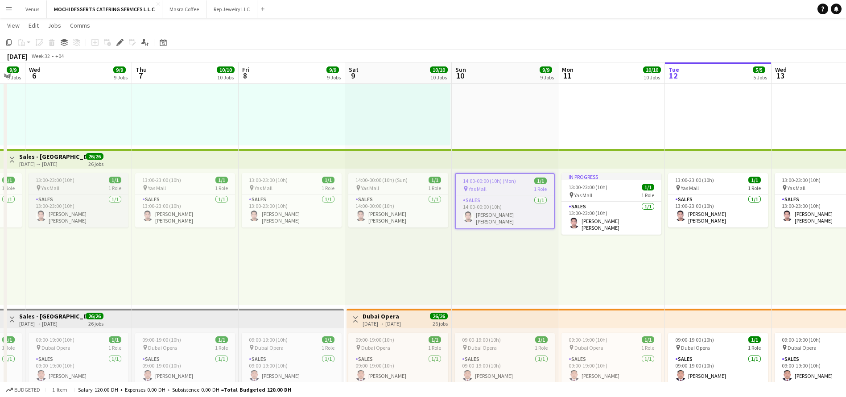
click at [60, 187] on div "pin Yas Mall 1 Role" at bounding box center [79, 187] width 100 height 7
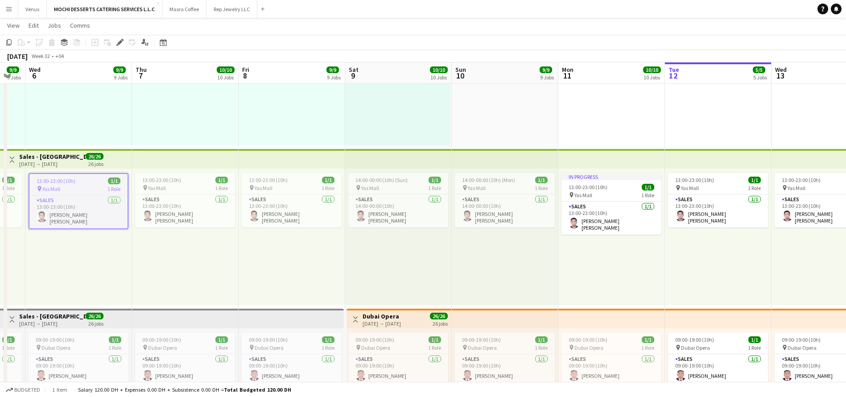
click at [65, 166] on div "[DATE] → [DATE]" at bounding box center [52, 164] width 66 height 7
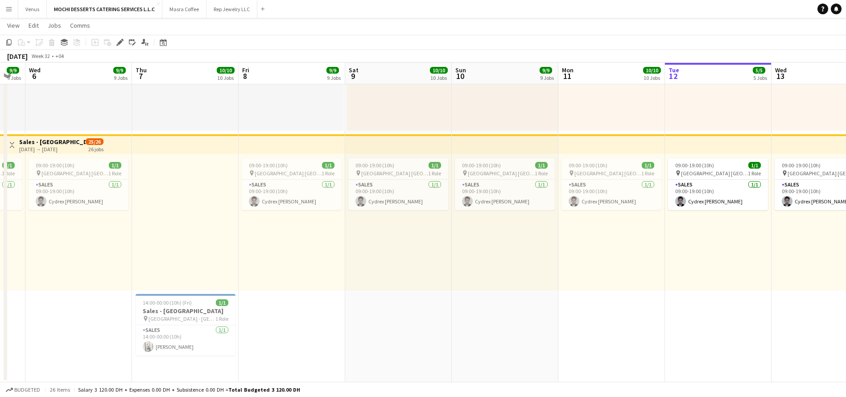
scroll to position [1566, 0]
click at [175, 309] on h3 "Sales - [GEOGRAPHIC_DATA]" at bounding box center [186, 310] width 100 height 8
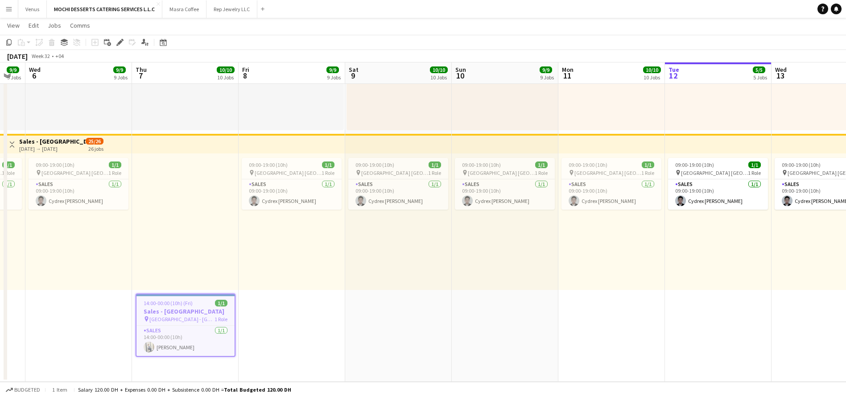
click at [187, 304] on span "14:00-00:00 (10h) (Fri)" at bounding box center [168, 303] width 49 height 7
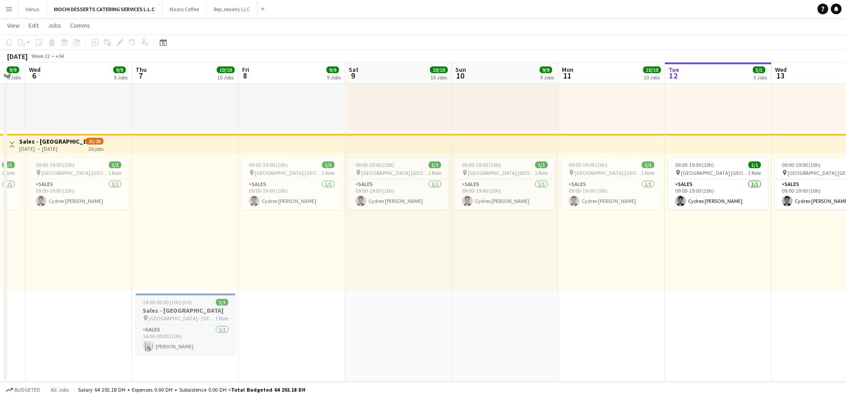
click at [187, 304] on span "14:00-00:00 (10h) (Fri)" at bounding box center [167, 302] width 49 height 7
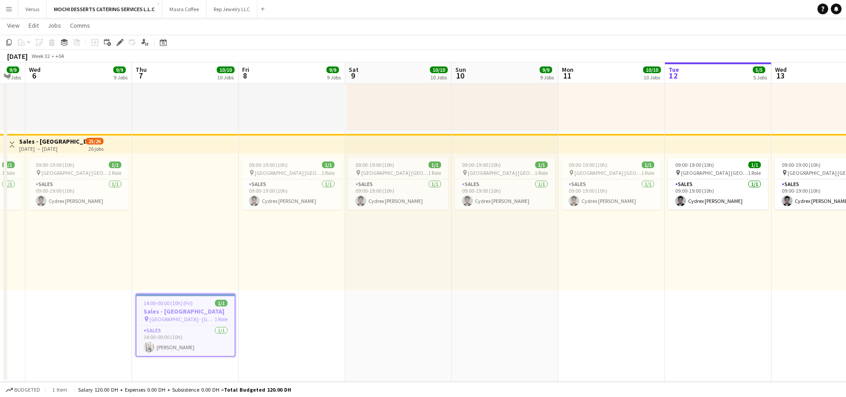
click at [192, 312] on h3 "Sales - [GEOGRAPHIC_DATA]" at bounding box center [185, 311] width 98 height 8
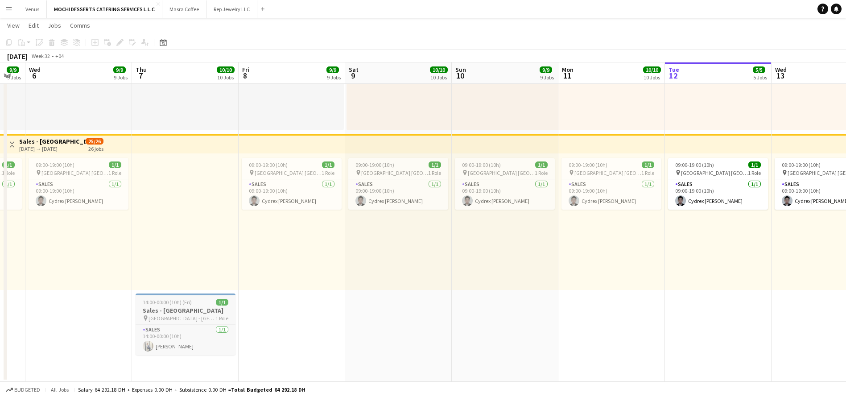
click at [169, 315] on span "[GEOGRAPHIC_DATA] - [GEOGRAPHIC_DATA]" at bounding box center [181, 318] width 67 height 7
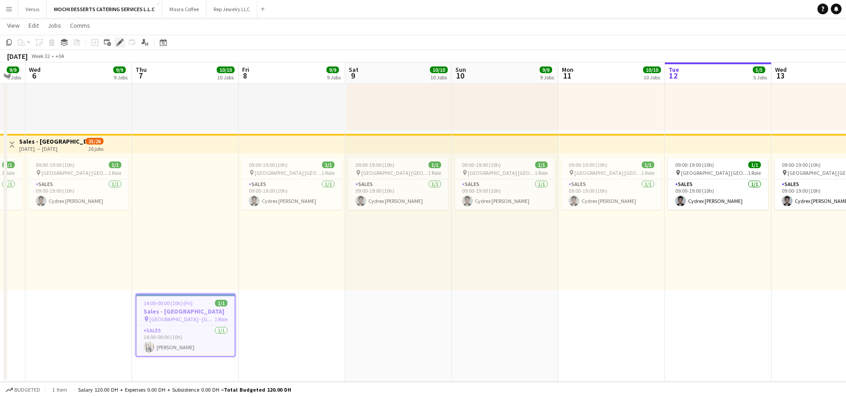
click at [116, 42] on icon "Edit" at bounding box center [119, 42] width 7 height 7
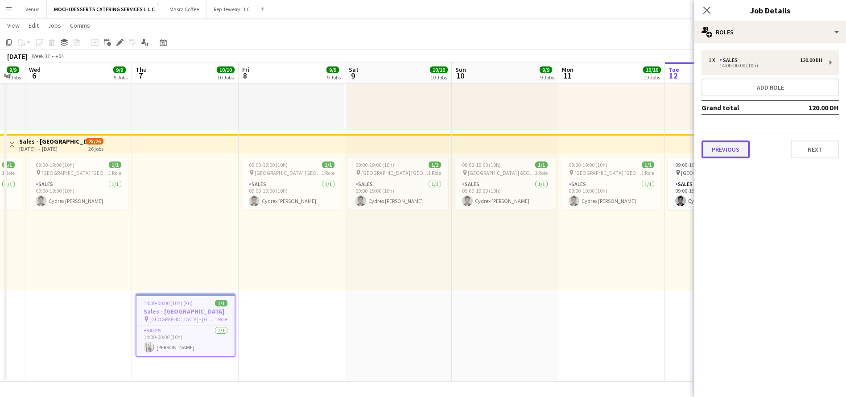
click at [737, 149] on button "Previous" at bounding box center [725, 149] width 48 height 18
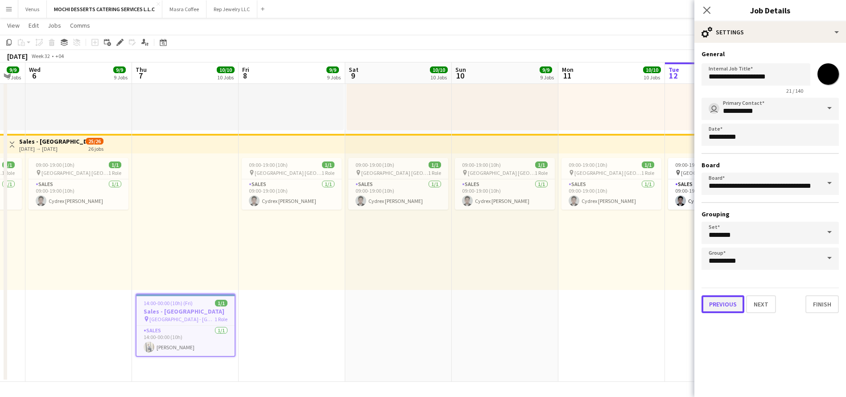
click at [718, 309] on button "Previous" at bounding box center [722, 304] width 43 height 18
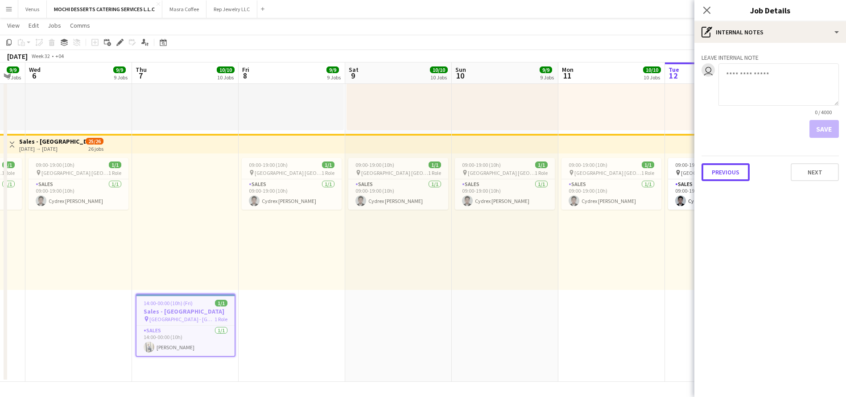
drag, startPoint x: 731, startPoint y: 172, endPoint x: 725, endPoint y: 181, distance: 10.6
click at [729, 174] on button "Previous" at bounding box center [725, 172] width 48 height 18
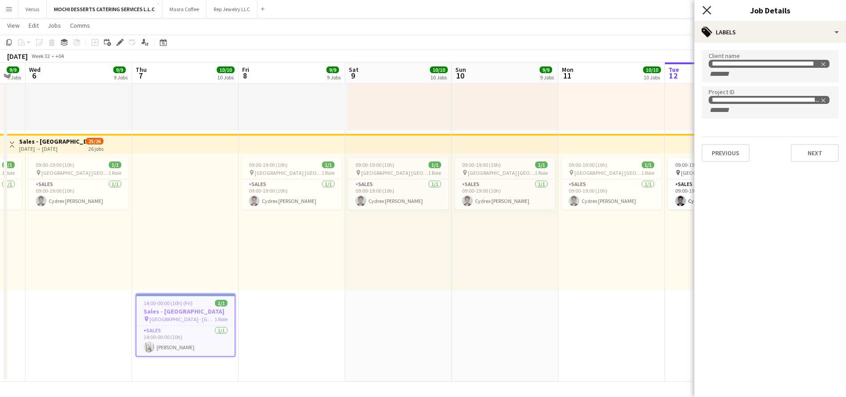
click at [704, 8] on icon at bounding box center [706, 10] width 8 height 8
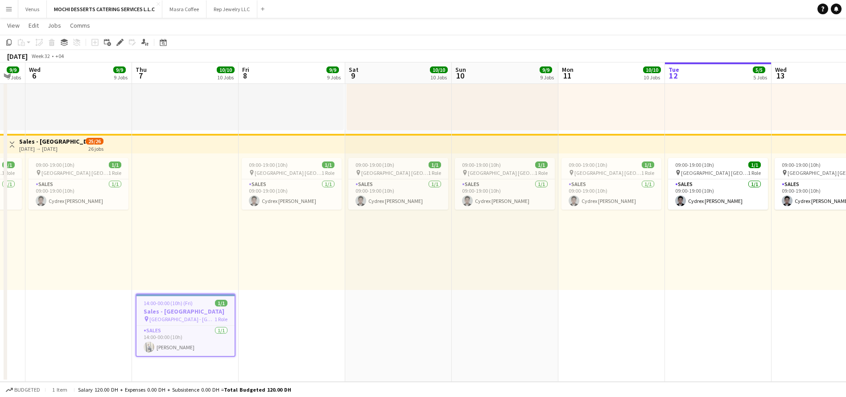
click at [6, 10] on app-icon "Menu" at bounding box center [8, 8] width 7 height 7
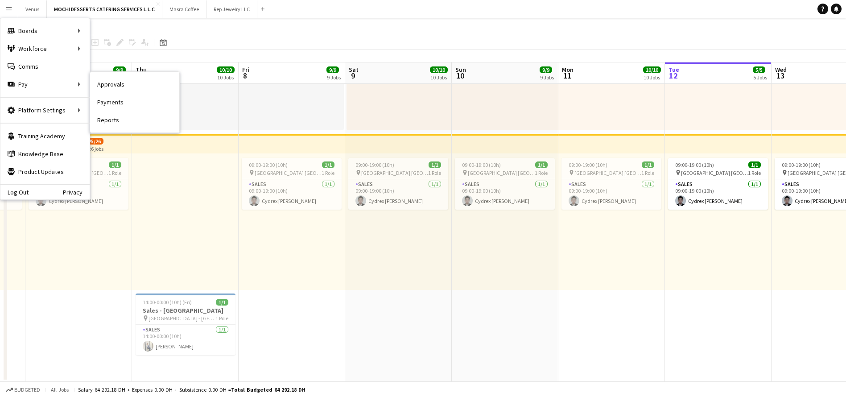
drag, startPoint x: 104, startPoint y: 84, endPoint x: 152, endPoint y: 93, distance: 48.1
click at [105, 84] on link "Approvals" at bounding box center [134, 84] width 89 height 18
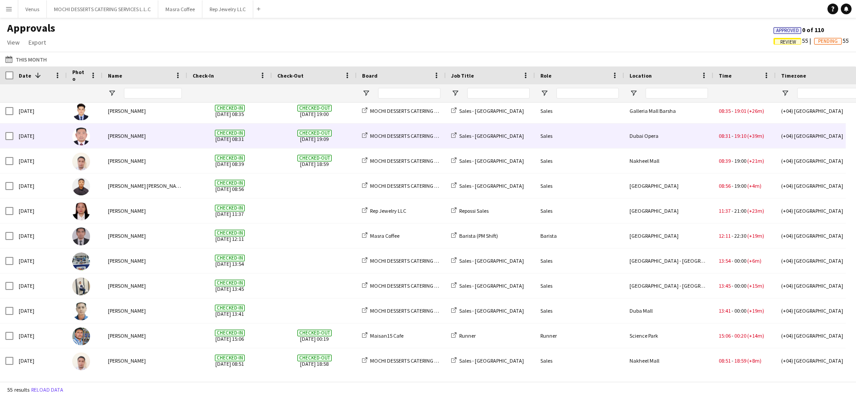
scroll to position [1105, 0]
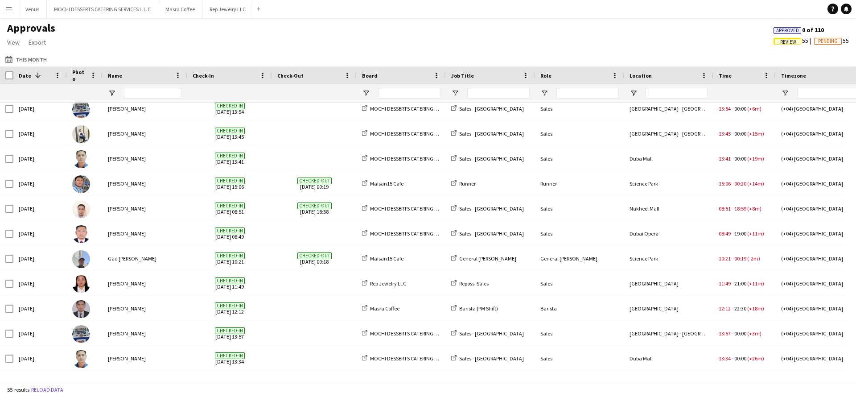
click at [780, 43] on span "Review" at bounding box center [788, 42] width 16 height 6
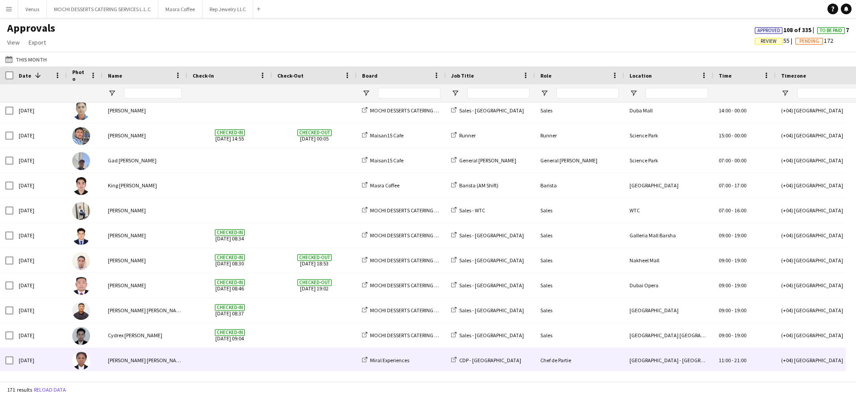
scroll to position [0, 0]
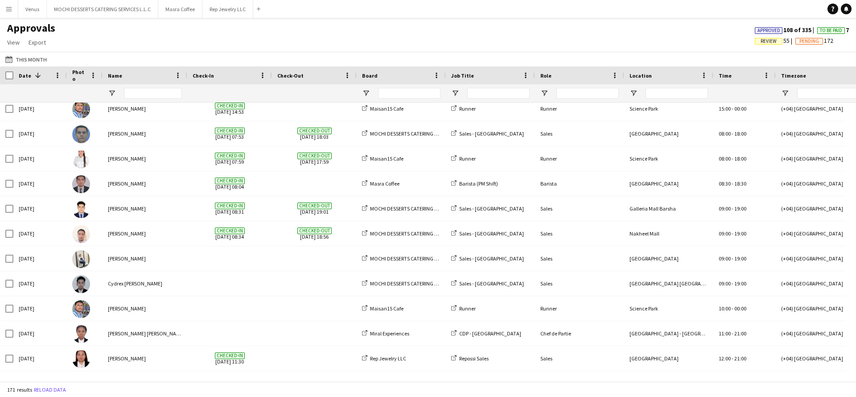
click at [762, 41] on span "Review" at bounding box center [769, 41] width 16 height 6
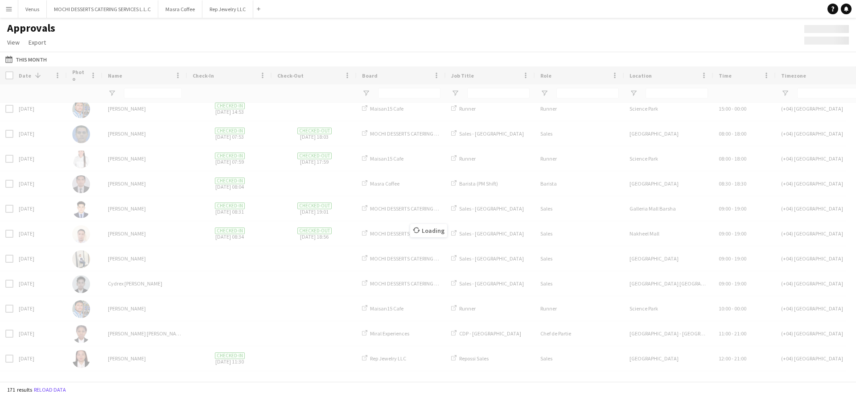
scroll to position [1105, 0]
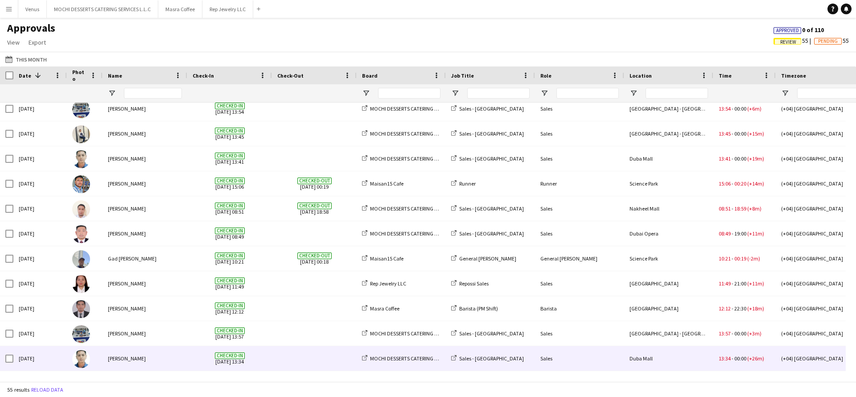
click at [157, 358] on div "[PERSON_NAME]" at bounding box center [145, 358] width 85 height 25
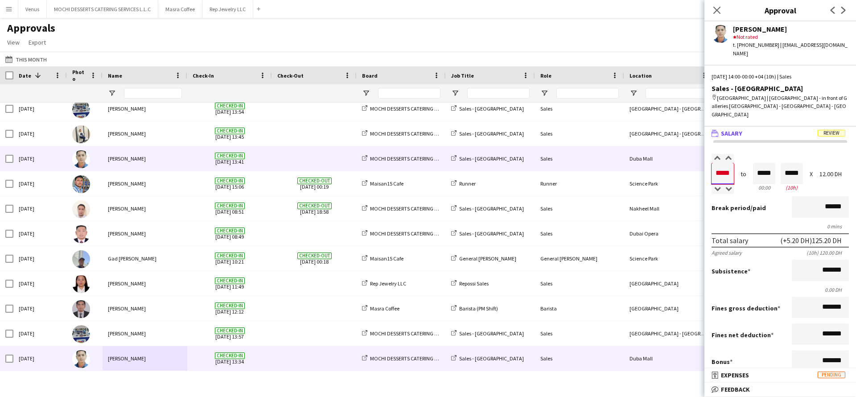
drag, startPoint x: 731, startPoint y: 156, endPoint x: 696, endPoint y: 157, distance: 35.7
click at [696, 157] on body "Menu Boards Boards Boards All jobs Status Workforce Workforce My Workforce Recr…" at bounding box center [428, 198] width 856 height 397
type input "*****"
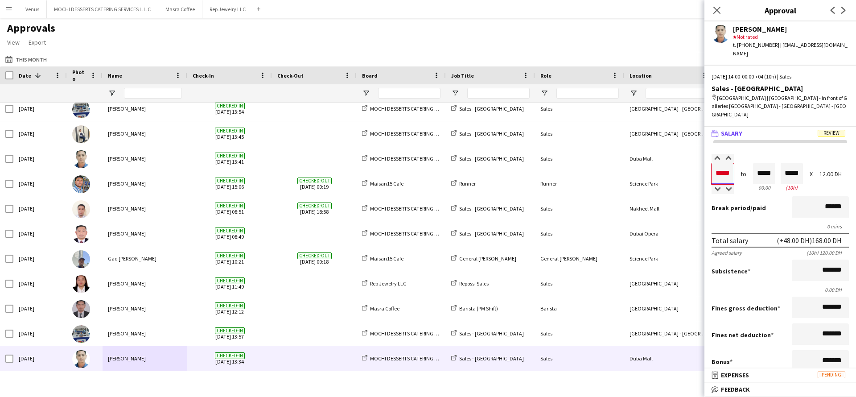
type input "*****"
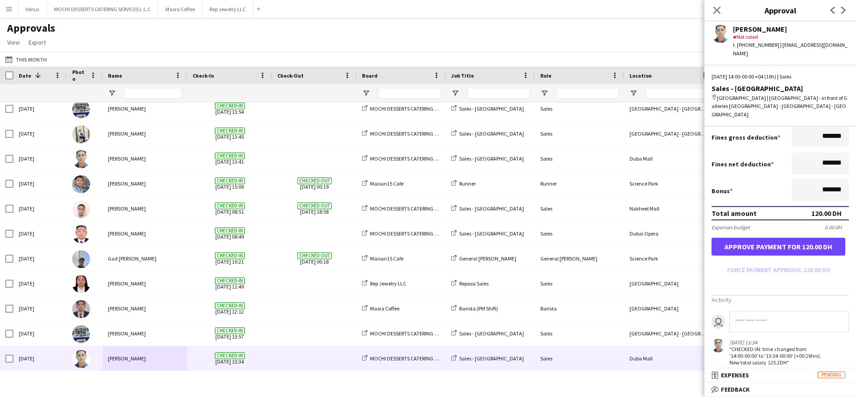
type input "*****"
drag, startPoint x: 797, startPoint y: 234, endPoint x: 578, endPoint y: 239, distance: 219.0
click at [795, 238] on button "Approve payment for 120.00 DH" at bounding box center [779, 247] width 134 height 18
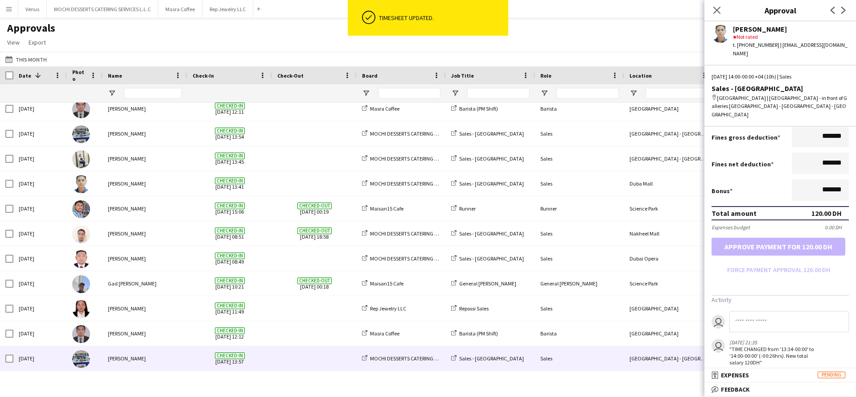
click at [119, 355] on div "[PERSON_NAME]" at bounding box center [145, 358] width 85 height 25
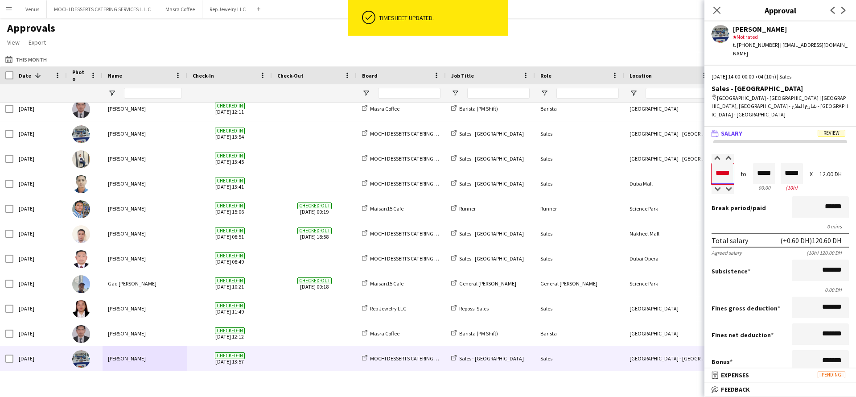
drag, startPoint x: 733, startPoint y: 155, endPoint x: 703, endPoint y: 156, distance: 29.4
click at [703, 156] on body "ok-circled Timesheet updated. Menu Boards Boards Boards All jobs Status Workfor…" at bounding box center [428, 198] width 856 height 397
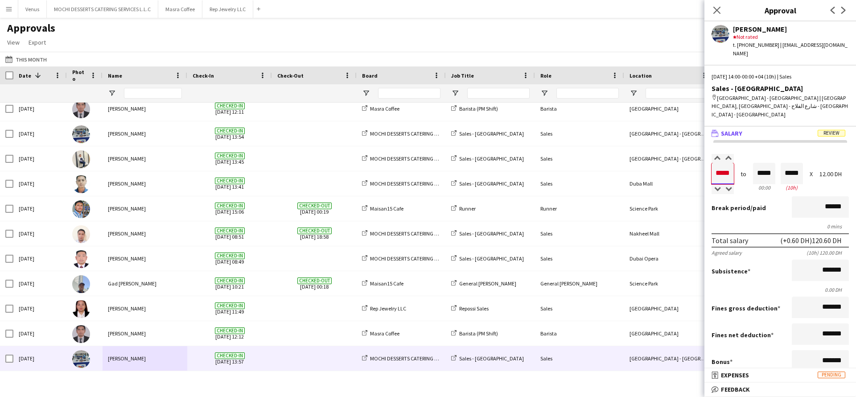
type input "*****"
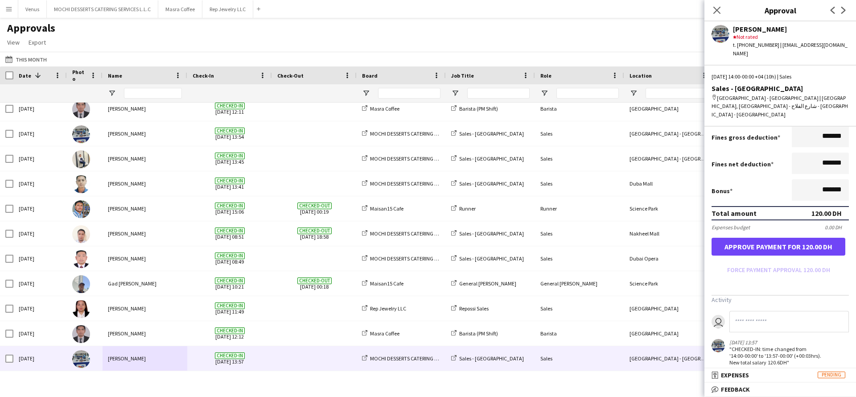
type input "*****"
click at [779, 238] on button "Approve payment for 120.00 DH" at bounding box center [779, 247] width 134 height 18
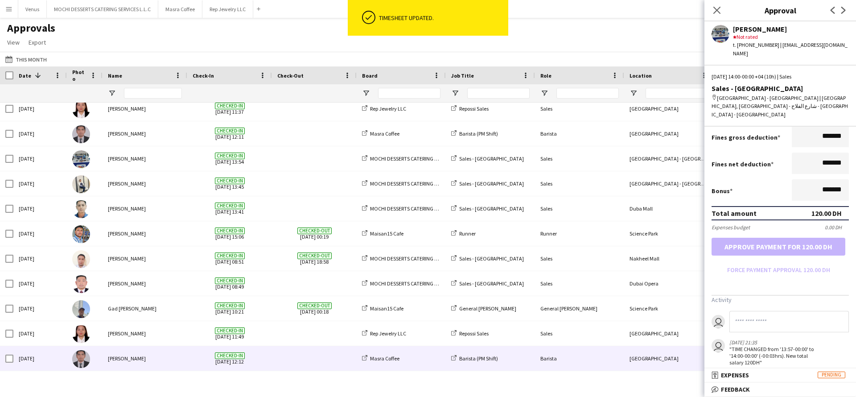
click at [115, 357] on div "[PERSON_NAME]" at bounding box center [145, 358] width 85 height 25
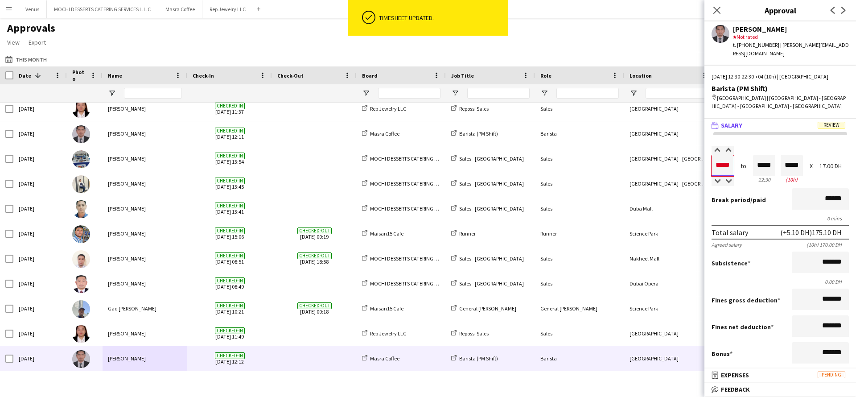
click at [724, 157] on input "*****" at bounding box center [723, 165] width 22 height 21
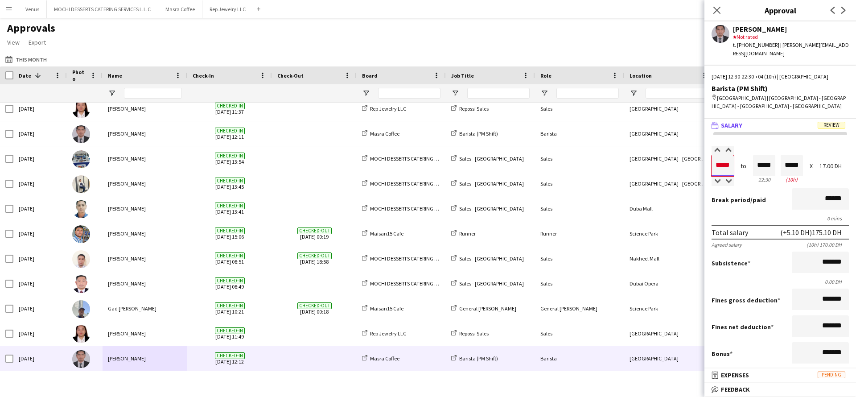
drag, startPoint x: 731, startPoint y: 157, endPoint x: 725, endPoint y: 157, distance: 6.7
click at [725, 157] on input "*****" at bounding box center [723, 165] width 22 height 21
type input "*****"
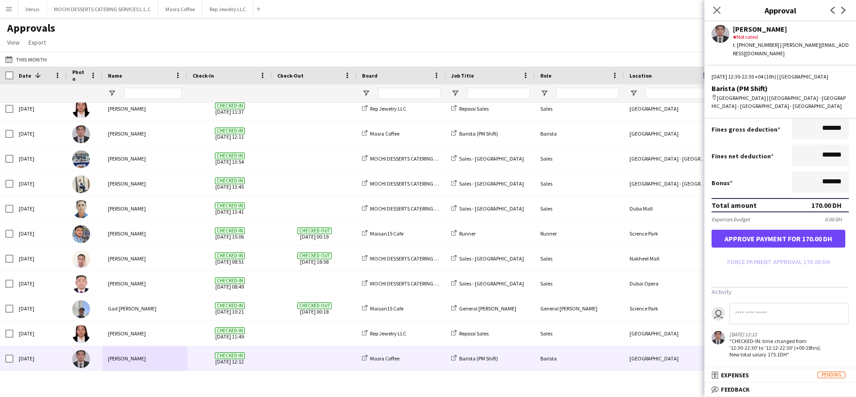
type input "*****"
click at [785, 230] on button "Approve payment for 170.00 DH" at bounding box center [779, 239] width 134 height 18
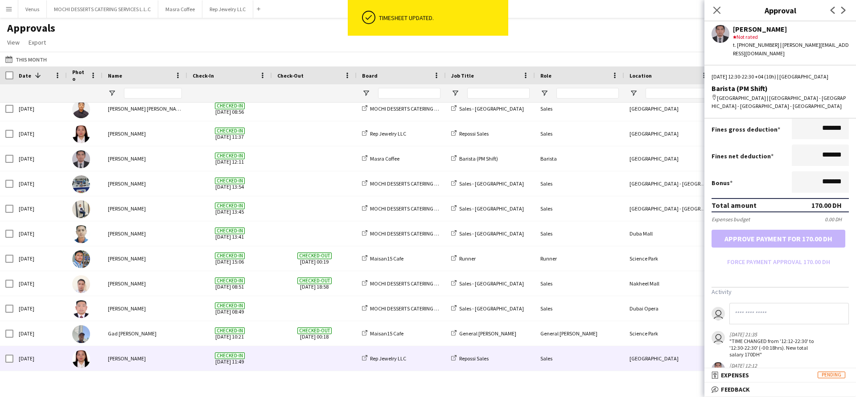
click at [134, 354] on div "[PERSON_NAME]" at bounding box center [145, 358] width 85 height 25
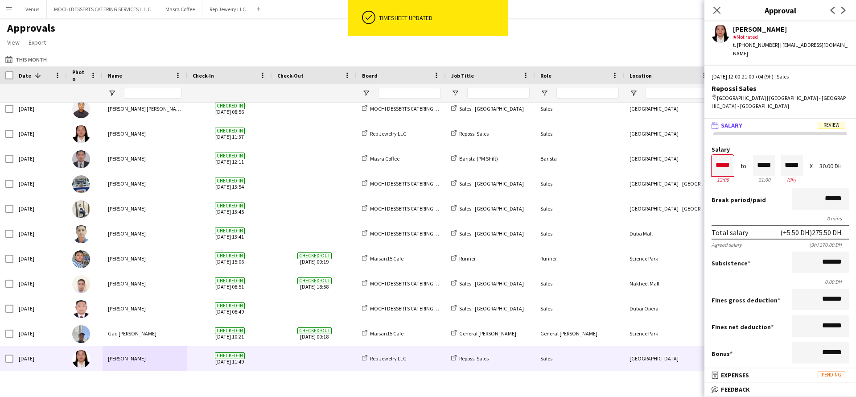
click at [734, 157] on div "Salary ***** 12:00 to ***** 21:00 ***** (9h) X 30.00 DH" at bounding box center [780, 165] width 137 height 38
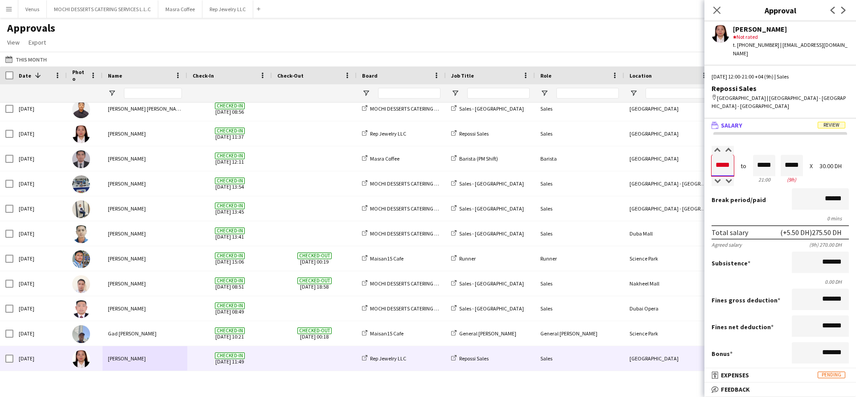
drag, startPoint x: 731, startPoint y: 155, endPoint x: 702, endPoint y: 157, distance: 28.6
click at [702, 157] on body "Menu Boards Boards Boards All jobs Status Workforce Workforce My Workforce Recr…" at bounding box center [428, 198] width 856 height 397
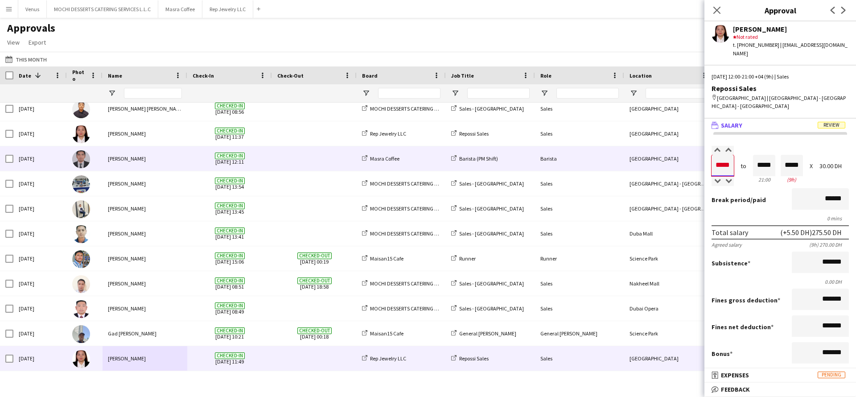
type input "*****"
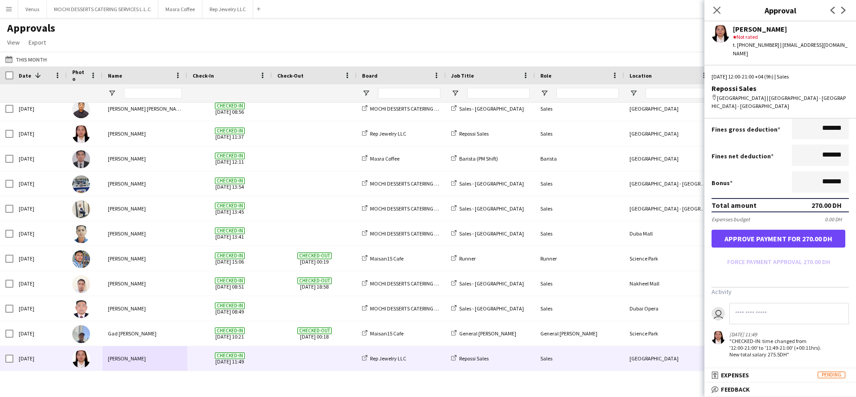
type input "*****"
click at [779, 231] on button "Approve payment for 270.00 DH" at bounding box center [779, 239] width 134 height 18
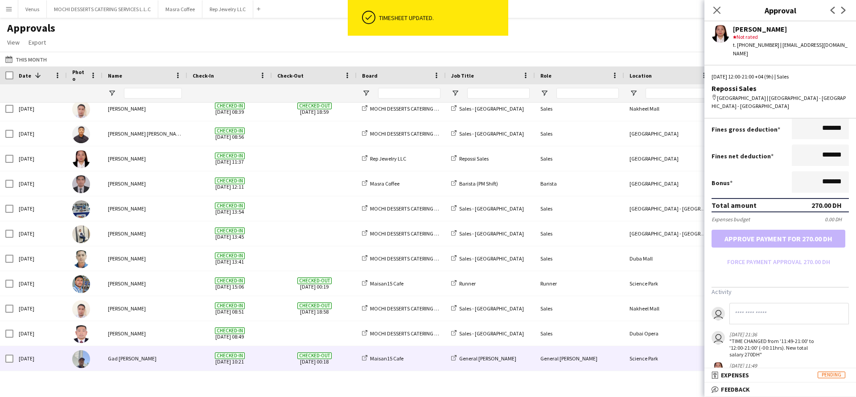
click at [155, 363] on div "Gad [PERSON_NAME]" at bounding box center [145, 358] width 85 height 25
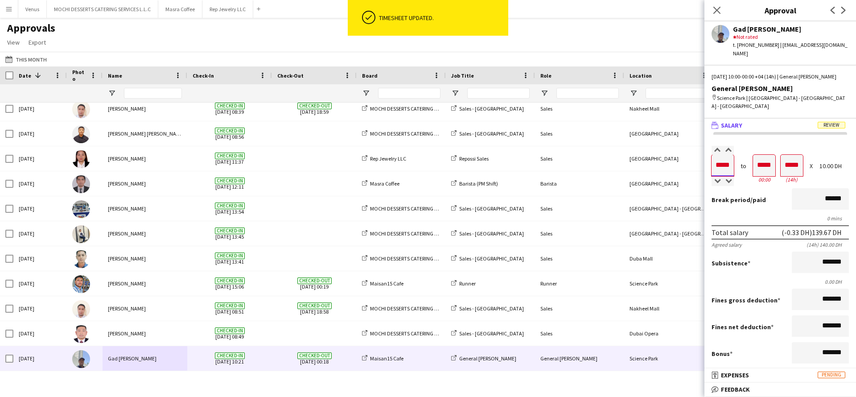
drag, startPoint x: 731, startPoint y: 157, endPoint x: 707, endPoint y: 158, distance: 24.1
click at [707, 158] on form "Salary ***** 10:00 to ***** 00:00 ***** (14h) X 10.00 DH Break period /paid ***…" at bounding box center [781, 292] width 152 height 293
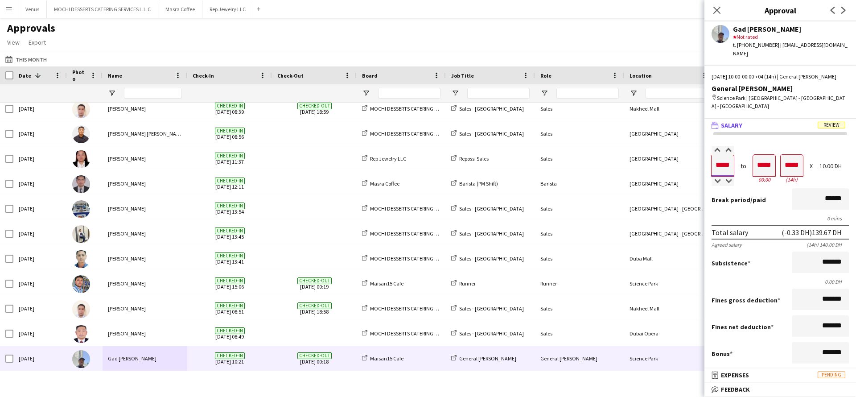
type input "*****"
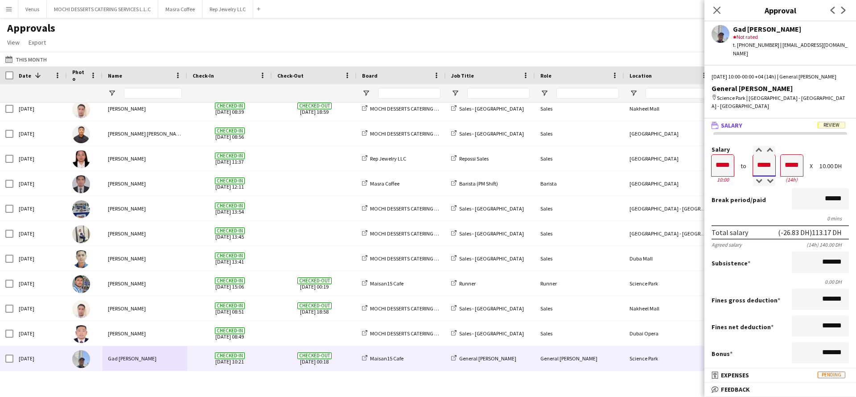
drag, startPoint x: 769, startPoint y: 158, endPoint x: 761, endPoint y: 158, distance: 8.0
click at [761, 158] on input "*****" at bounding box center [764, 165] width 22 height 21
type input "*****"
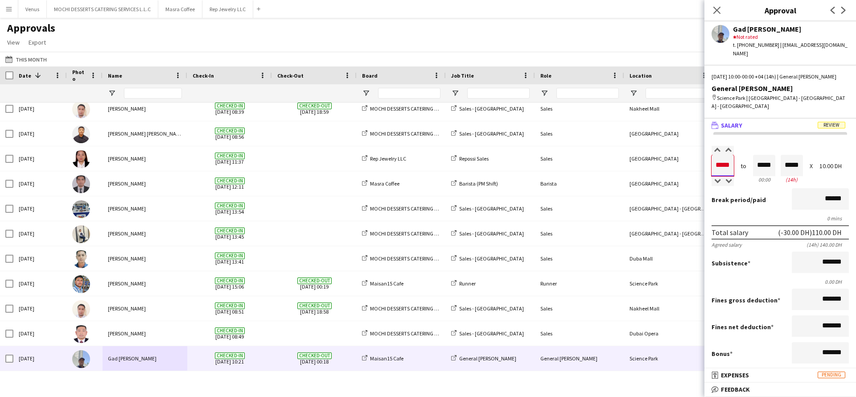
click at [718, 157] on input "*****" at bounding box center [723, 165] width 22 height 21
type input "*****"
click at [772, 199] on div "Break period /paid ******" at bounding box center [780, 199] width 137 height 23
